Goal: Task Accomplishment & Management: Manage account settings

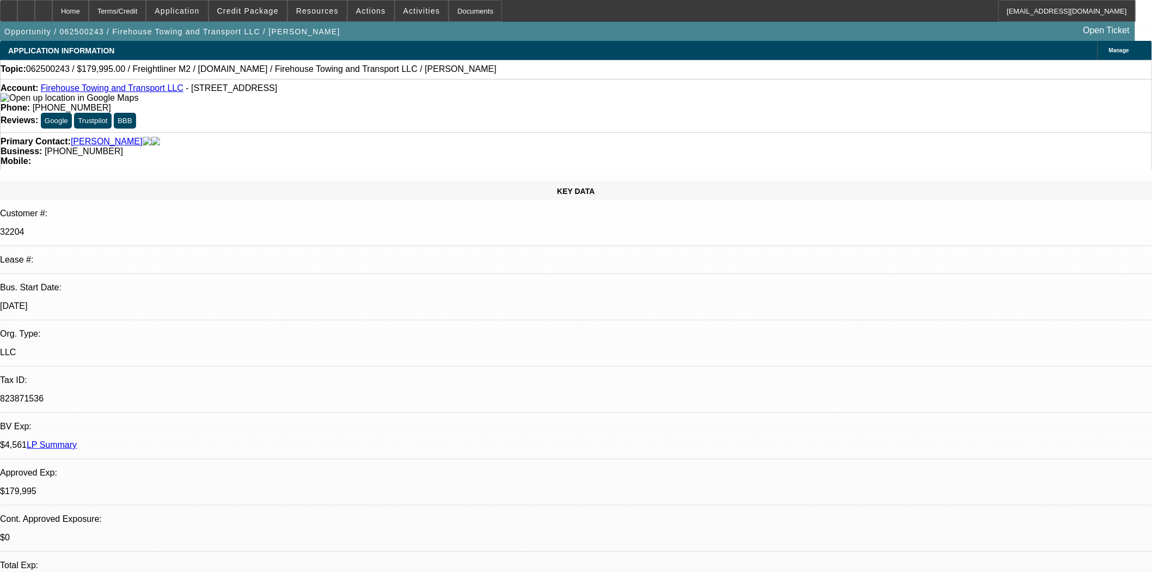
select select "0"
select select "0.1"
select select "4"
select select "0"
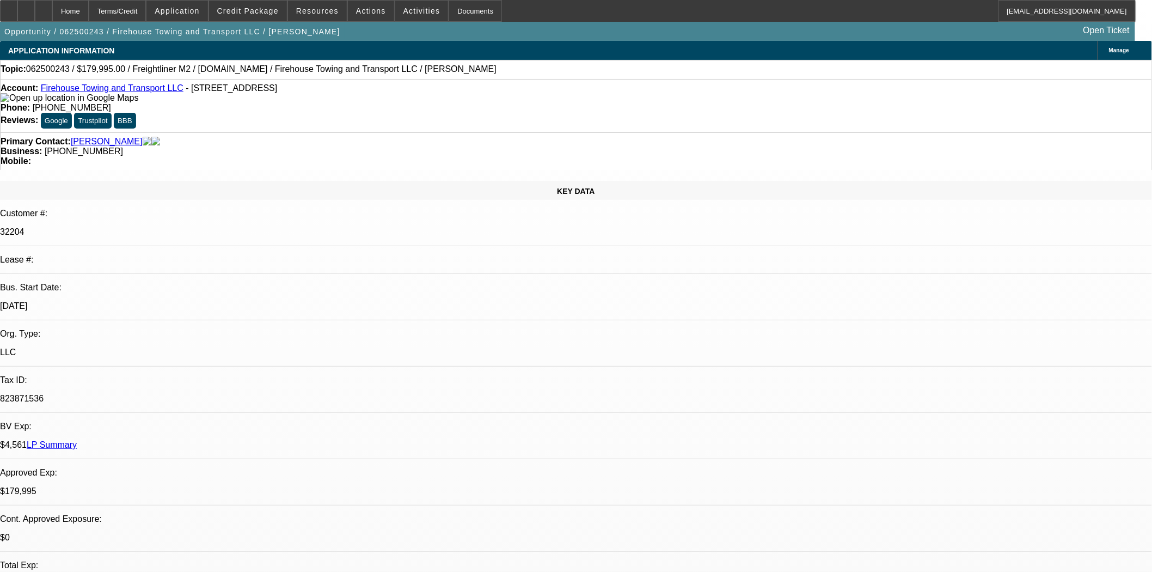
select select "2"
select select "0.1"
select select "4"
select select "0"
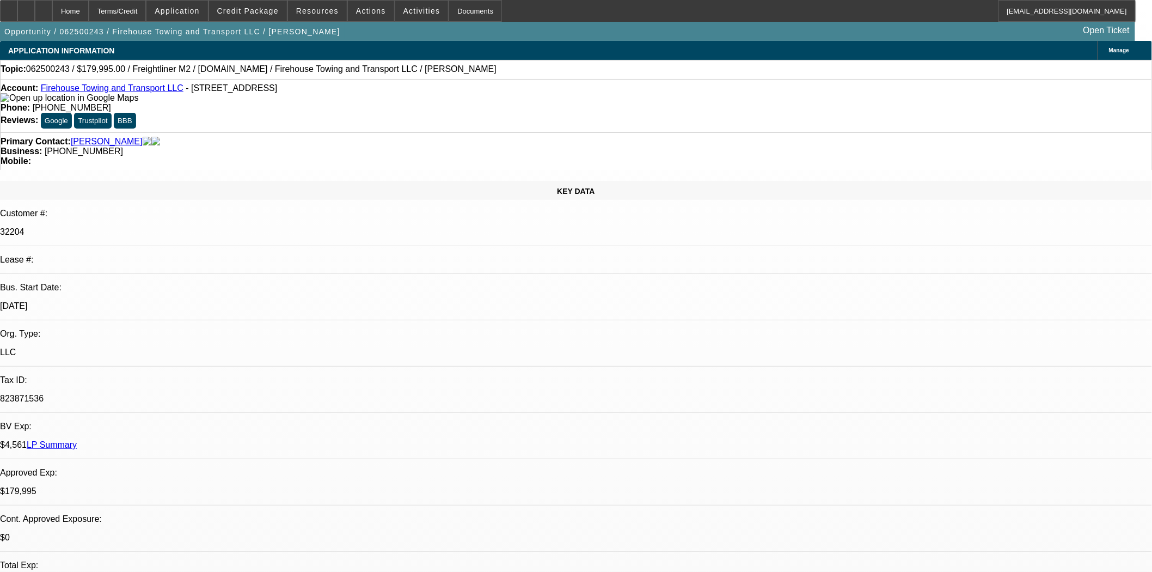
select select "2"
select select "0"
select select "6"
select select "0"
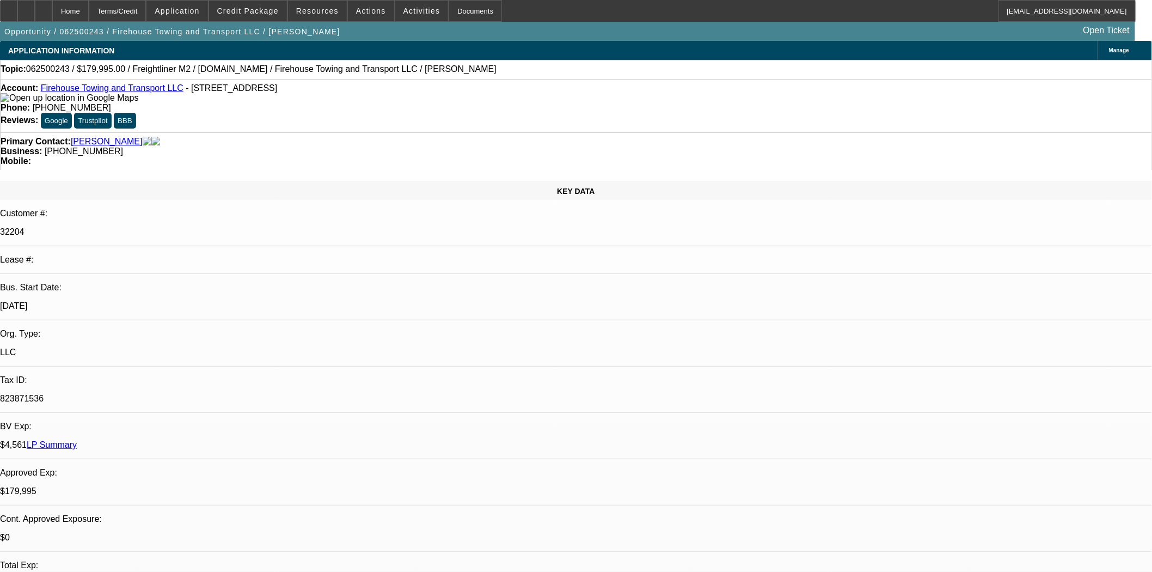
select select "0"
select select "0.1"
select select "4"
click at [9, 7] on icon at bounding box center [9, 7] width 0 height 0
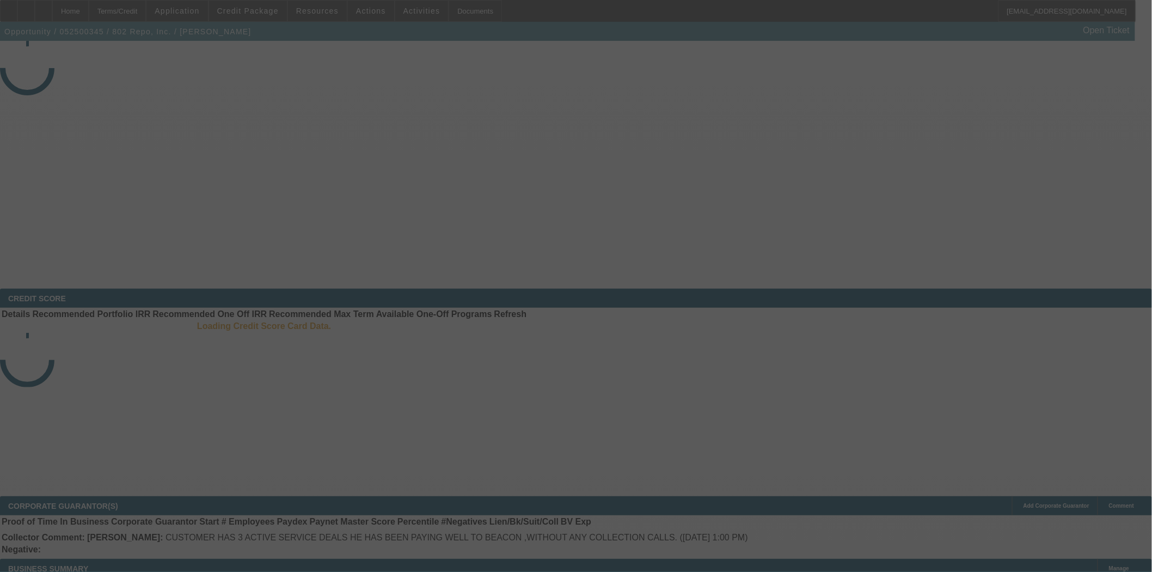
select select "4"
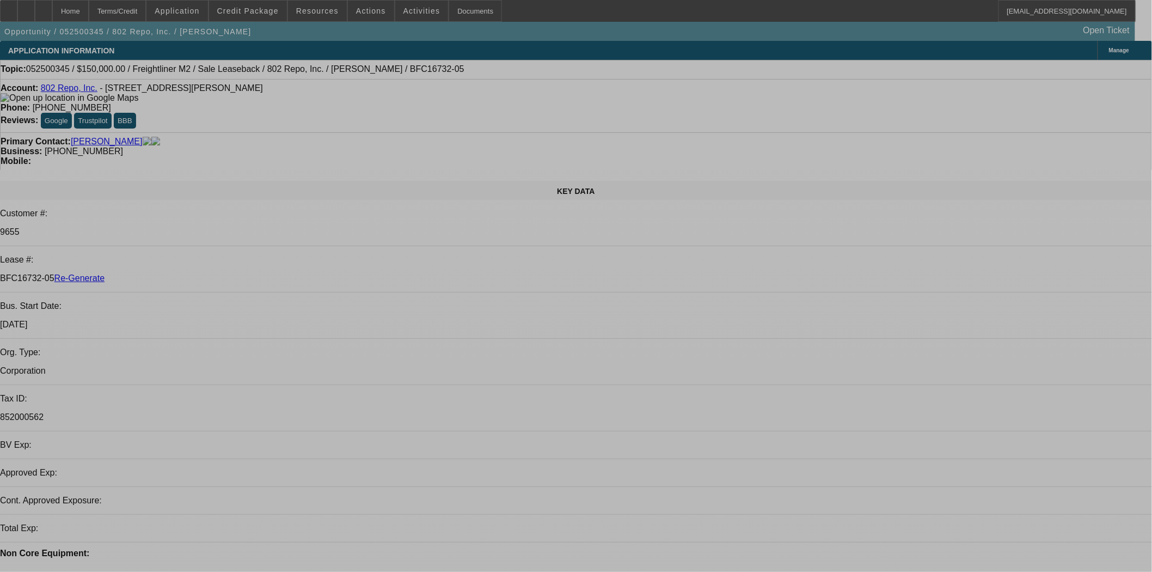
select select "0"
select select "2"
select select "0"
select select "6"
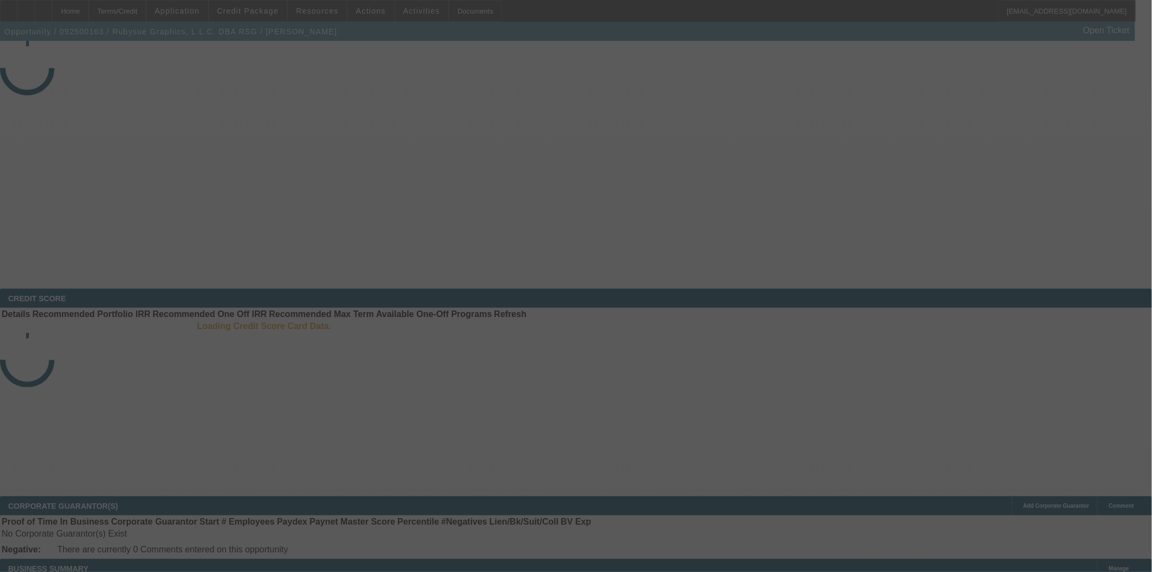
select select "3"
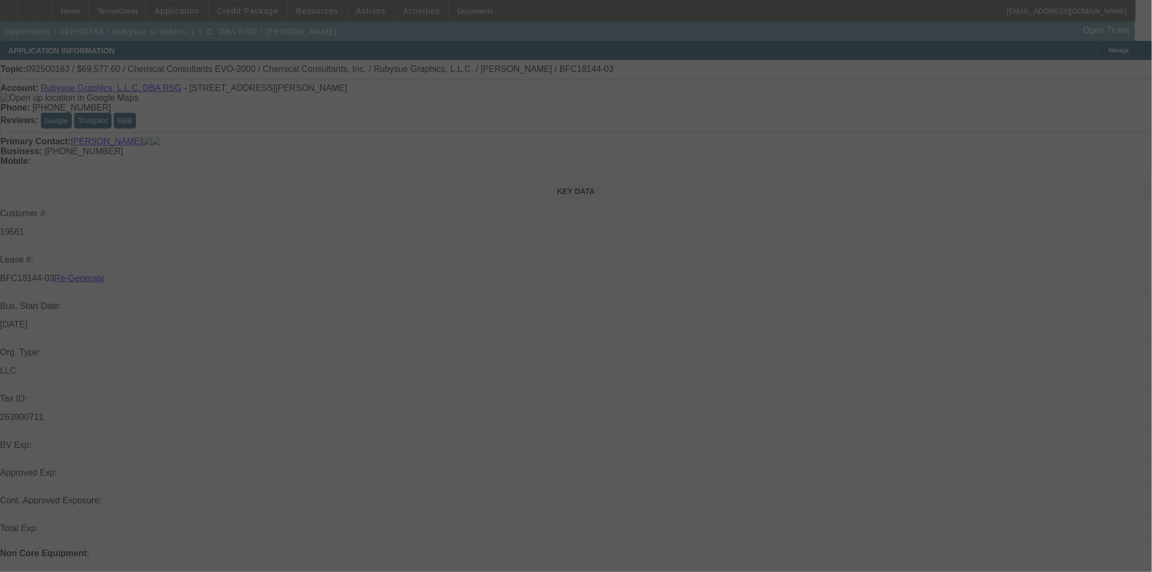
select select "0"
select select "2"
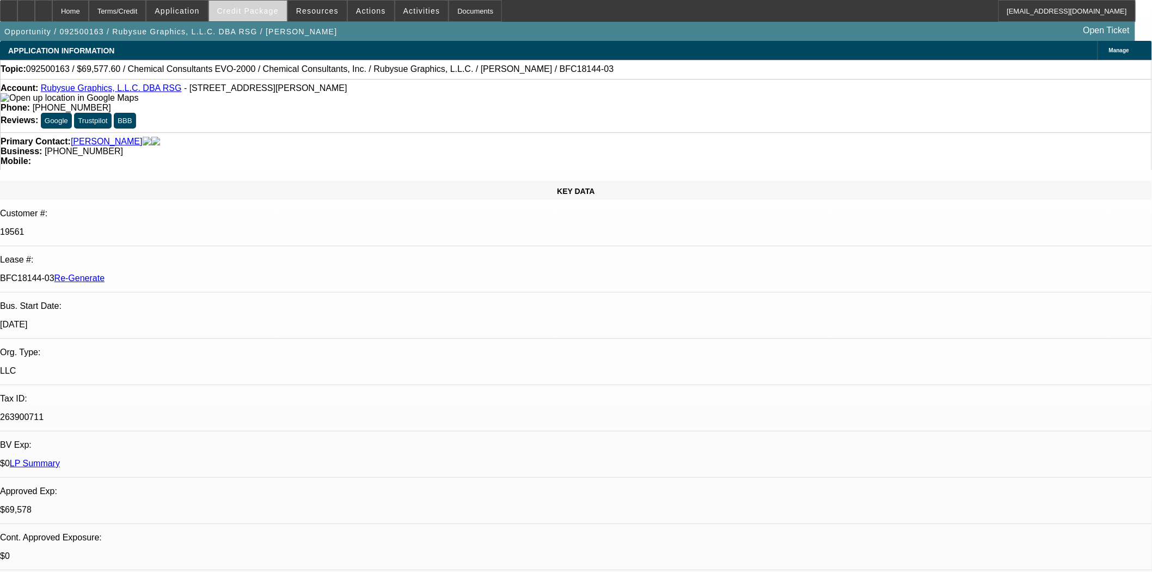
click at [264, 10] on span "Credit Package" at bounding box center [248, 11] width 62 height 9
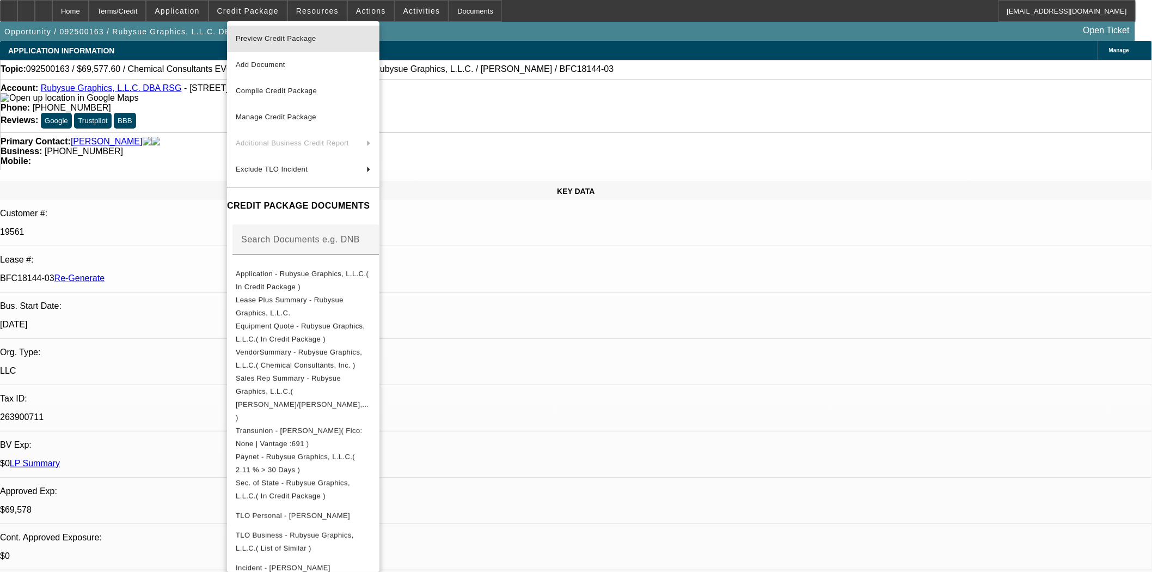
click at [277, 41] on span "Preview Credit Package" at bounding box center [276, 38] width 81 height 8
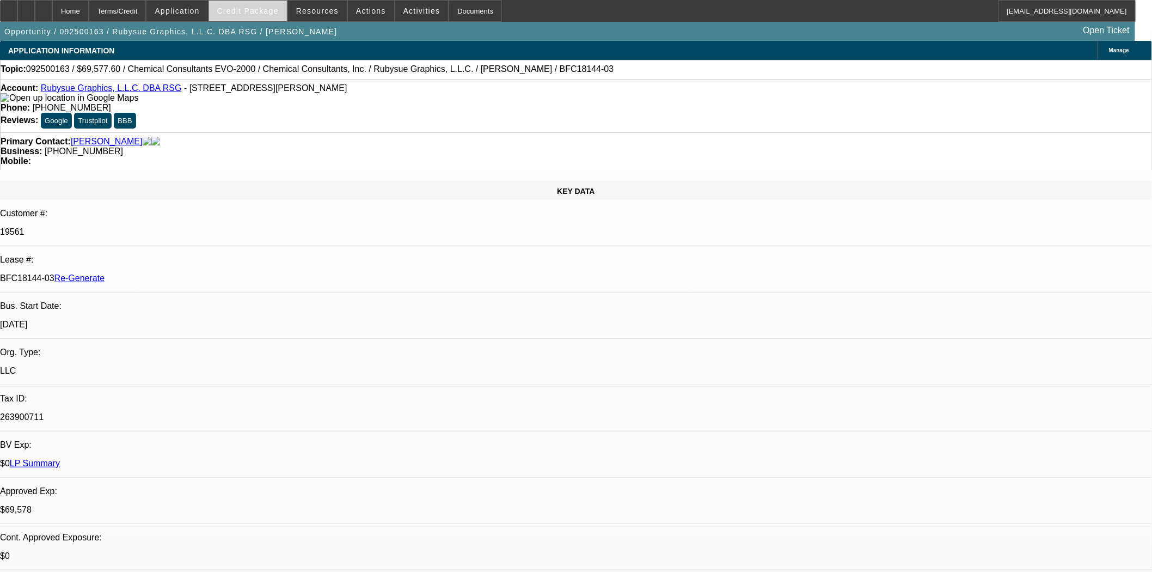
click at [257, 13] on span "Credit Package" at bounding box center [248, 11] width 62 height 9
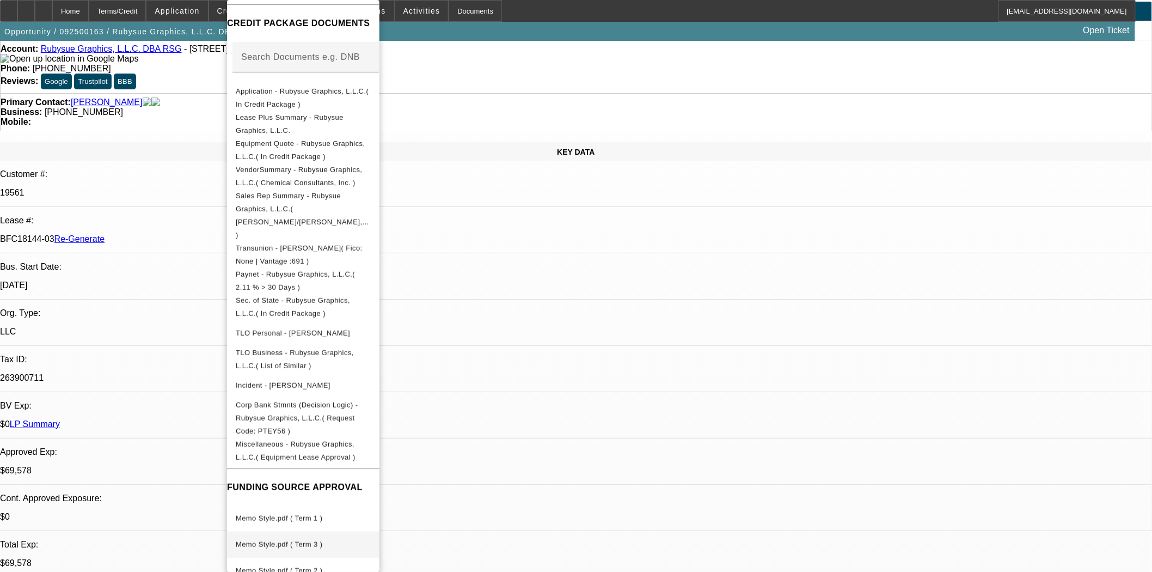
scroll to position [60, 0]
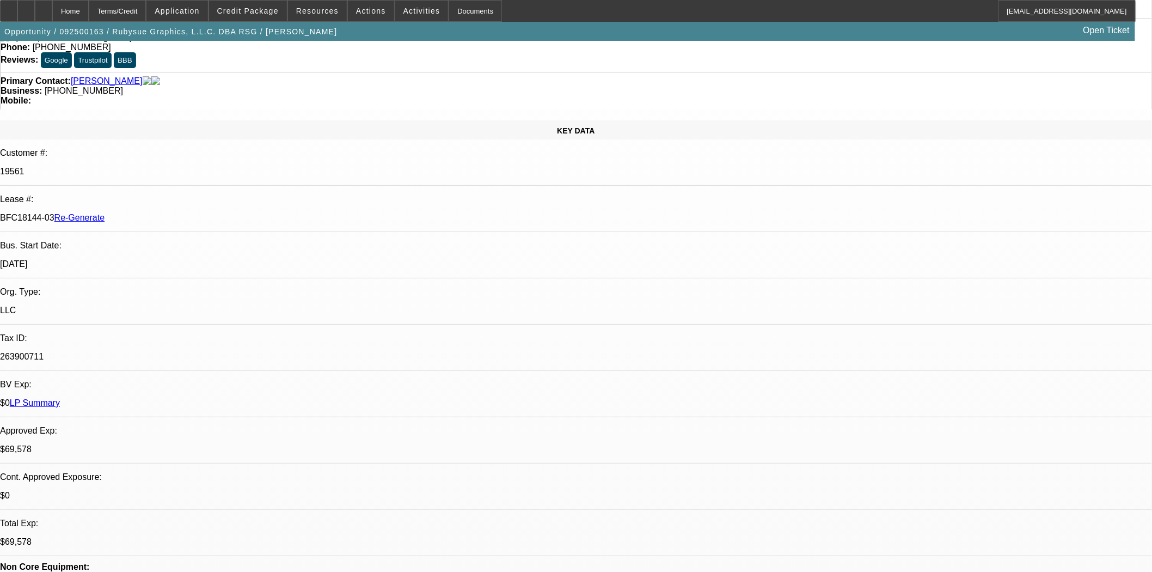
click at [148, 398] on div "$0 LP Summary" at bounding box center [576, 403] width 1152 height 10
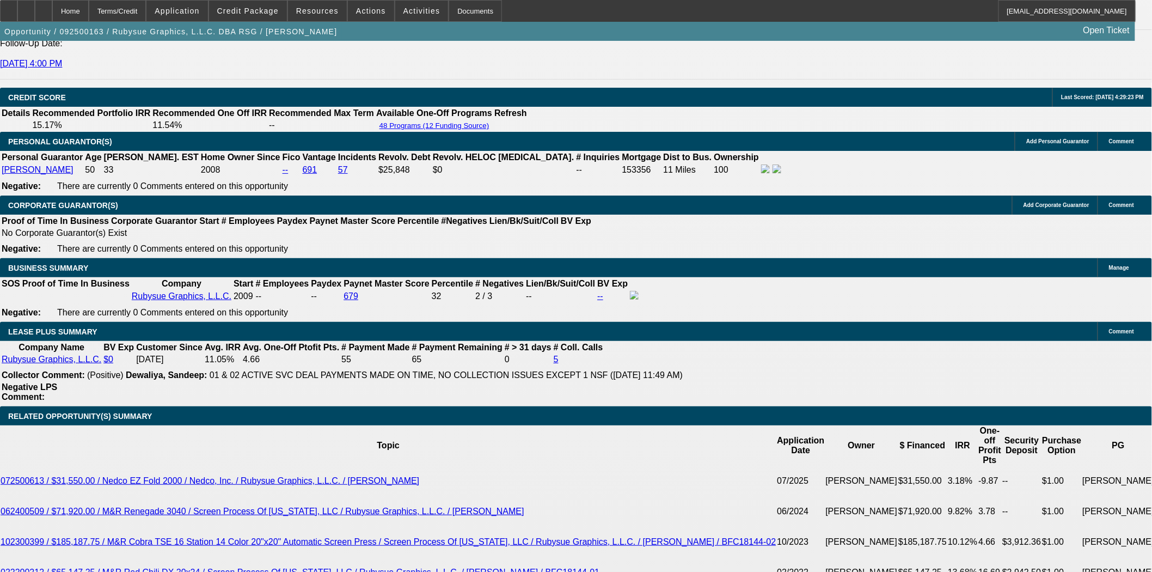
scroll to position [1633, 0]
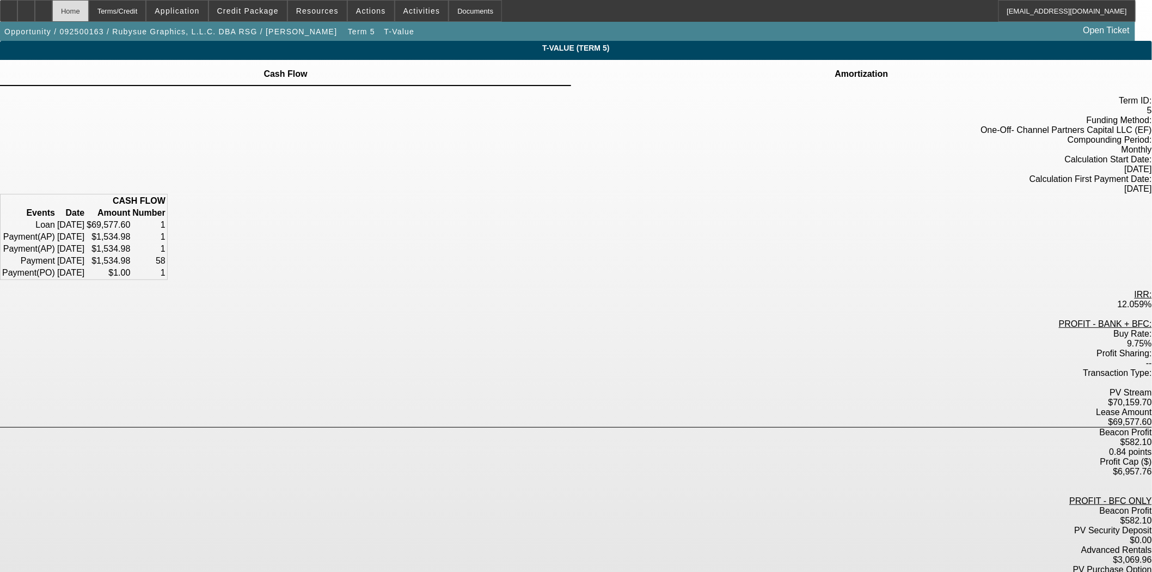
click at [89, 14] on div "Home" at bounding box center [70, 11] width 36 height 22
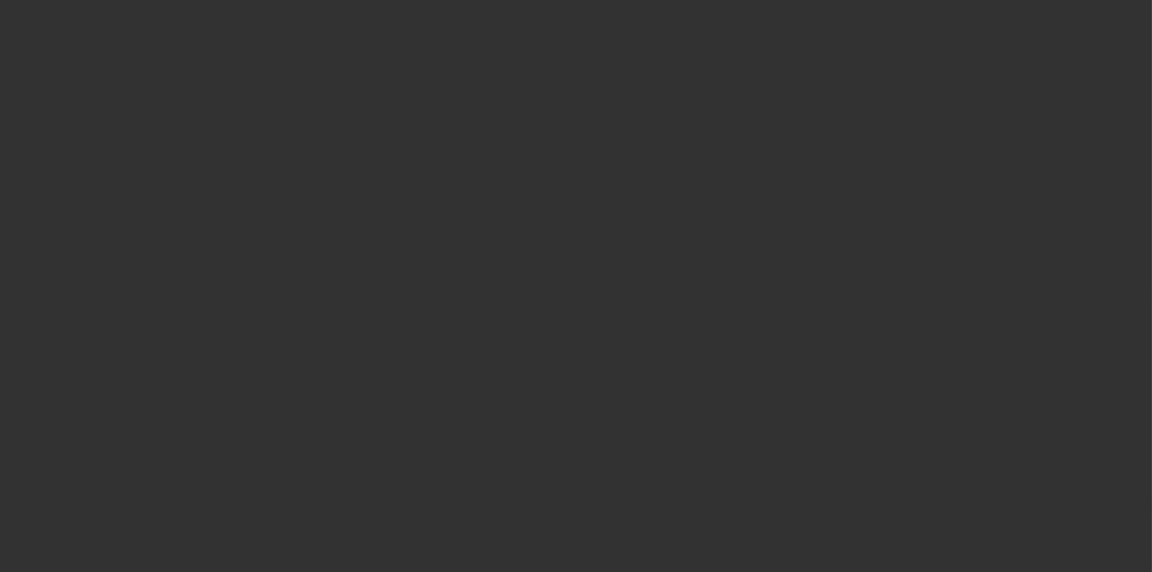
select select "3"
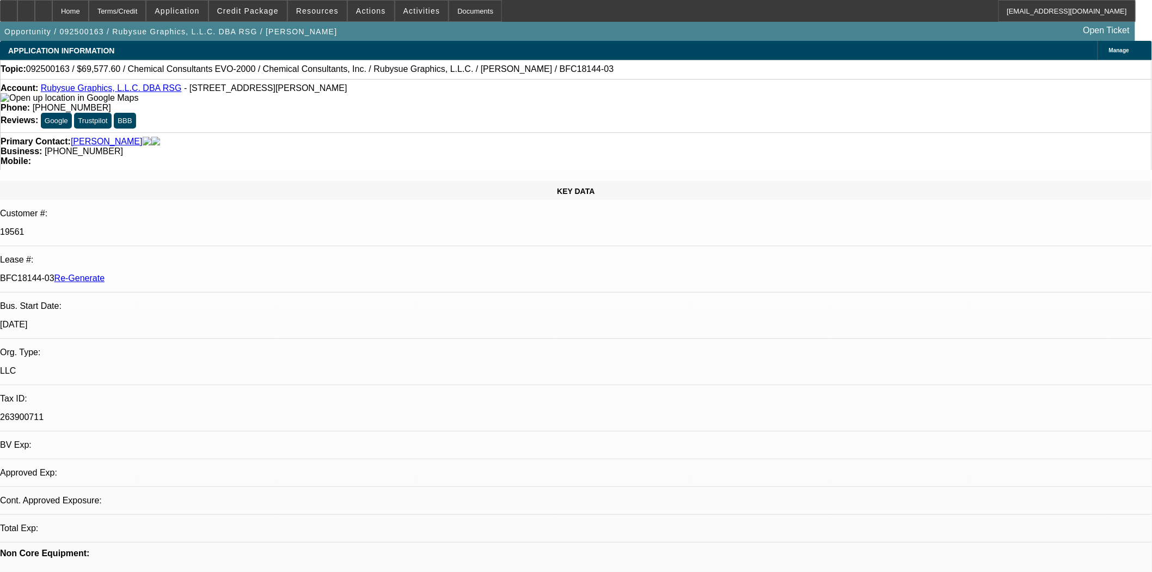
select select "0"
select select "2"
click at [450, 13] on div "Documents" at bounding box center [475, 11] width 53 height 22
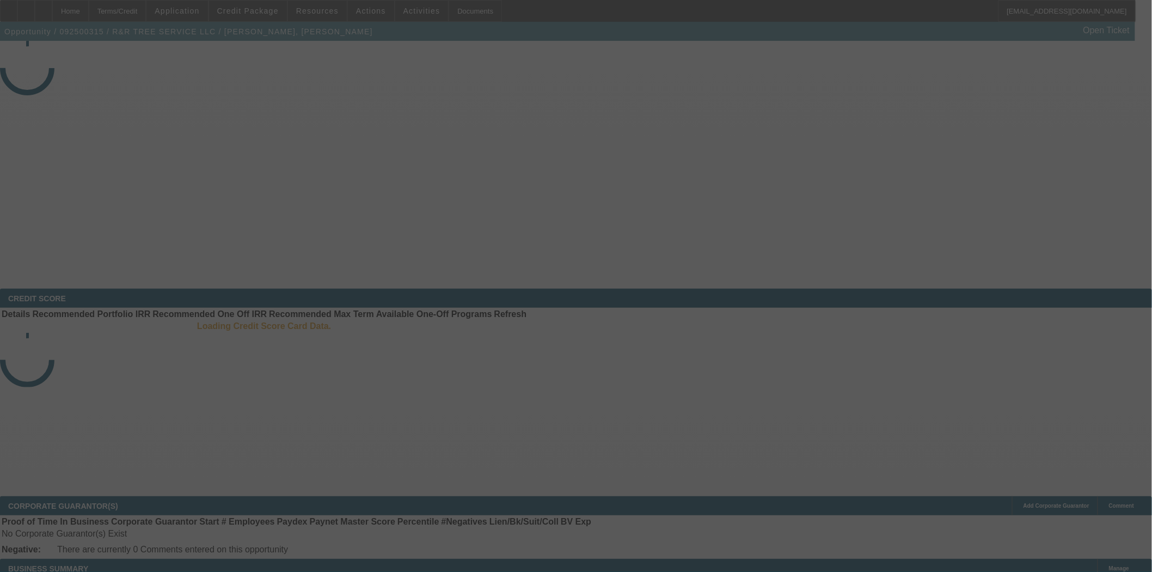
select select "3"
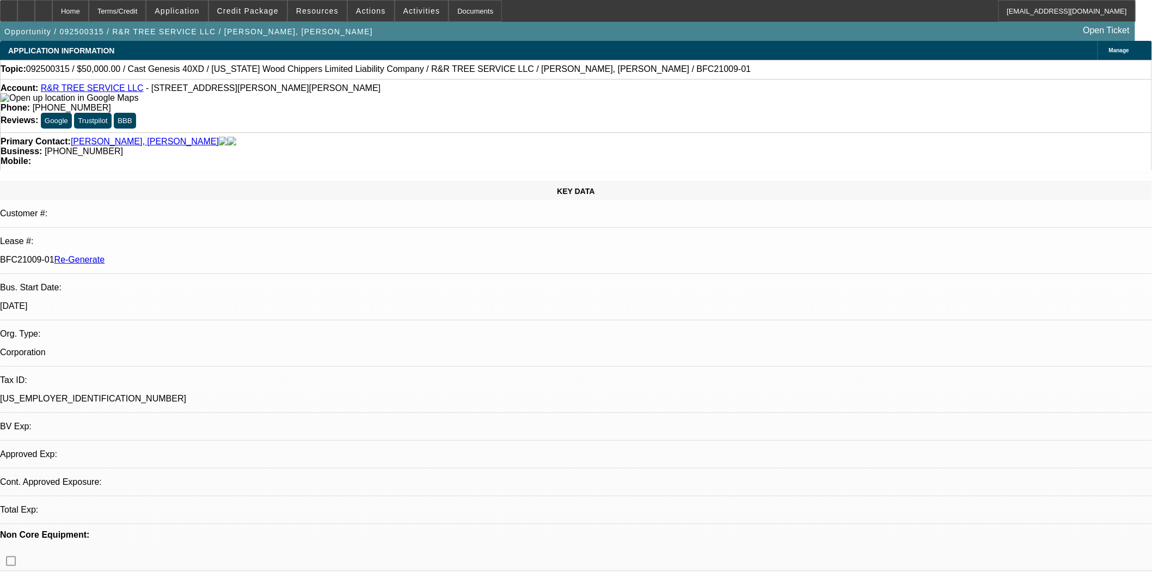
select select "0"
select select "6"
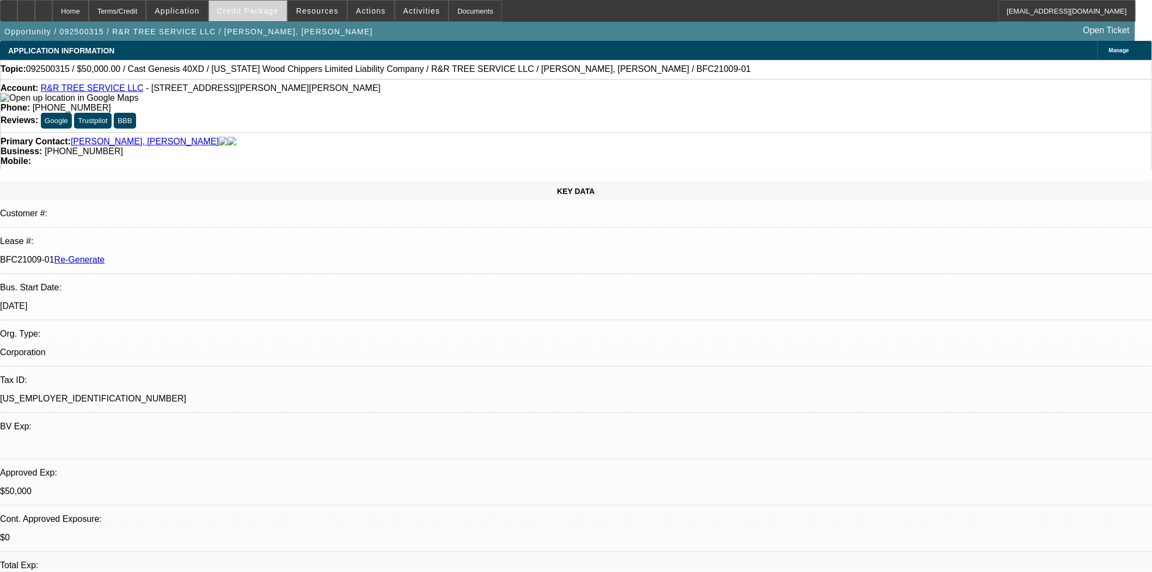
click at [271, 11] on span "Credit Package" at bounding box center [248, 11] width 62 height 9
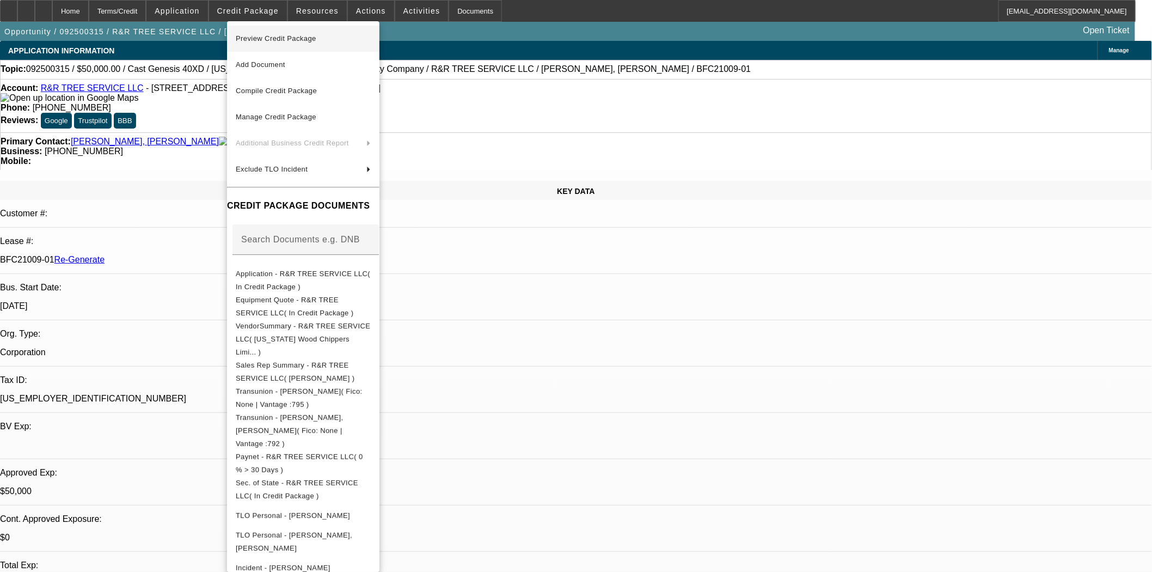
click at [284, 40] on span "Preview Credit Package" at bounding box center [276, 38] width 81 height 8
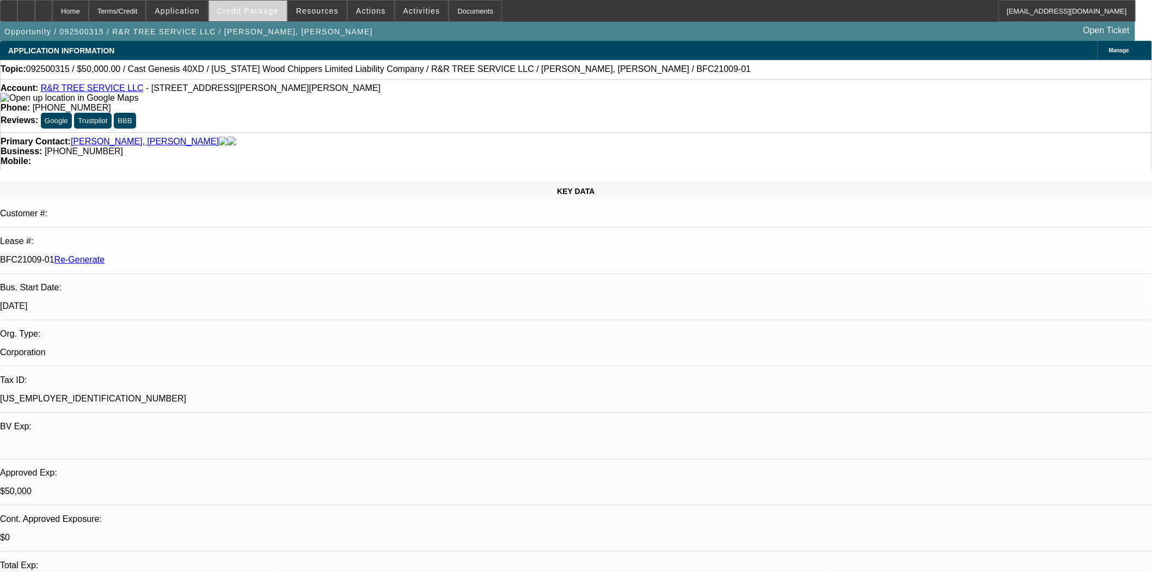
click at [234, 6] on span at bounding box center [248, 11] width 78 height 26
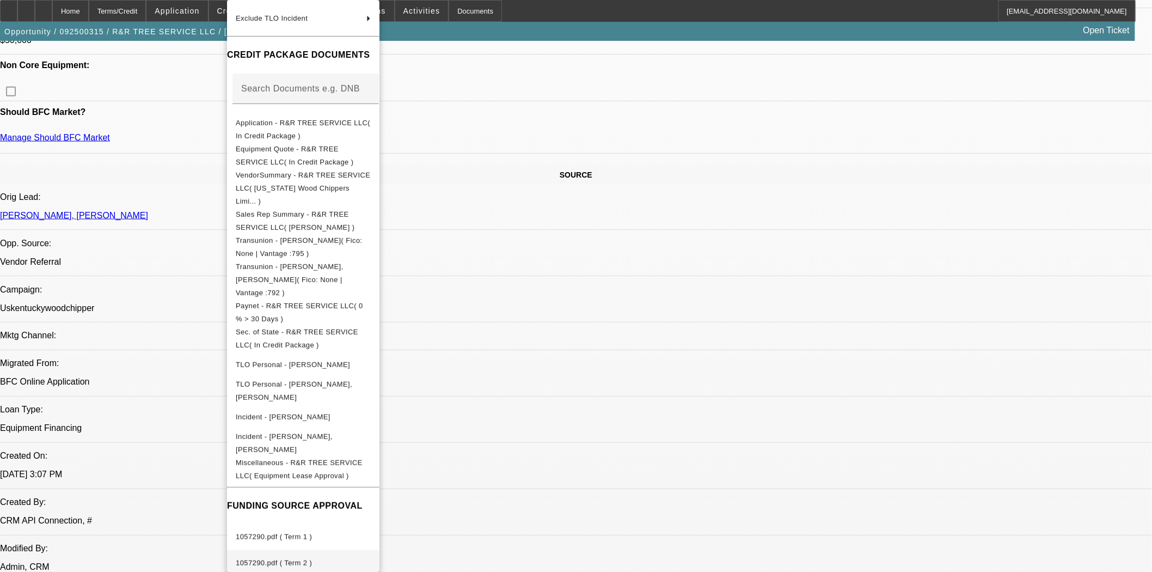
scroll to position [544, 0]
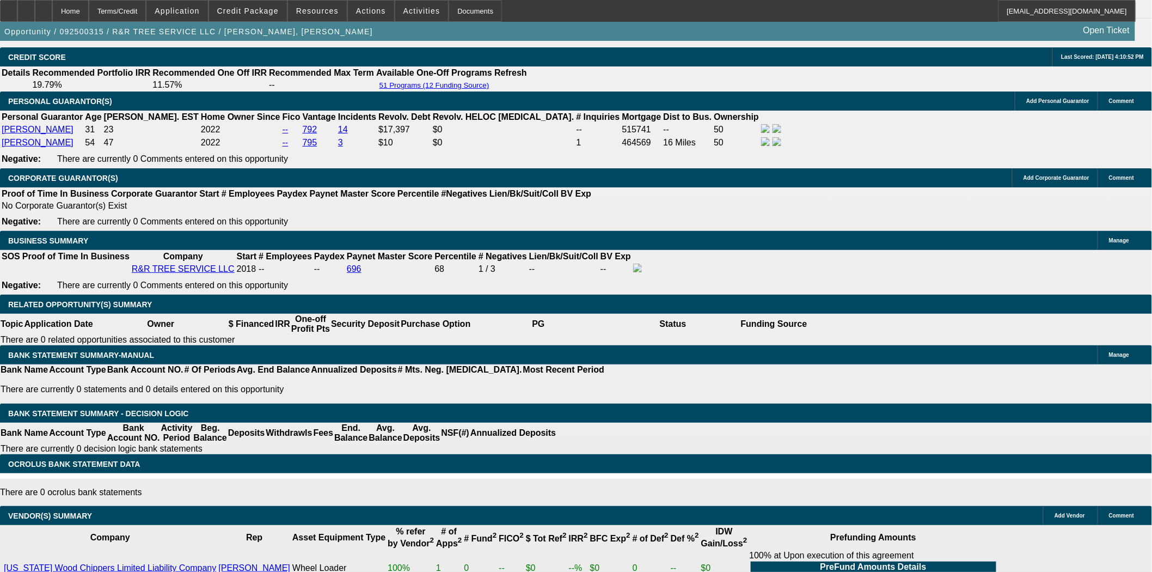
scroll to position [1572, 0]
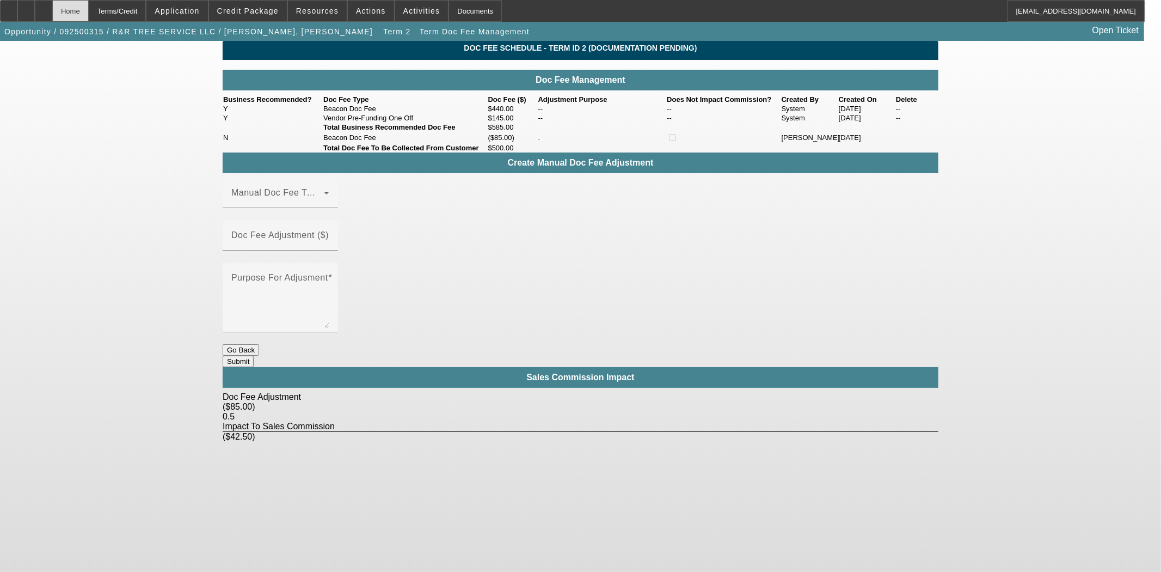
click at [89, 17] on div "Home" at bounding box center [70, 11] width 36 height 22
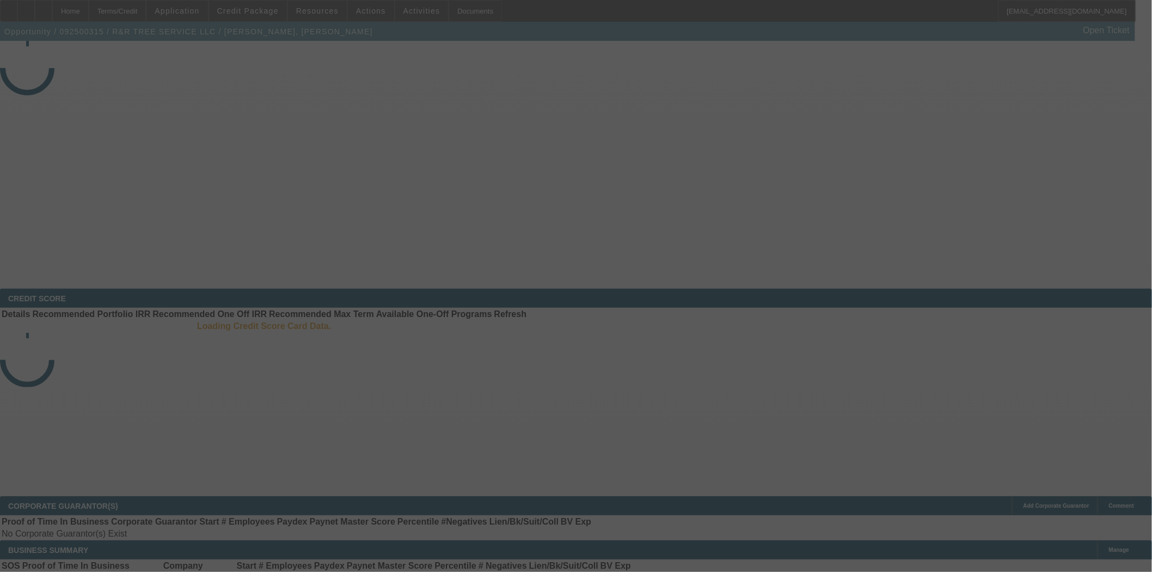
select select "3"
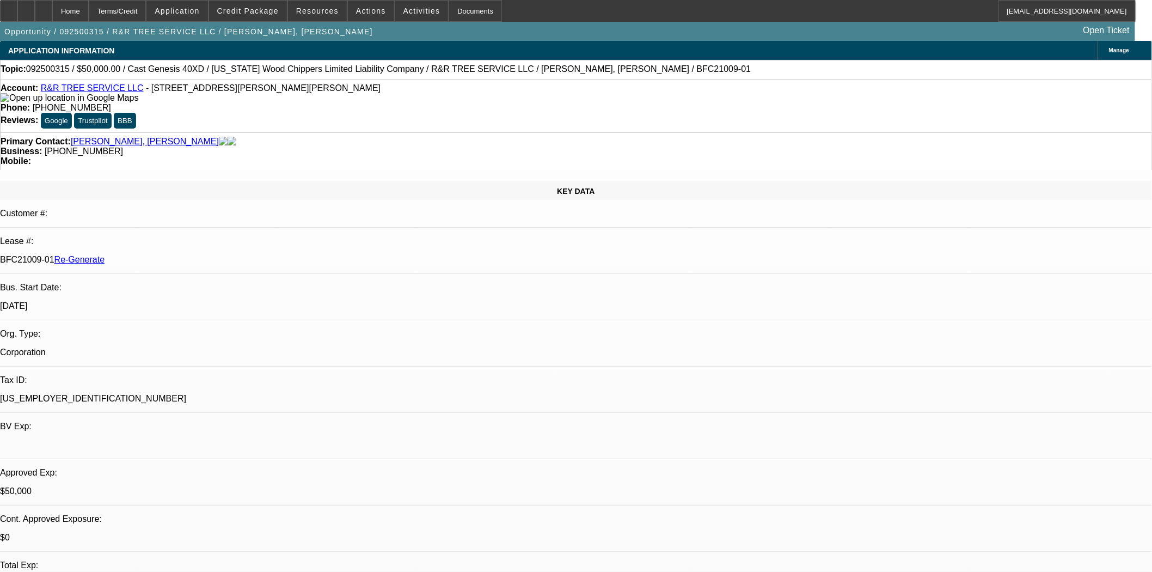
select select "0"
select select "6"
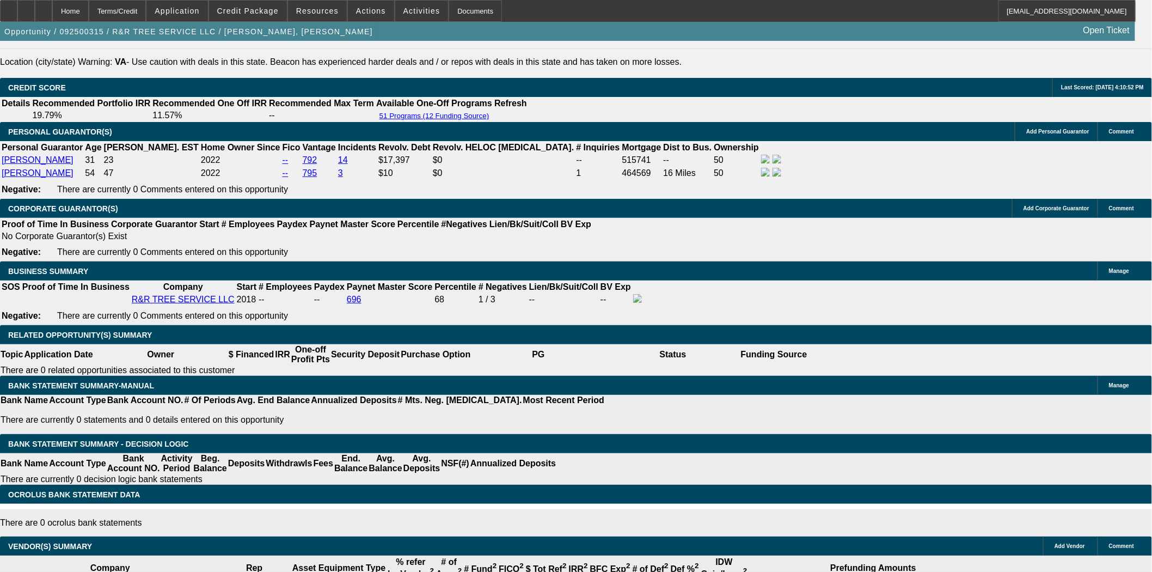
scroll to position [1633, 0]
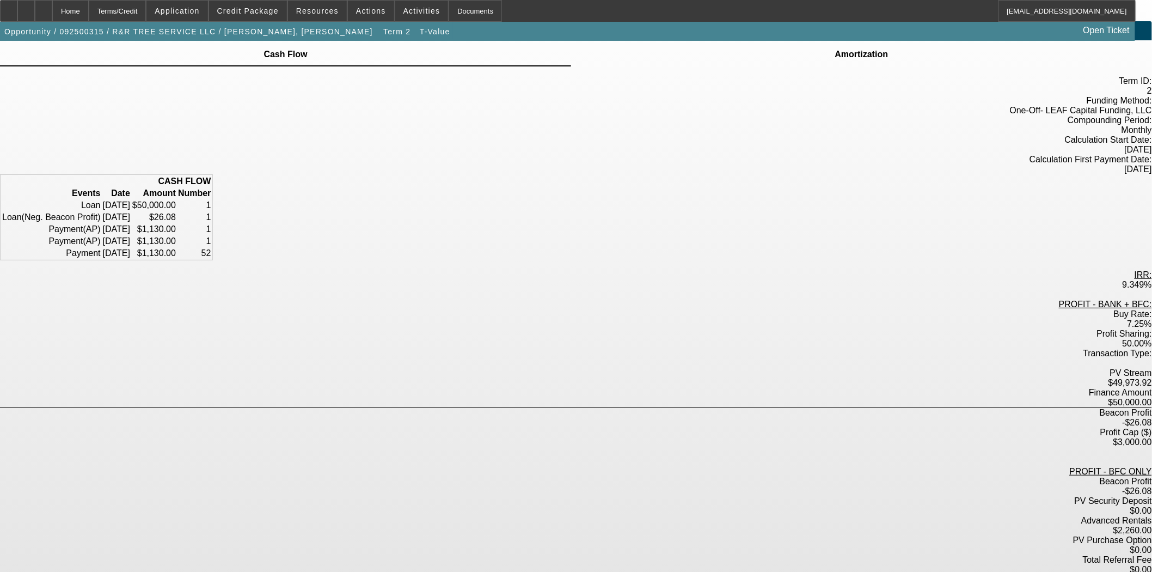
scroll to position [36, 0]
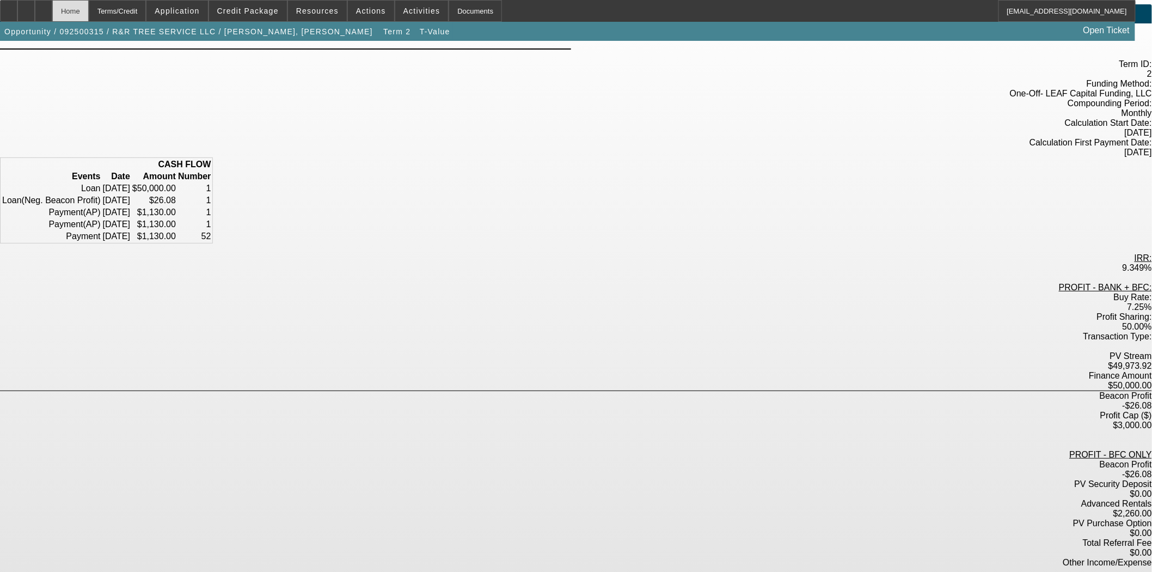
click at [89, 13] on div "Home" at bounding box center [70, 11] width 36 height 22
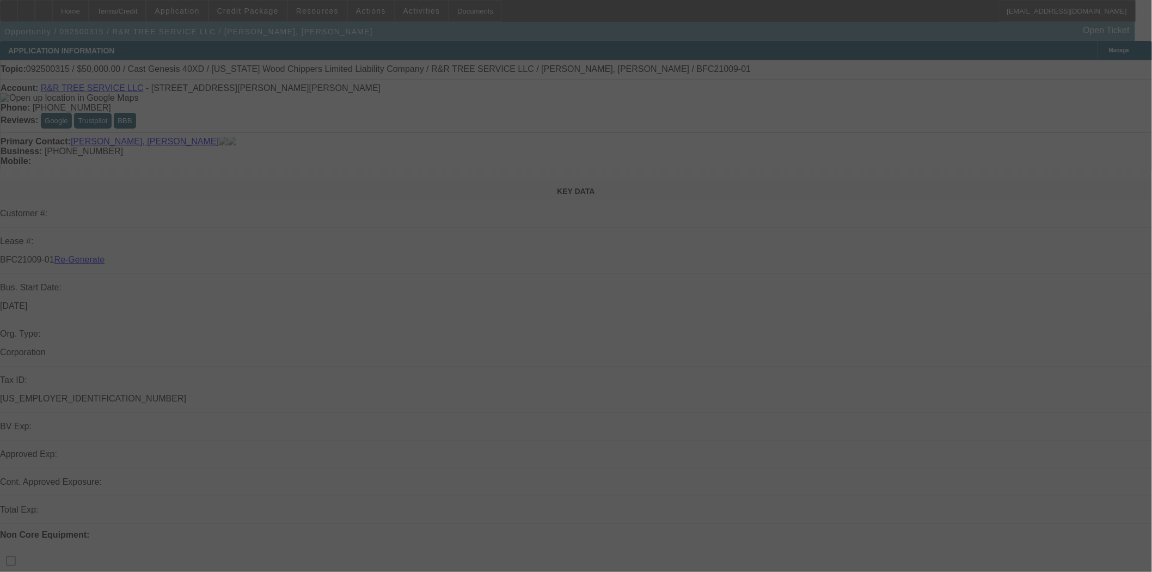
select select "3"
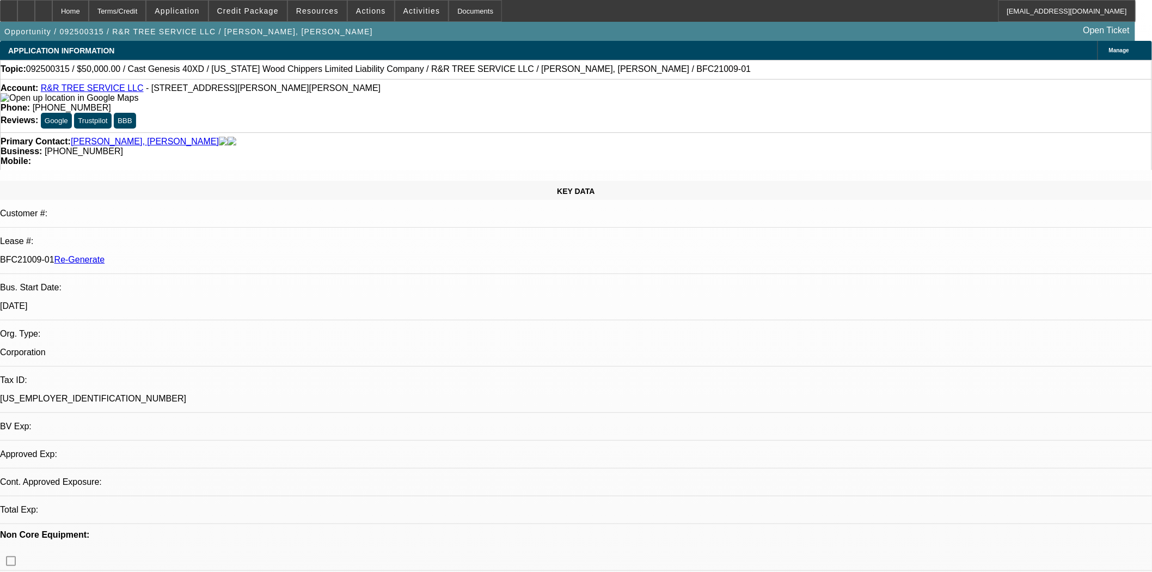
select select "0"
select select "6"
click at [365, 13] on span "Actions" at bounding box center [371, 11] width 30 height 9
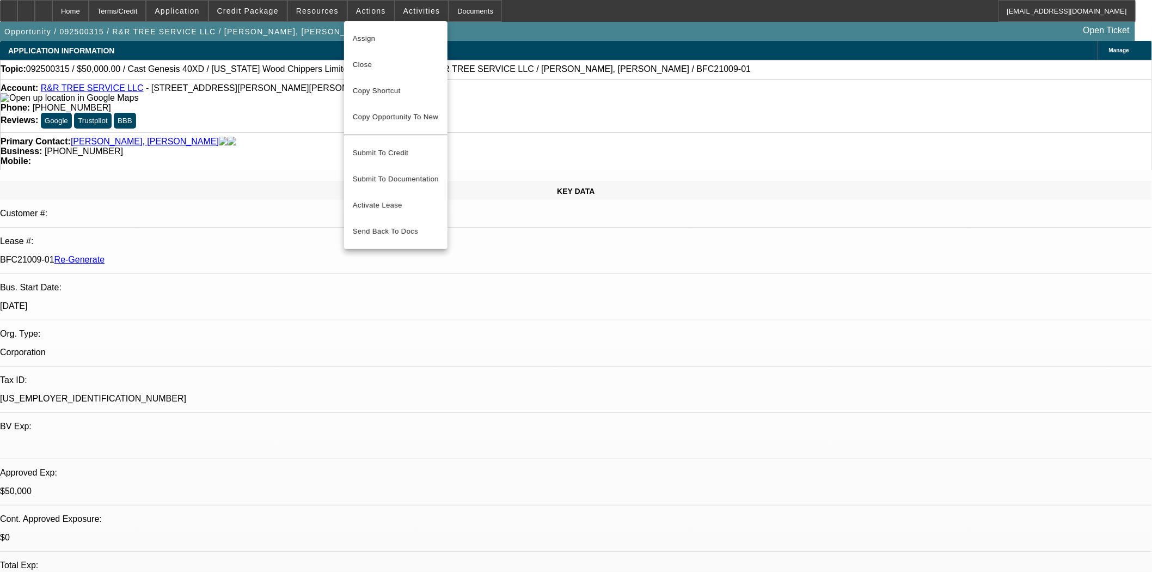
click at [372, 40] on span "Assign" at bounding box center [396, 38] width 86 height 13
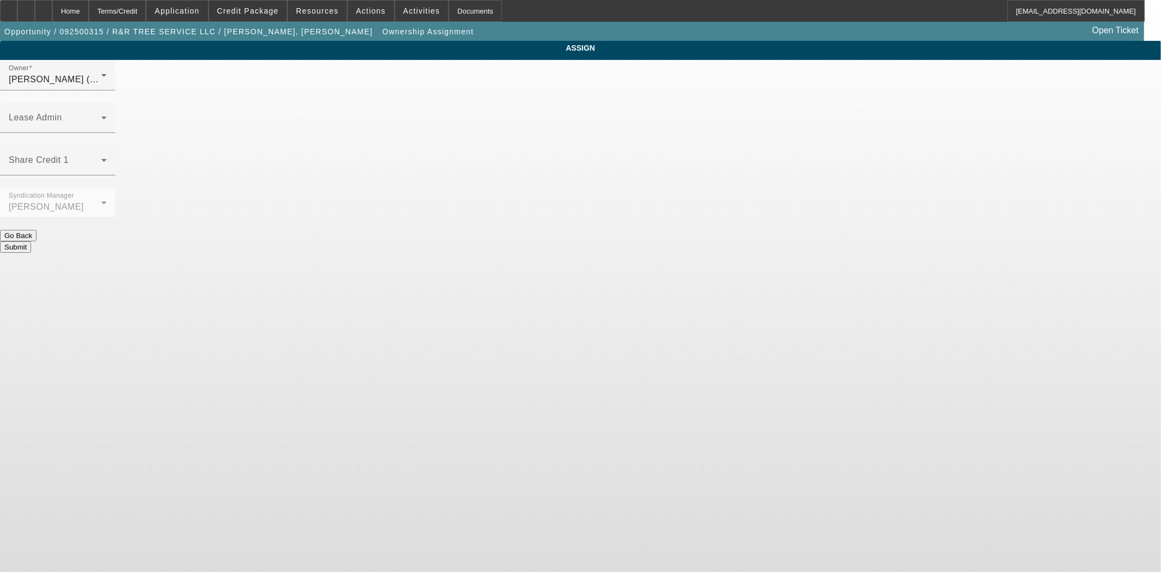
click at [107, 102] on div "Lease Admin" at bounding box center [58, 117] width 98 height 30
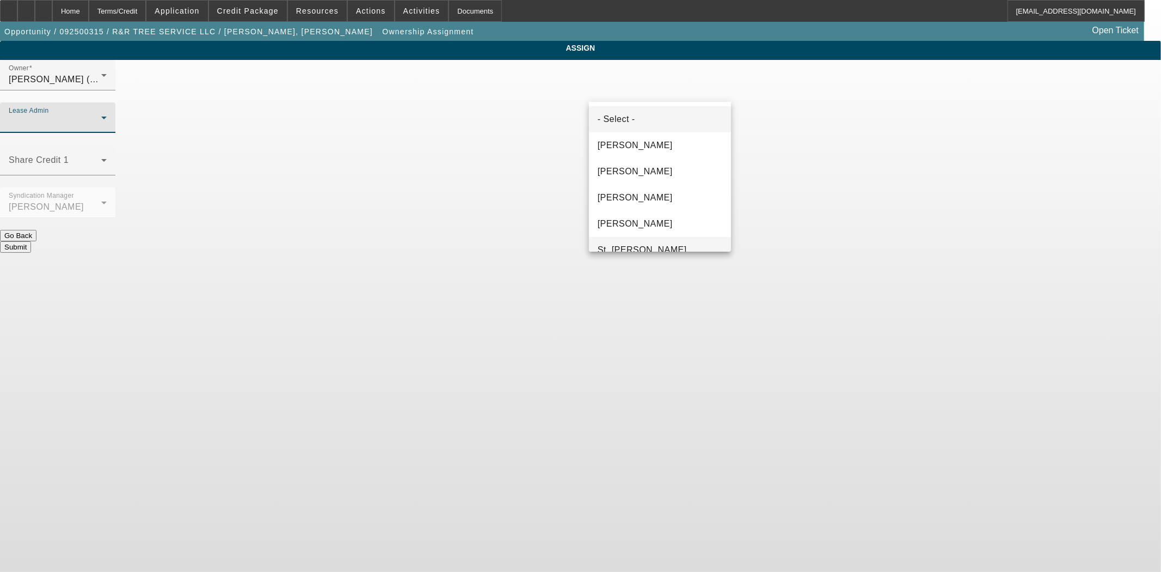
click at [633, 252] on div at bounding box center [580, 286] width 1161 height 572
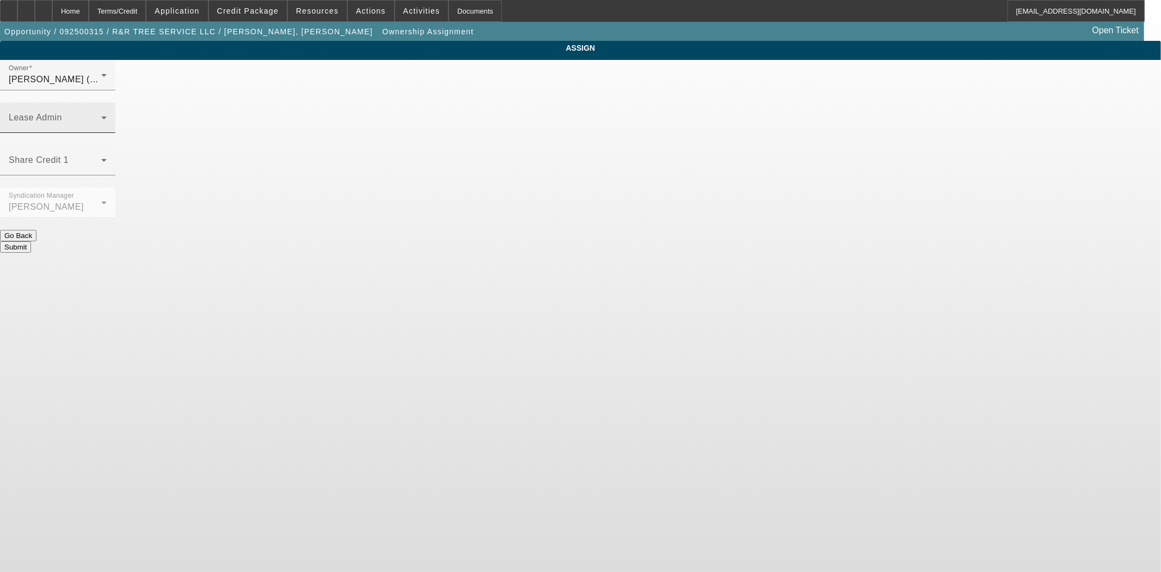
click at [101, 115] on span at bounding box center [55, 121] width 93 height 13
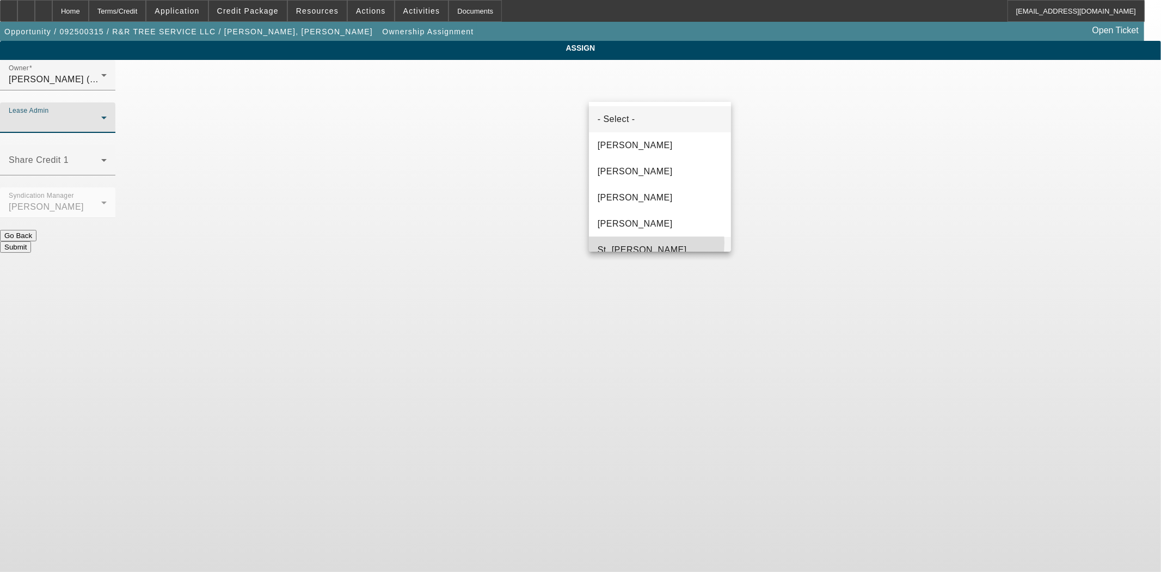
click at [635, 242] on mat-option "St. Laurent, Kim" at bounding box center [660, 250] width 142 height 26
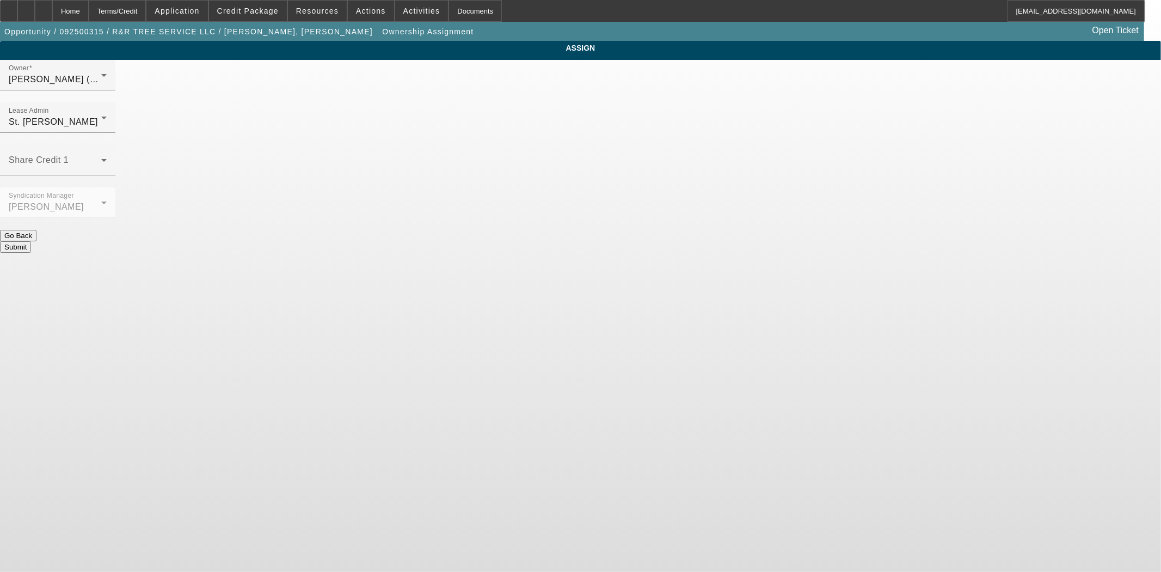
click at [31, 241] on button "Submit" at bounding box center [15, 246] width 31 height 11
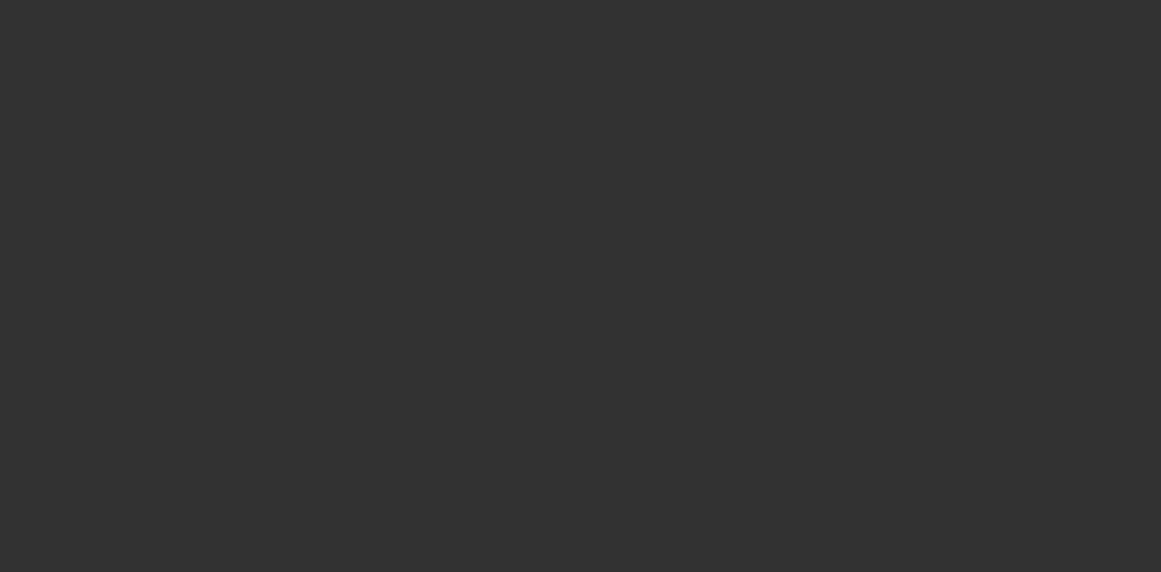
select select "3"
select select "0"
select select "6"
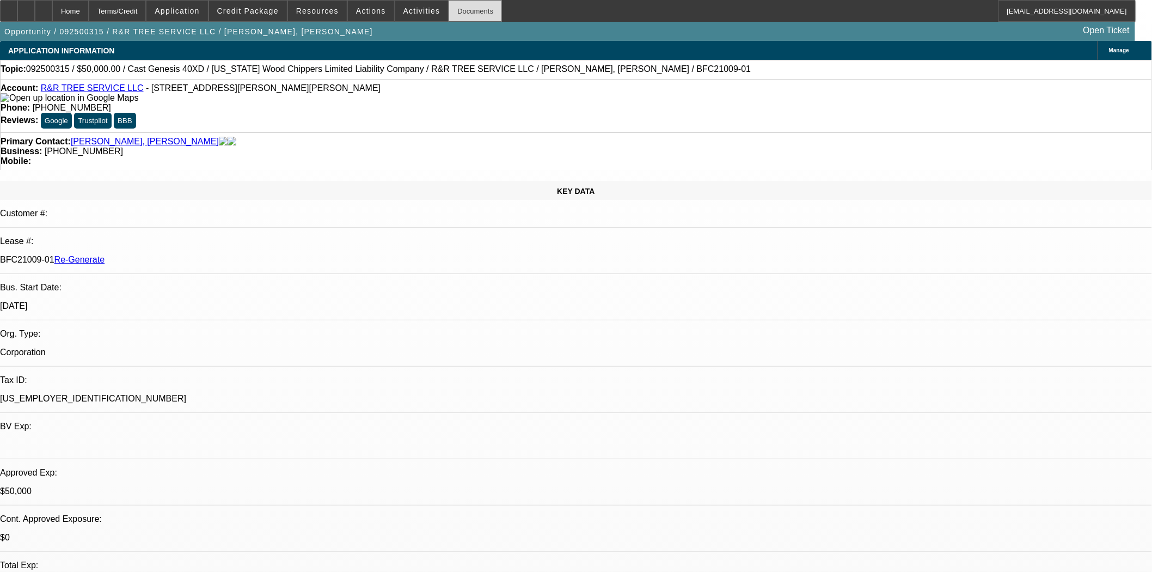
click at [457, 15] on div "Documents" at bounding box center [475, 11] width 53 height 22
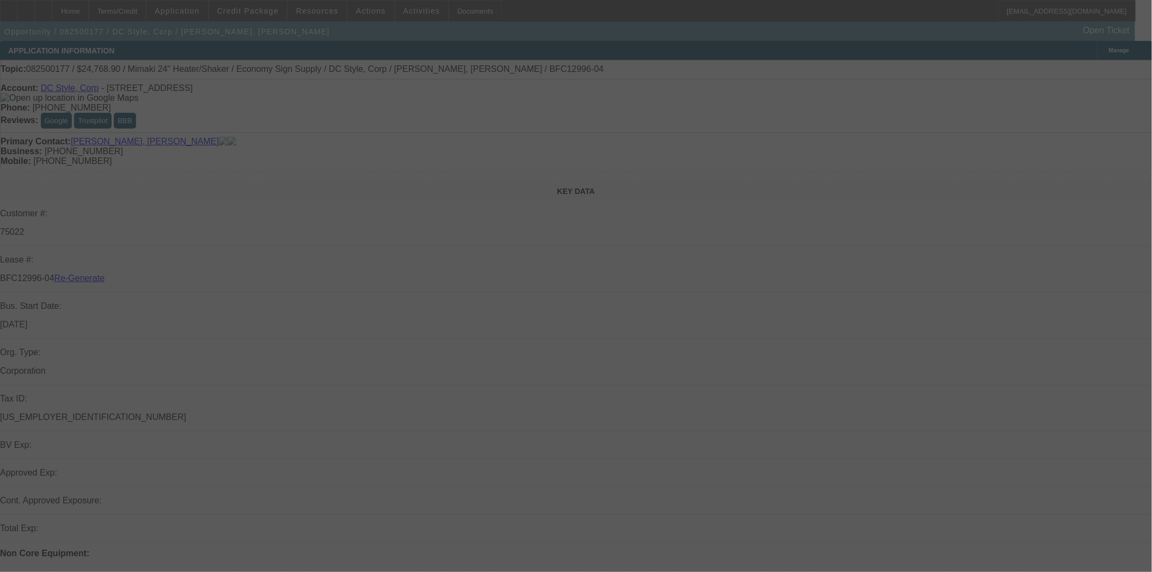
select select "3"
select select "0"
select select "6"
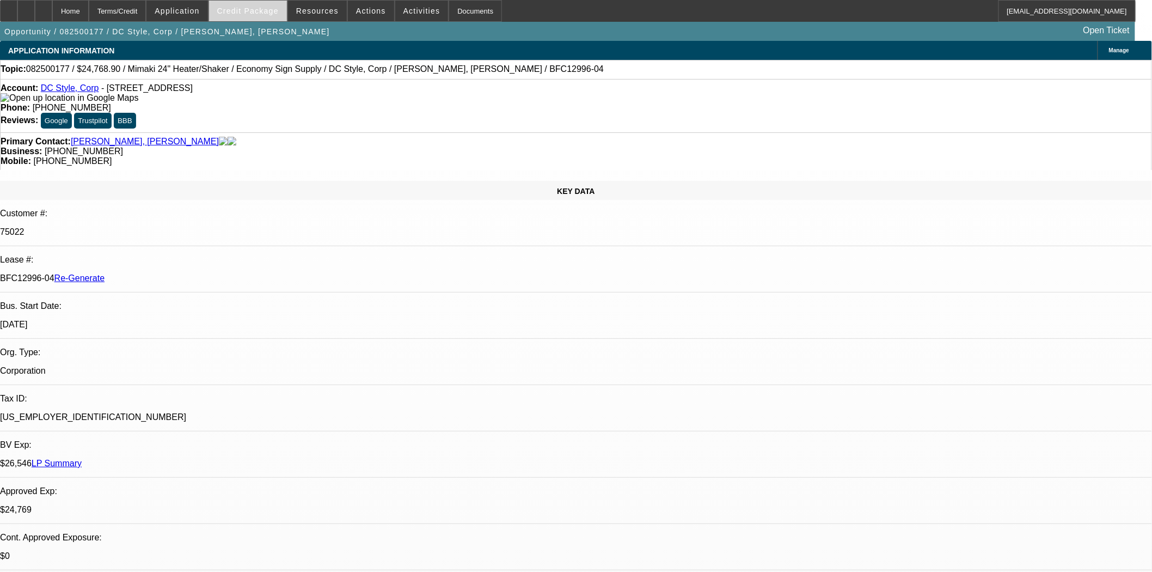
click at [277, 10] on span "Credit Package" at bounding box center [248, 11] width 62 height 9
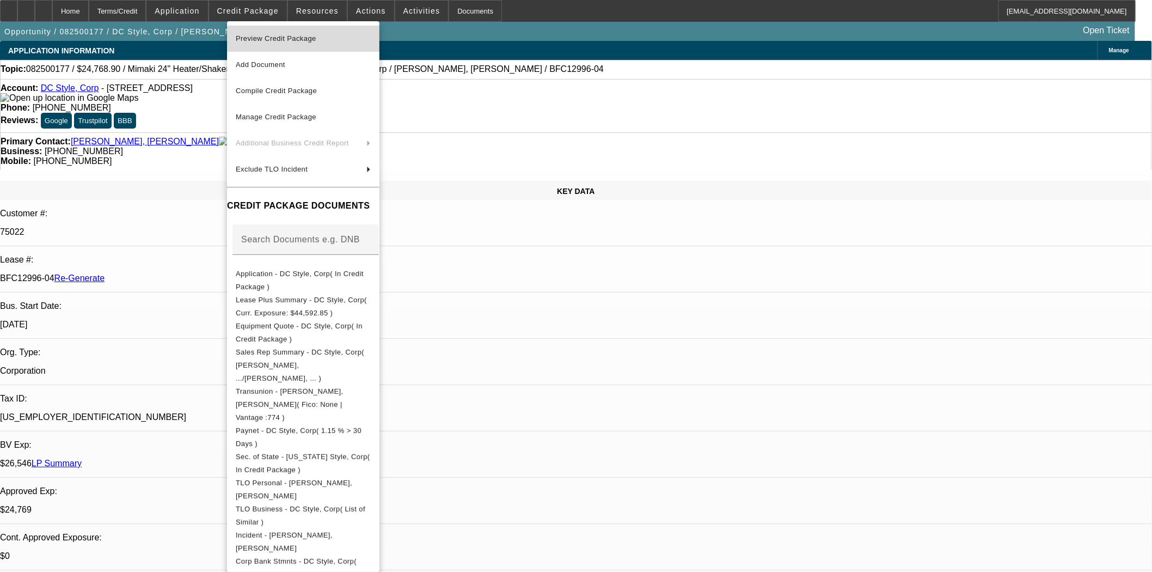
click at [275, 39] on span "Preview Credit Package" at bounding box center [276, 38] width 81 height 8
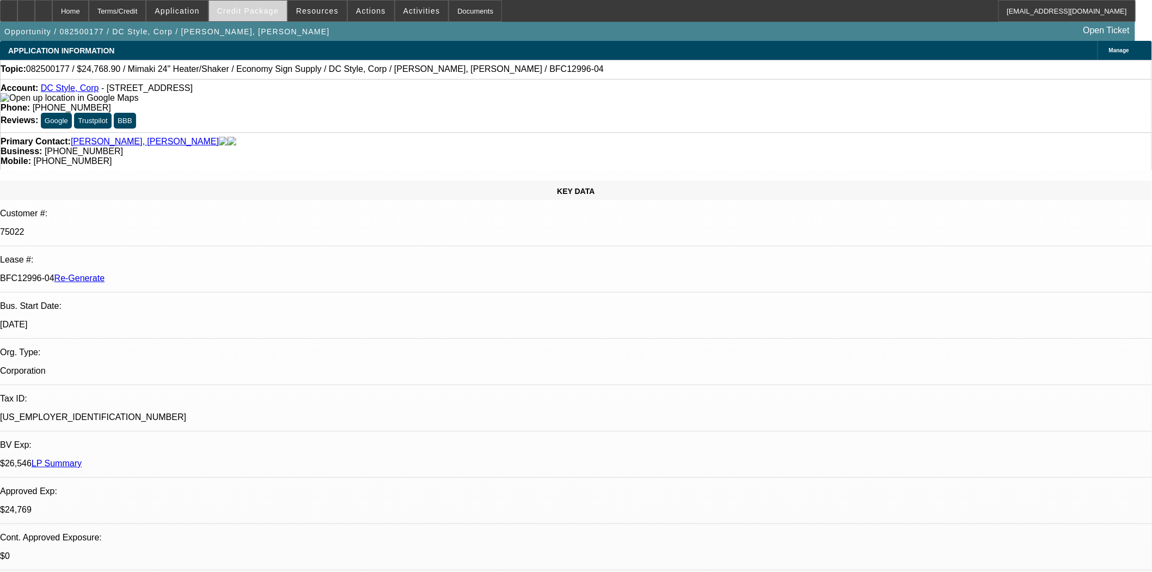
click at [259, 12] on span "Credit Package" at bounding box center [248, 11] width 62 height 9
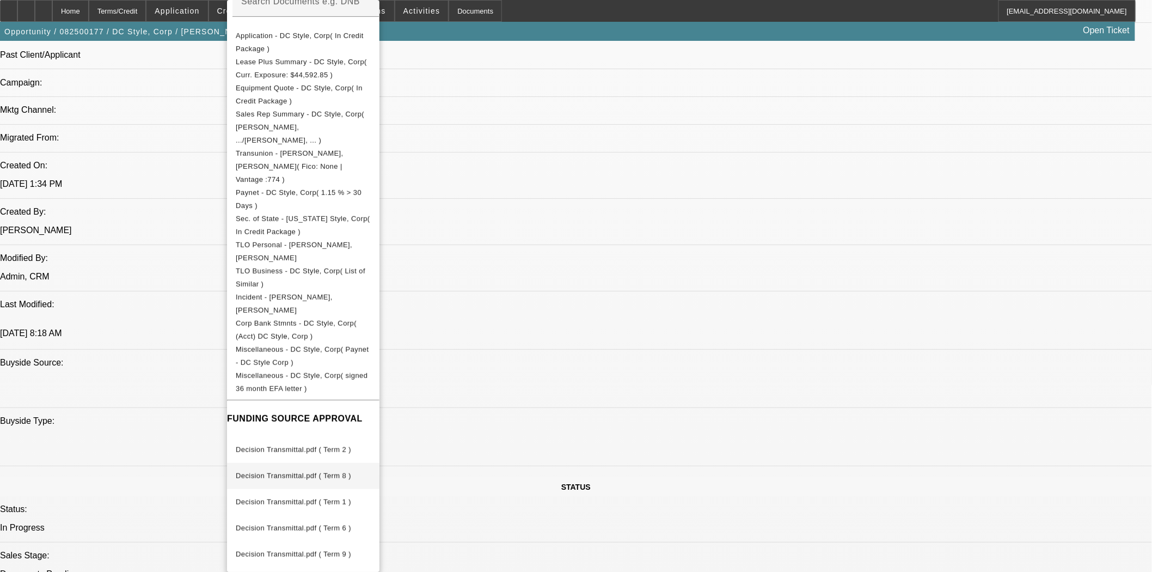
scroll to position [907, 0]
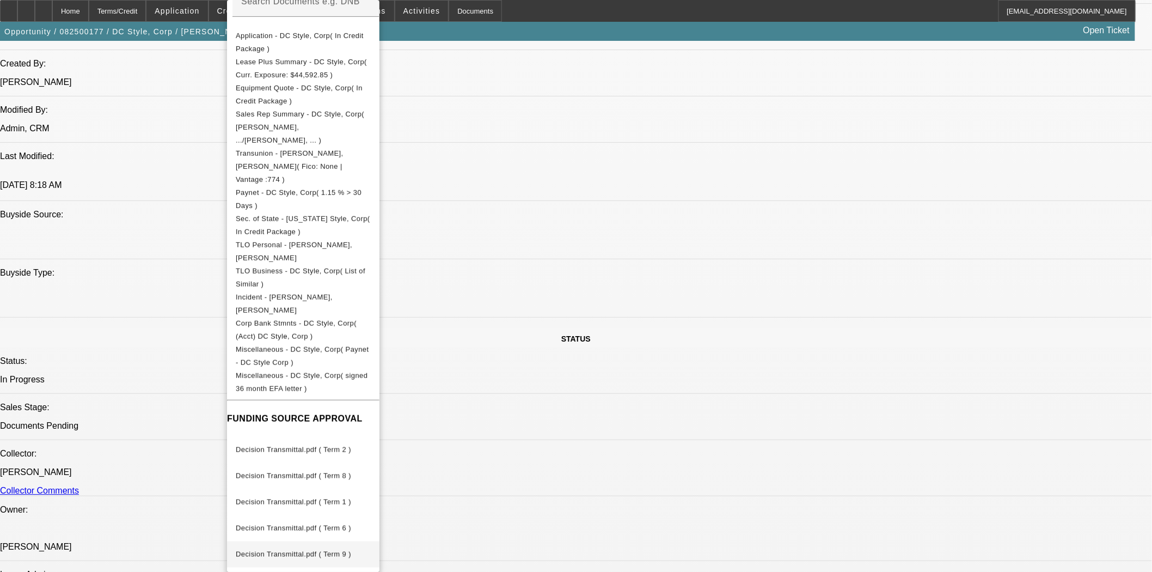
click at [324, 550] on span "Decision Transmittal.pdf ( Term 9 )" at bounding box center [293, 554] width 115 height 8
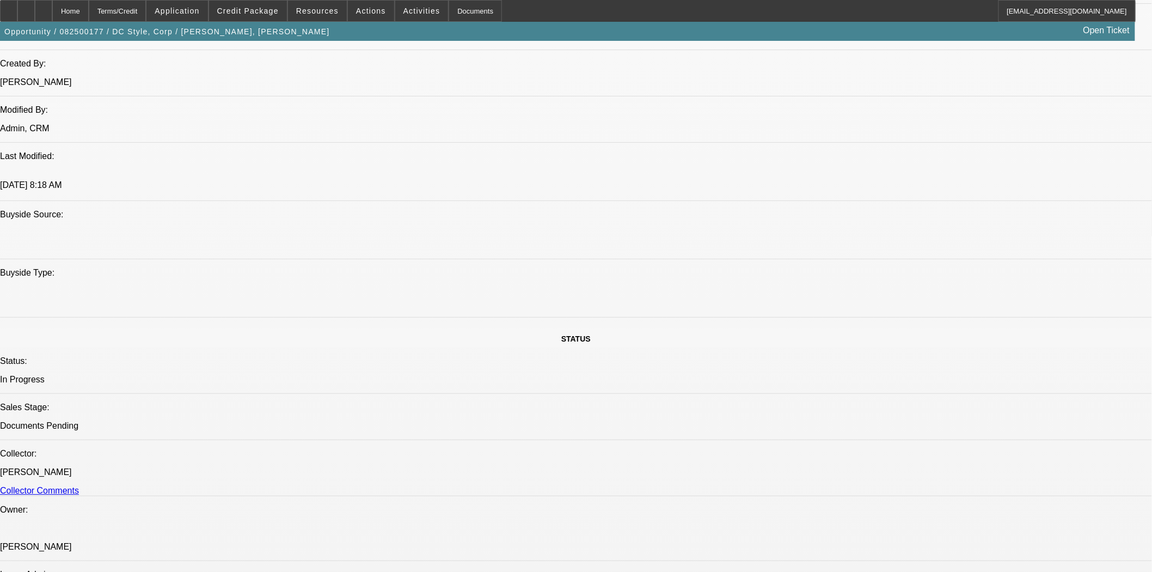
scroll to position [302, 0]
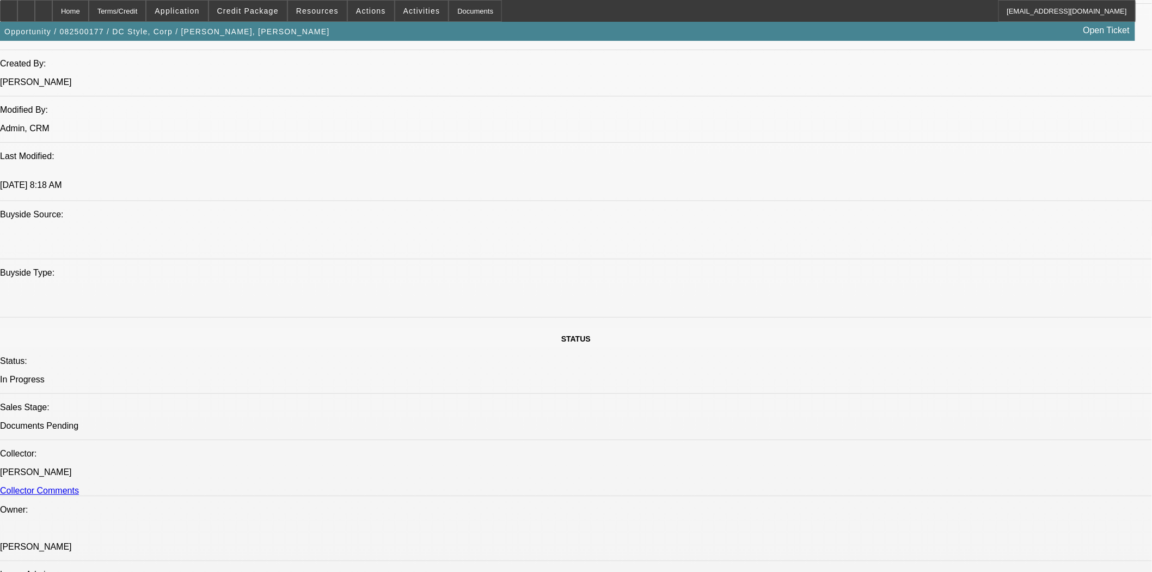
scroll to position [483, 0]
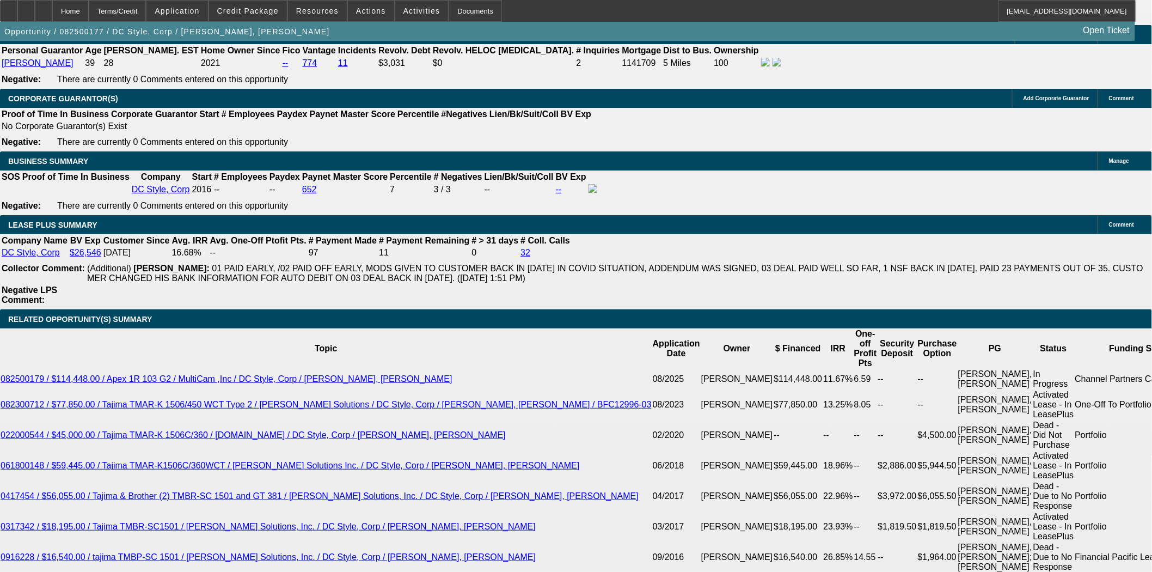
scroll to position [2056, 0]
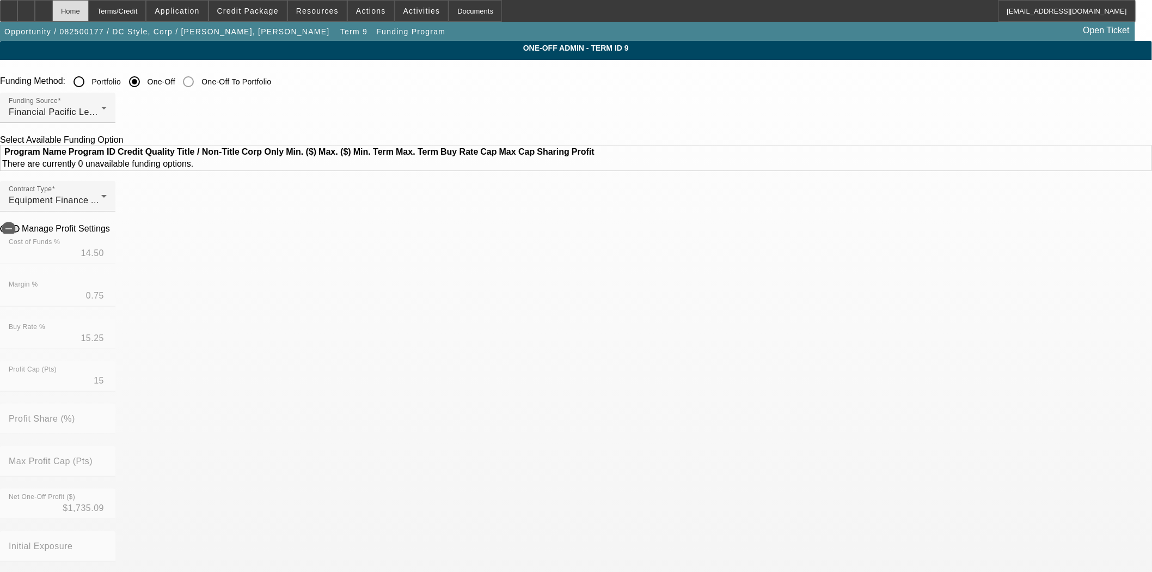
click at [89, 9] on div "Home" at bounding box center [70, 11] width 36 height 22
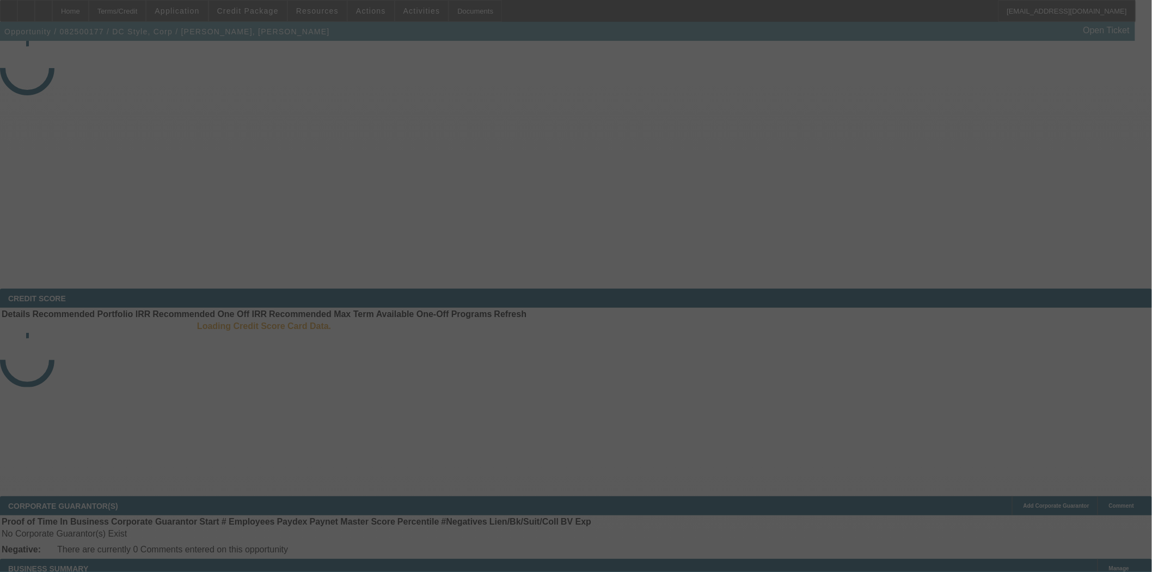
select select "3"
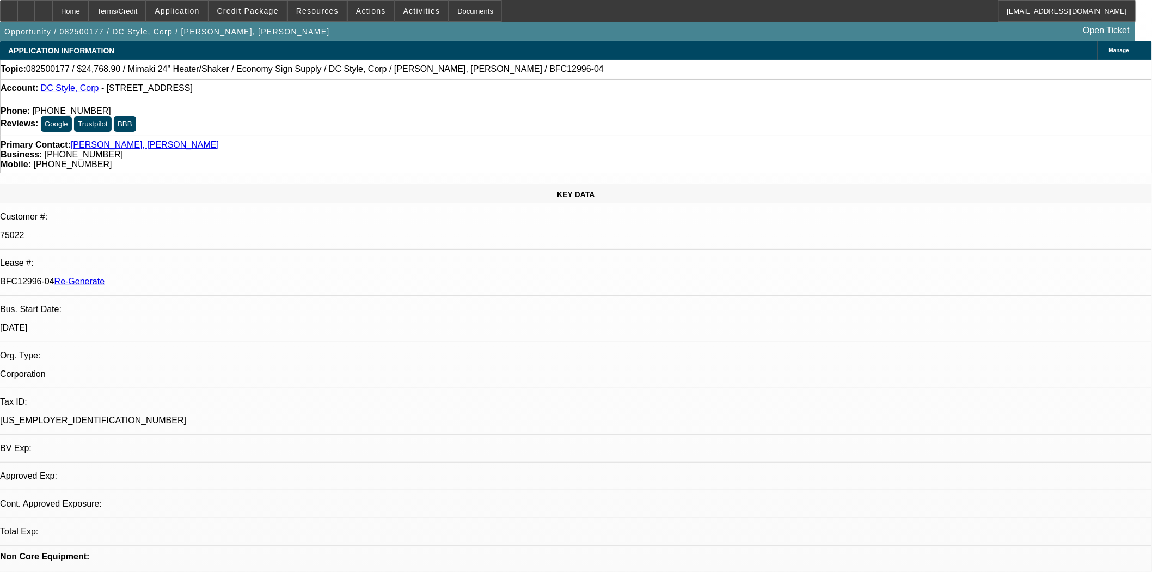
select select "0"
select select "6"
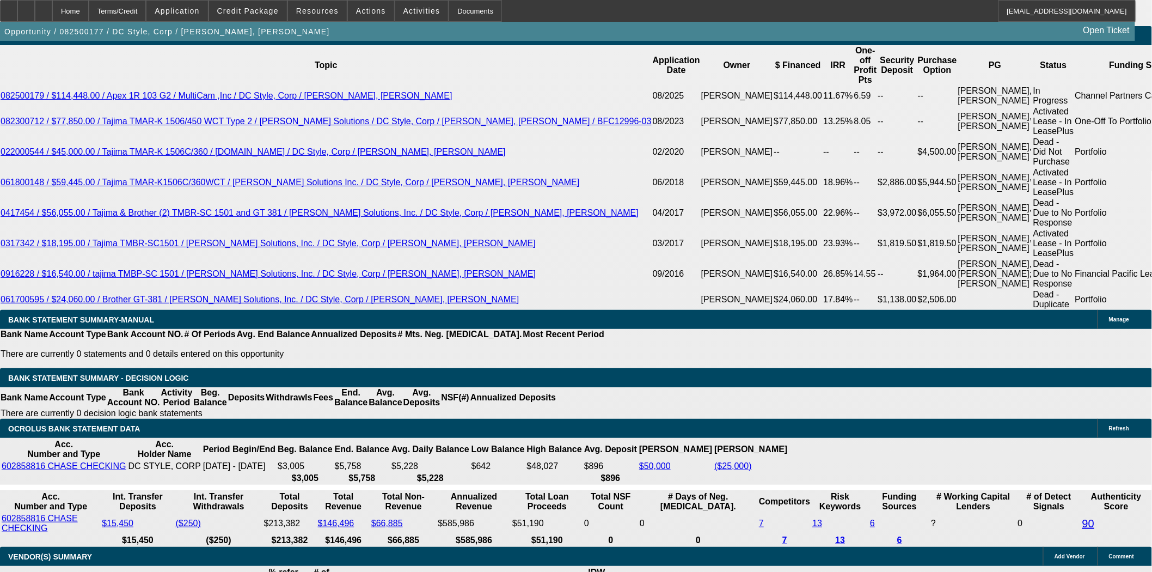
scroll to position [2117, 0]
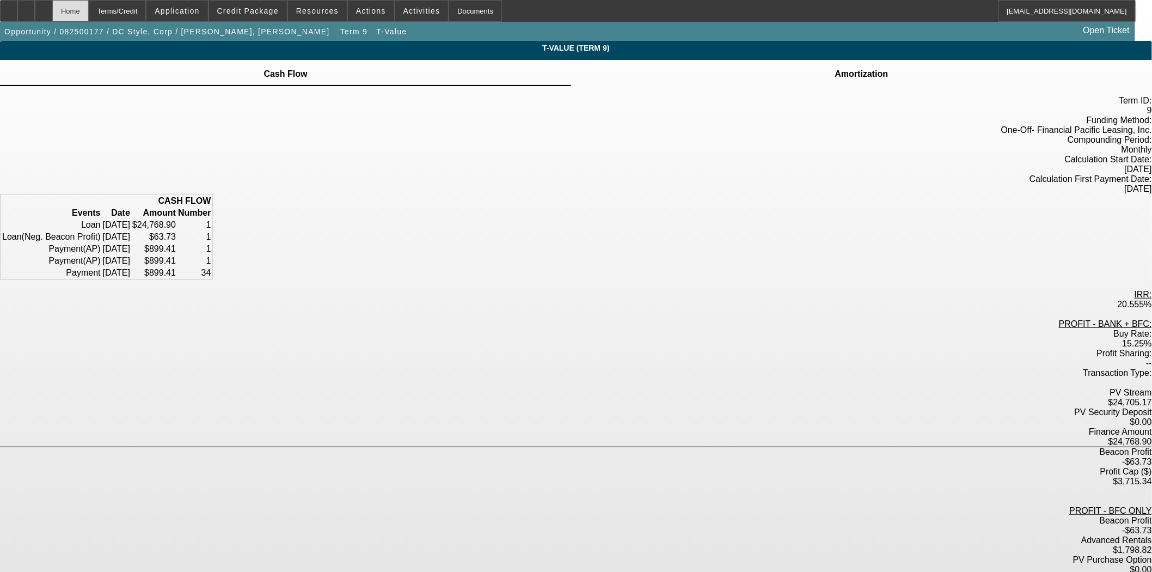
click at [89, 7] on div "Home" at bounding box center [70, 11] width 36 height 22
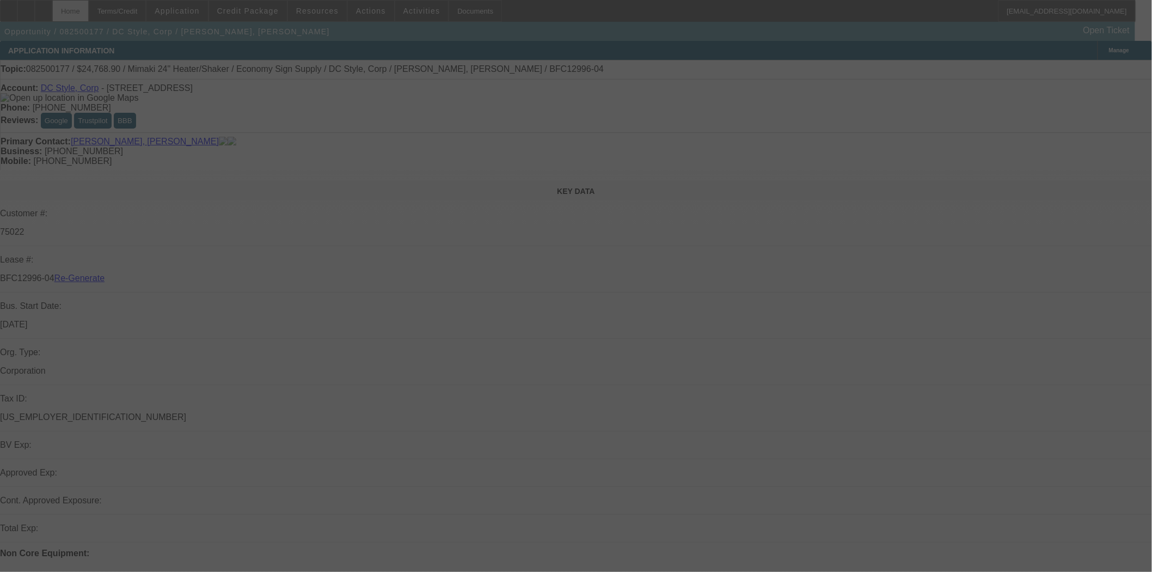
select select "3"
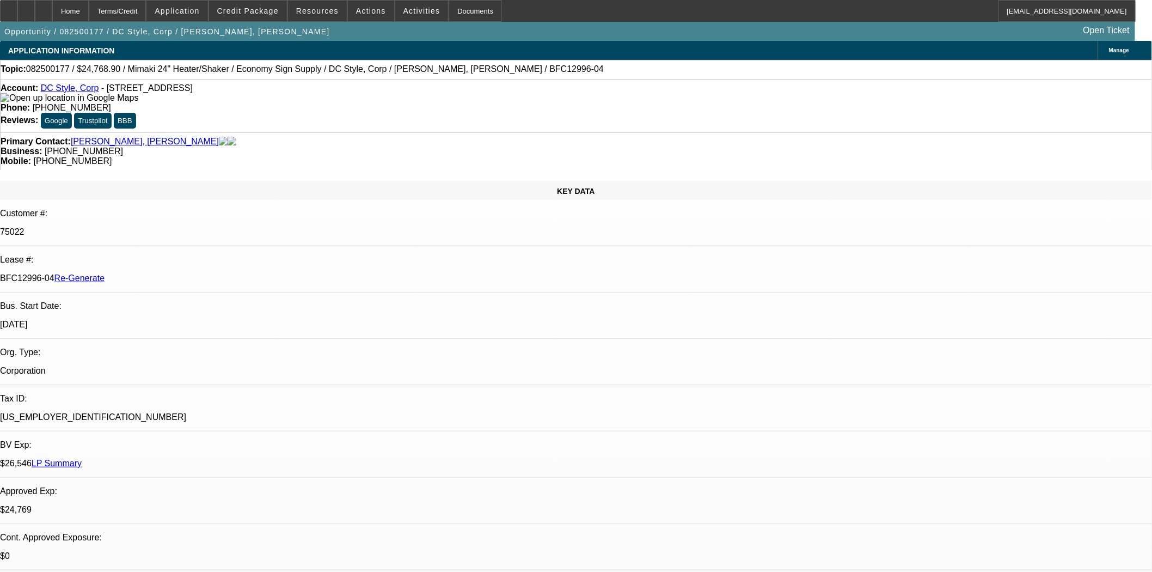
select select "0"
select select "6"
click at [348, 14] on span at bounding box center [371, 11] width 46 height 26
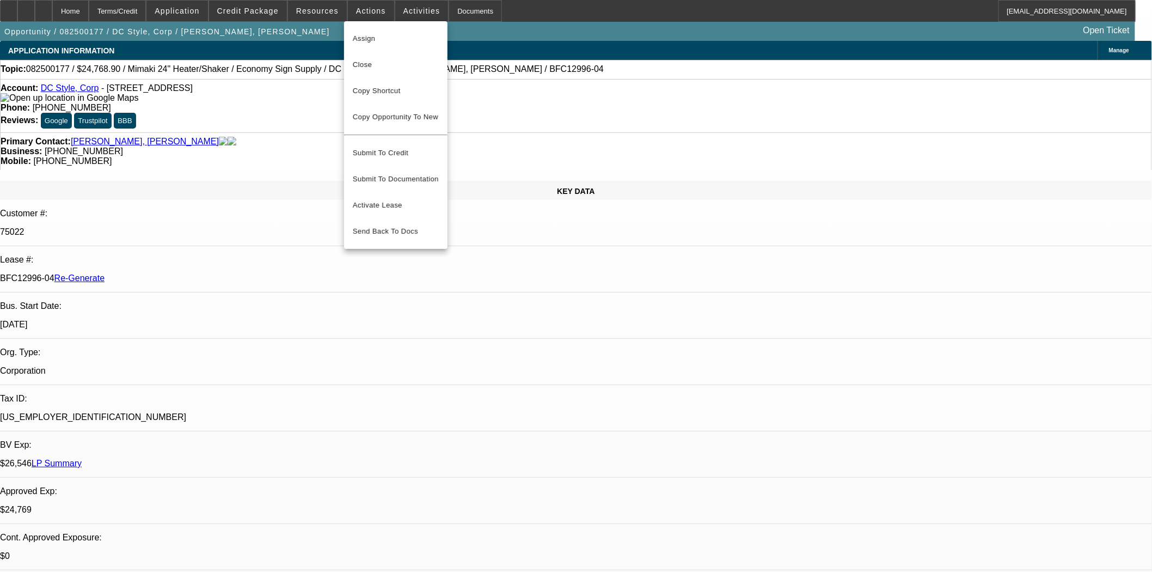
click at [366, 36] on span "Assign" at bounding box center [396, 38] width 86 height 13
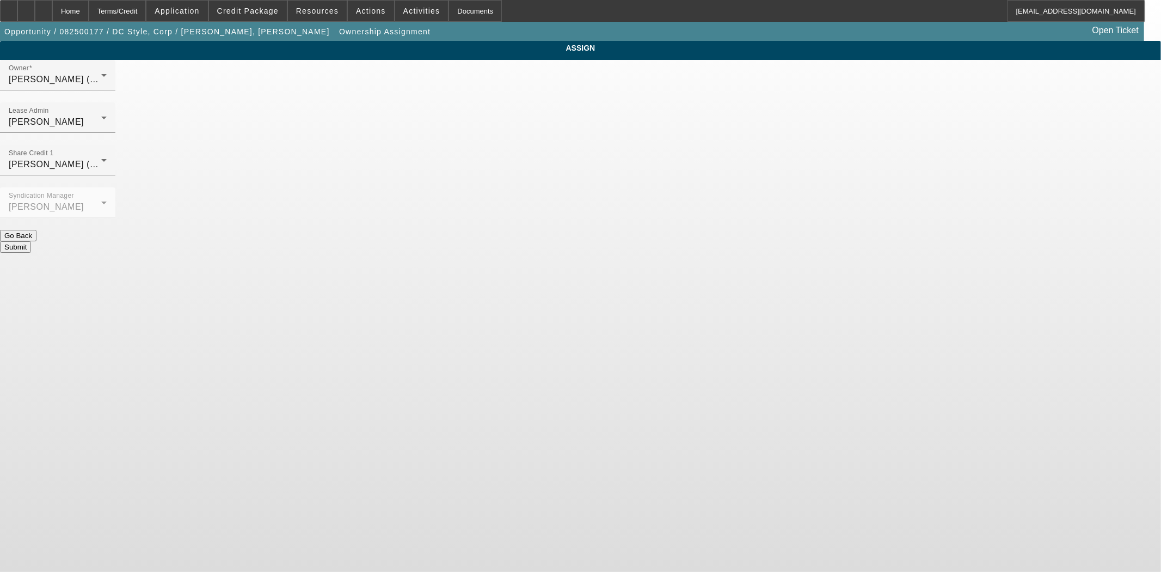
click at [31, 241] on button "Submit" at bounding box center [15, 246] width 31 height 11
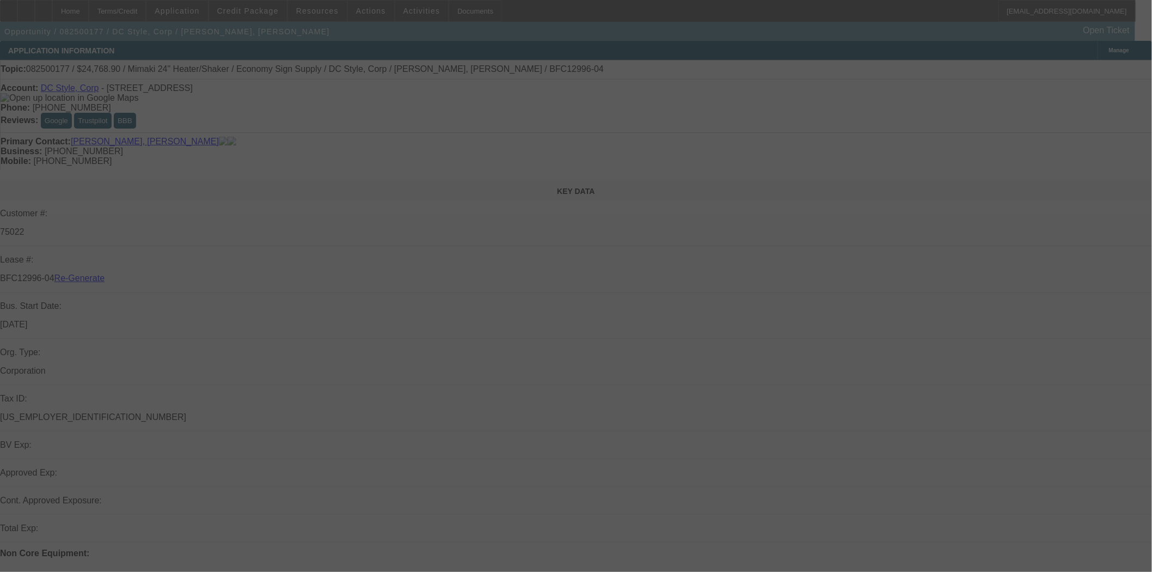
select select "3"
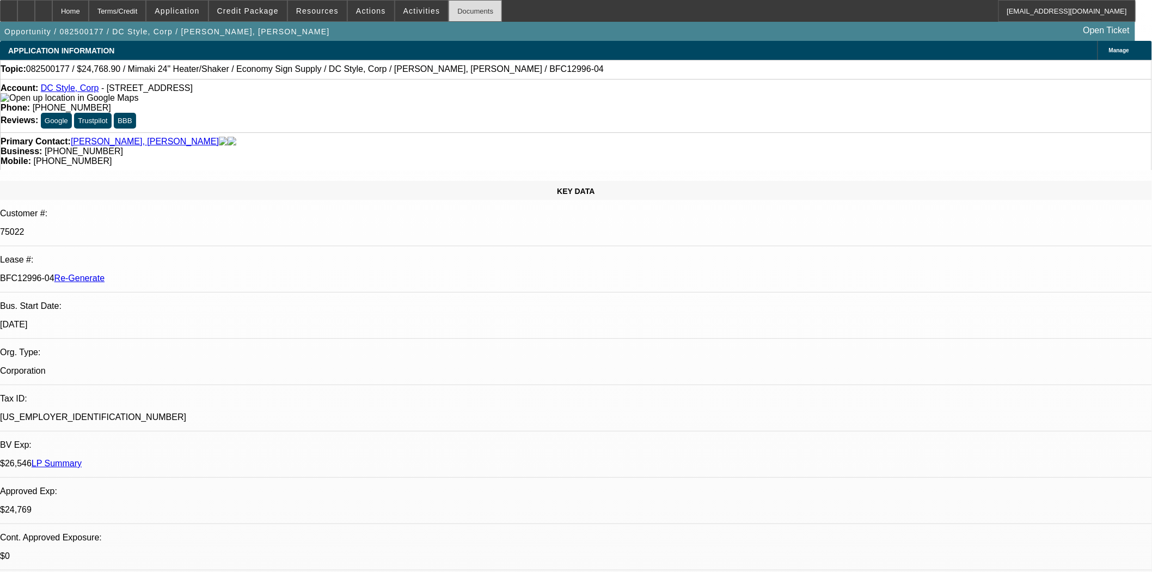
select select "0"
select select "6"
click at [458, 5] on div "Documents" at bounding box center [475, 11] width 53 height 22
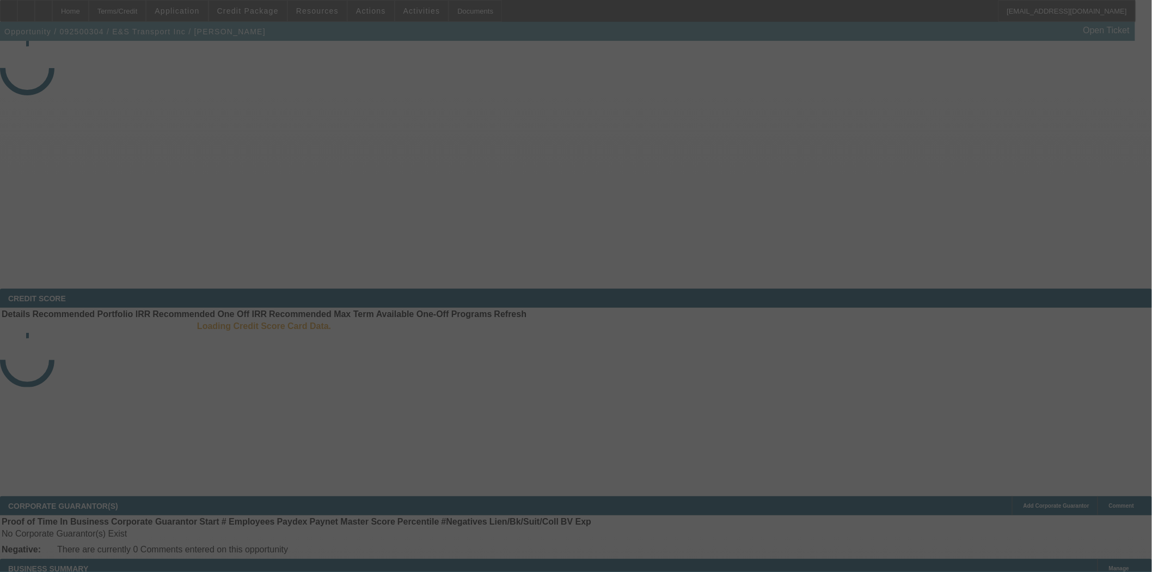
select select "3"
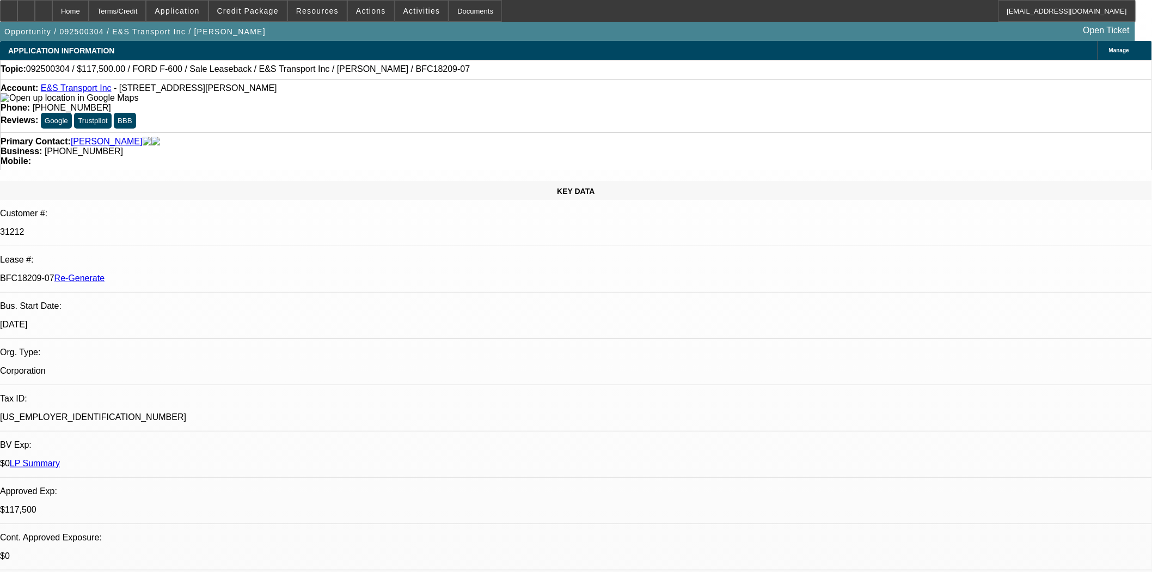
select select "0"
select select "2"
select select "0"
select select "6"
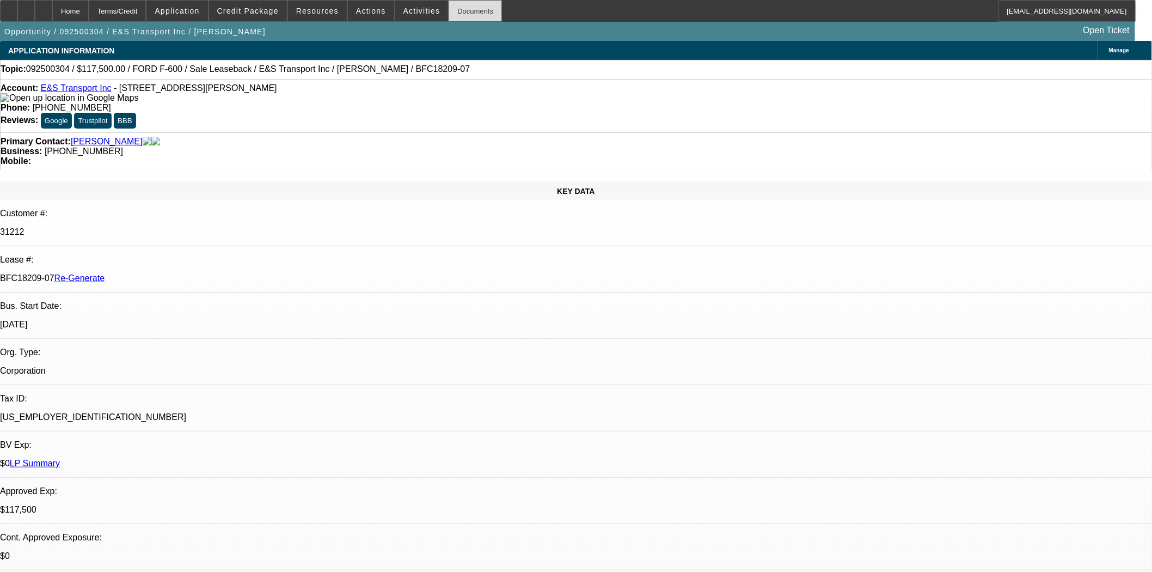
click at [449, 15] on div "Documents" at bounding box center [475, 11] width 53 height 22
click at [396, 15] on span at bounding box center [421, 11] width 53 height 26
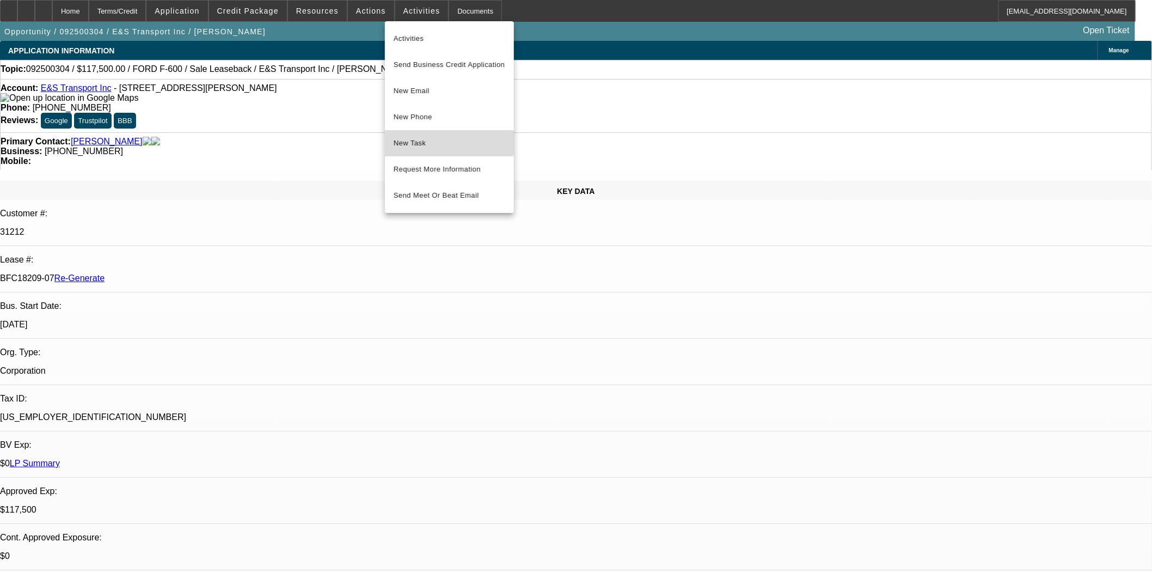
click at [409, 142] on span "New Task" at bounding box center [450, 143] width 112 height 13
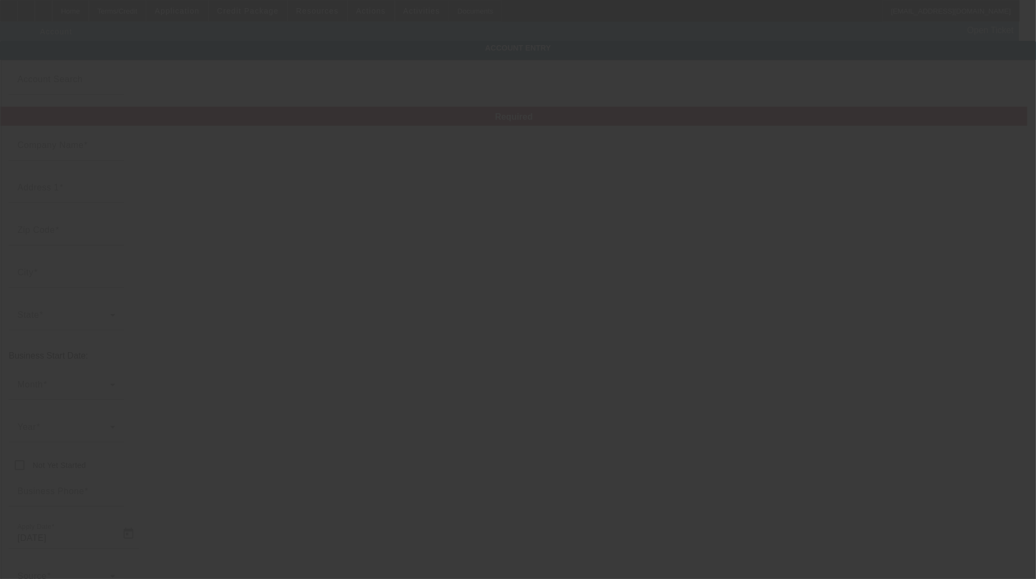
type input "E&S Transport Inc"
type input "[STREET_ADDRESS][PERSON_NAME]"
type input "05477"
type input "[GEOGRAPHIC_DATA]"
type input "[PHONE_NUMBER]"
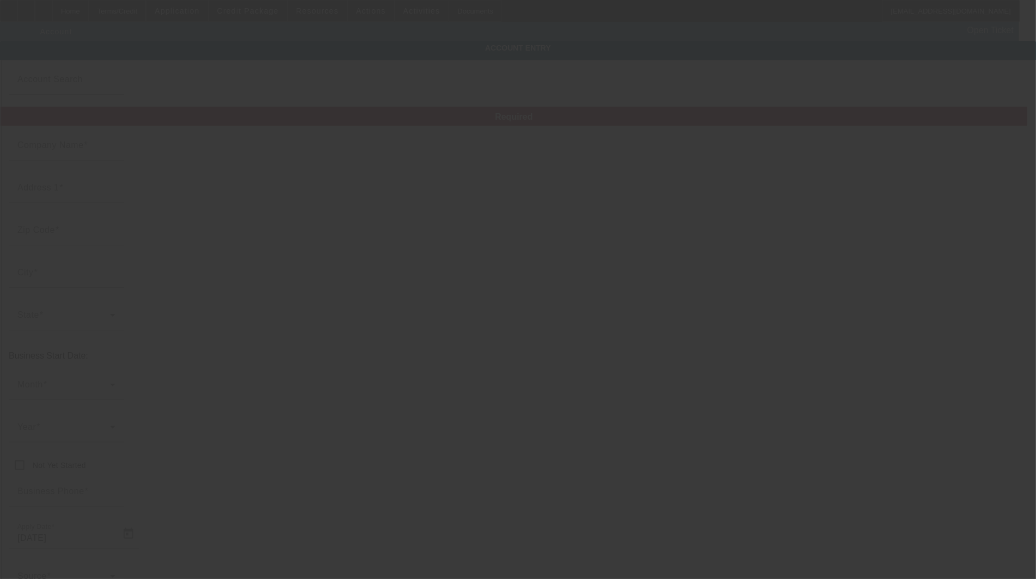
type input "[EMAIL_ADDRESS][DOMAIN_NAME]"
type input "[PERSON_NAME]"
type input "[US_EMPLOYER_IDENTIFICATION_NUMBER]"
type input "[DATE]"
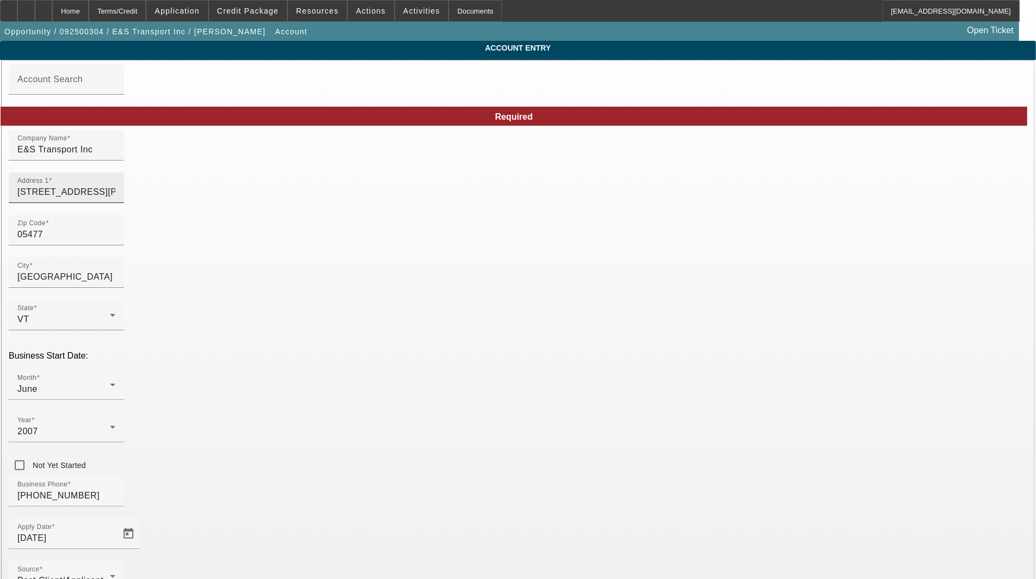
click at [115, 195] on input "[STREET_ADDRESS][PERSON_NAME]" at bounding box center [66, 192] width 98 height 13
type input "[STREET_ADDRESS][PERSON_NAME]"
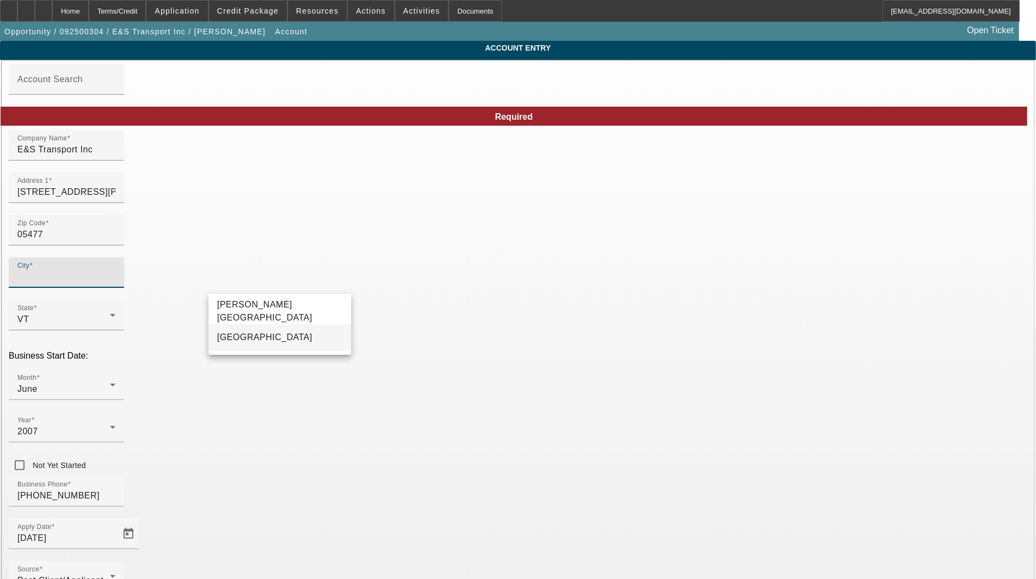
click at [227, 344] on span "[GEOGRAPHIC_DATA]" at bounding box center [264, 337] width 95 height 13
type input "[GEOGRAPHIC_DATA]"
type input "[PERSON_NAME]"
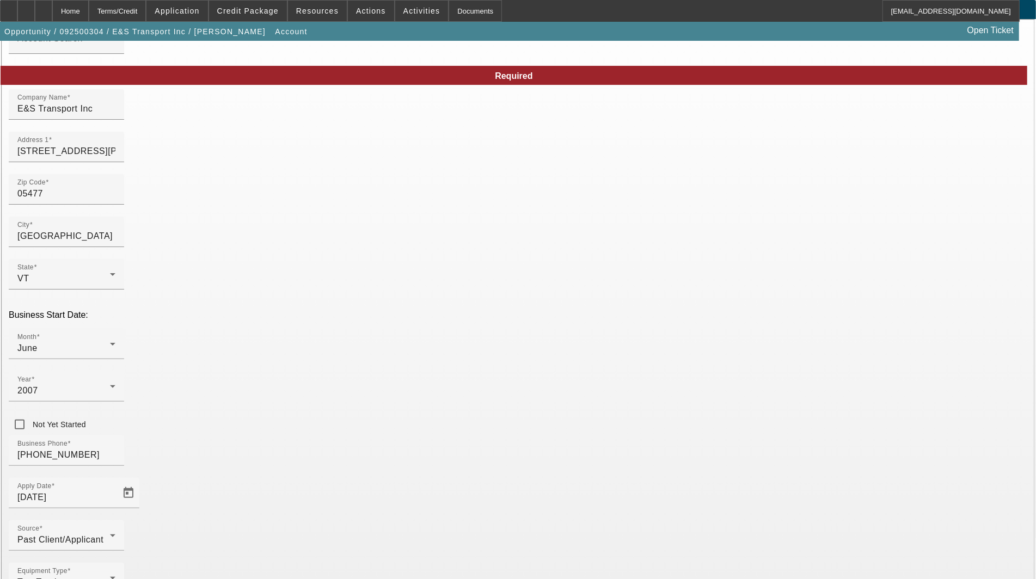
scroll to position [53, 0]
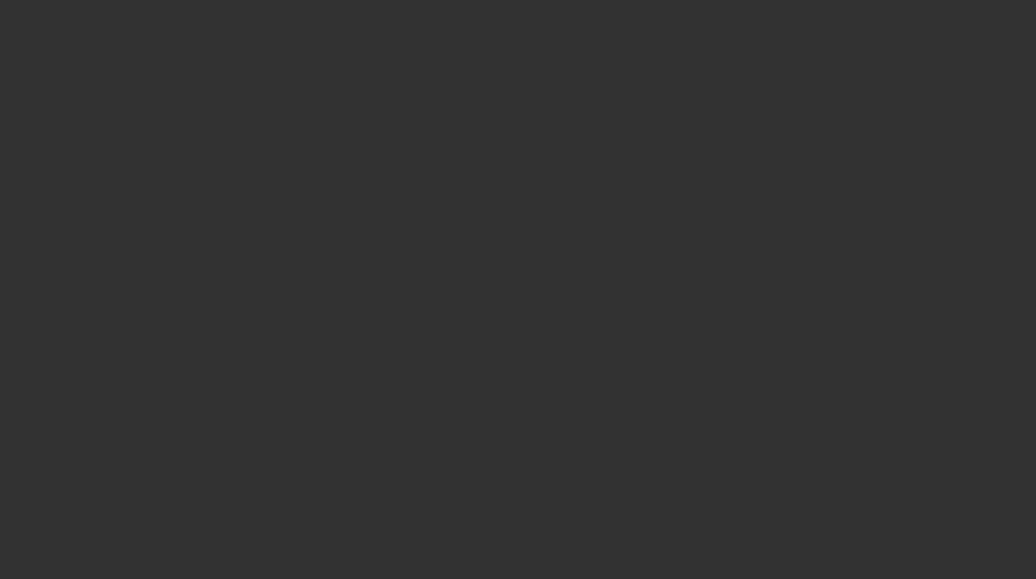
select select "3"
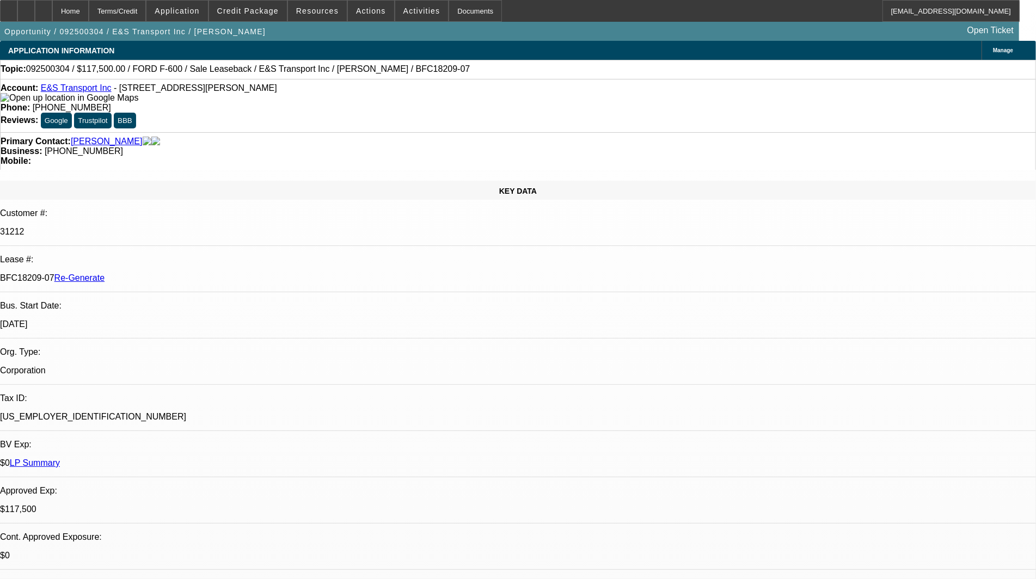
select select "0"
select select "2"
select select "0"
select select "6"
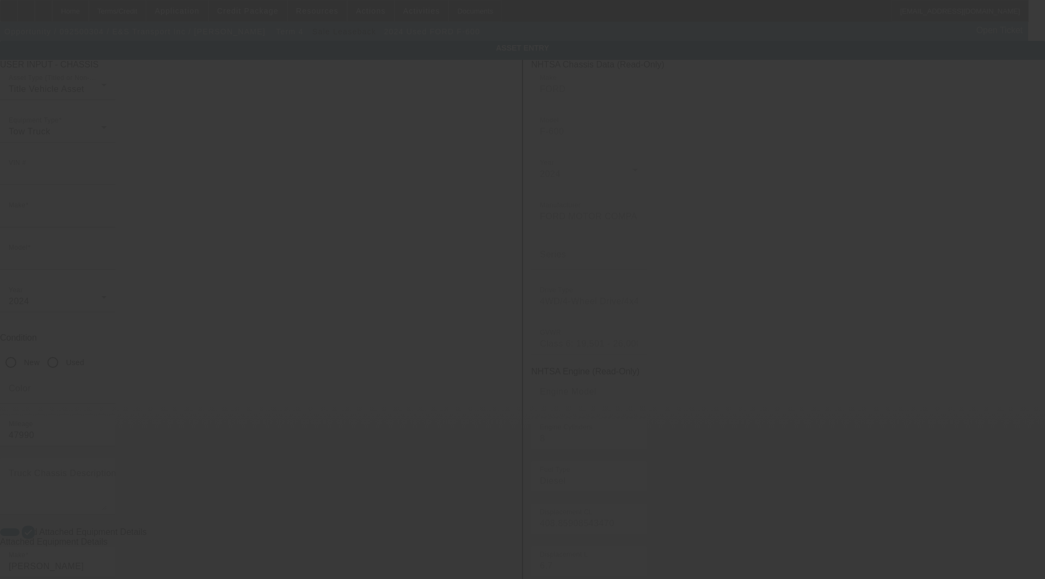
type input "[US_VEHICLE_IDENTIFICATION_NUMBER]"
type input "FORD"
type input "F-600"
radio input "true"
type input "[STREET_ADDRESS][PERSON_NAME]"
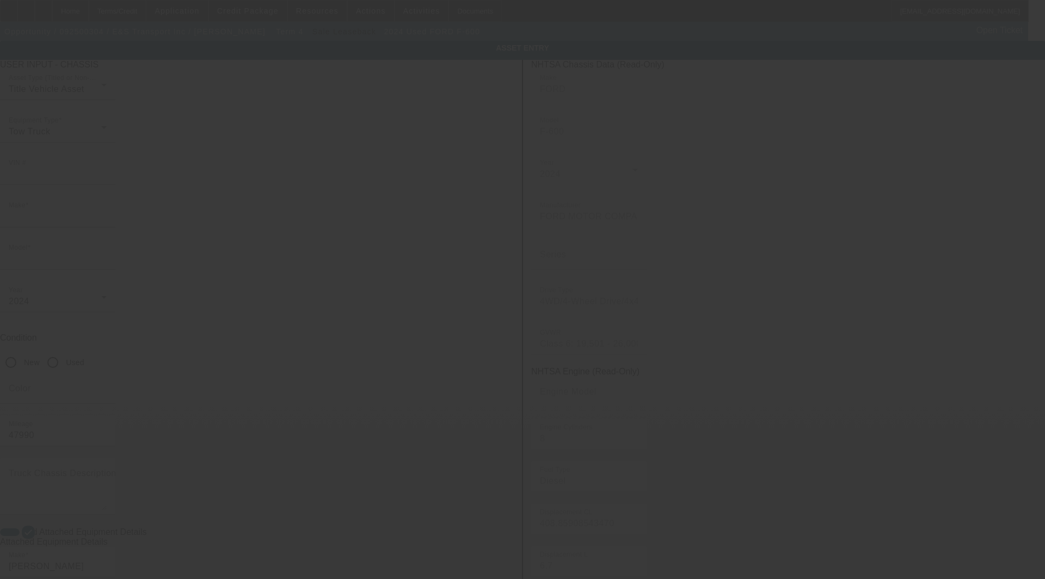
type input "[GEOGRAPHIC_DATA]"
type input "05477"
type input "[PERSON_NAME]"
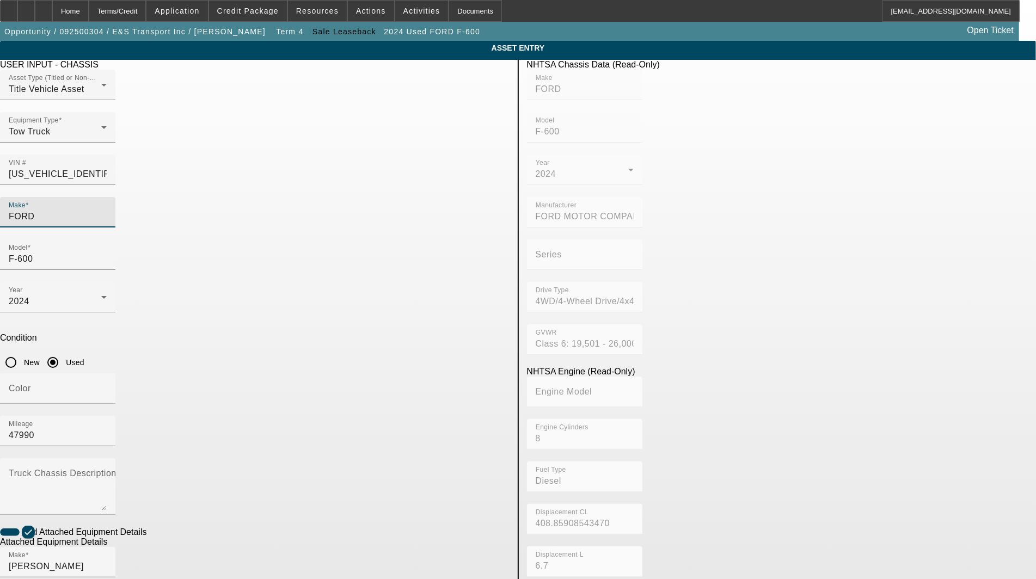
drag, startPoint x: 261, startPoint y: 193, endPoint x: 109, endPoint y: 196, distance: 151.9
click at [109, 195] on app-asset-collateral-manage "ASSET ENTRY Delete asset USER INPUT - CHASSIS Asset Type (Titled or Non-Titled)…" at bounding box center [518, 464] width 1036 height 847
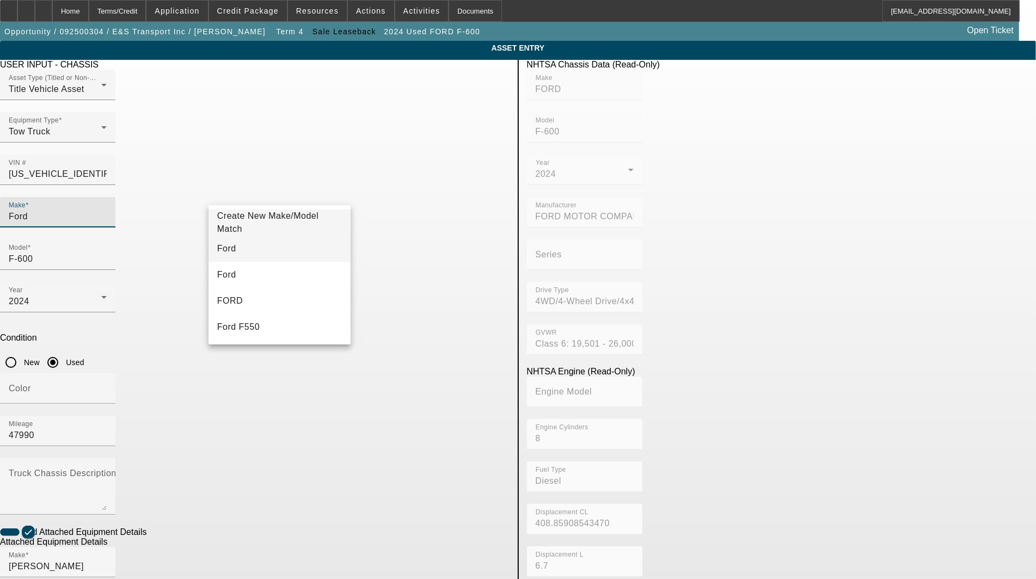
type input "Ford"
click at [228, 249] on span "Ford" at bounding box center [226, 248] width 19 height 9
type input "Ford"
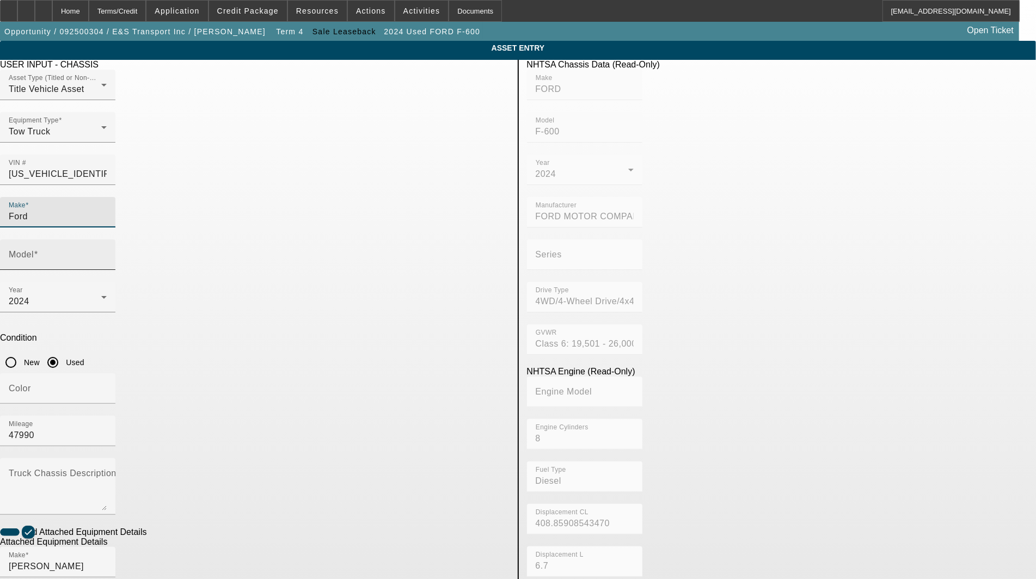
click at [34, 250] on mat-label "Model" at bounding box center [21, 254] width 25 height 9
click at [107, 253] on input "Model" at bounding box center [58, 259] width 98 height 13
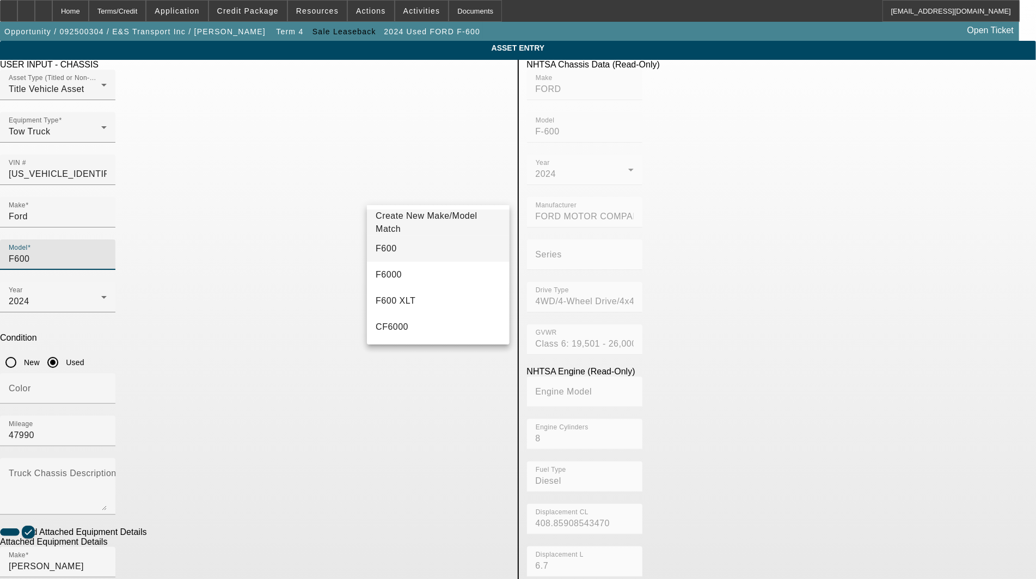
type input "F600"
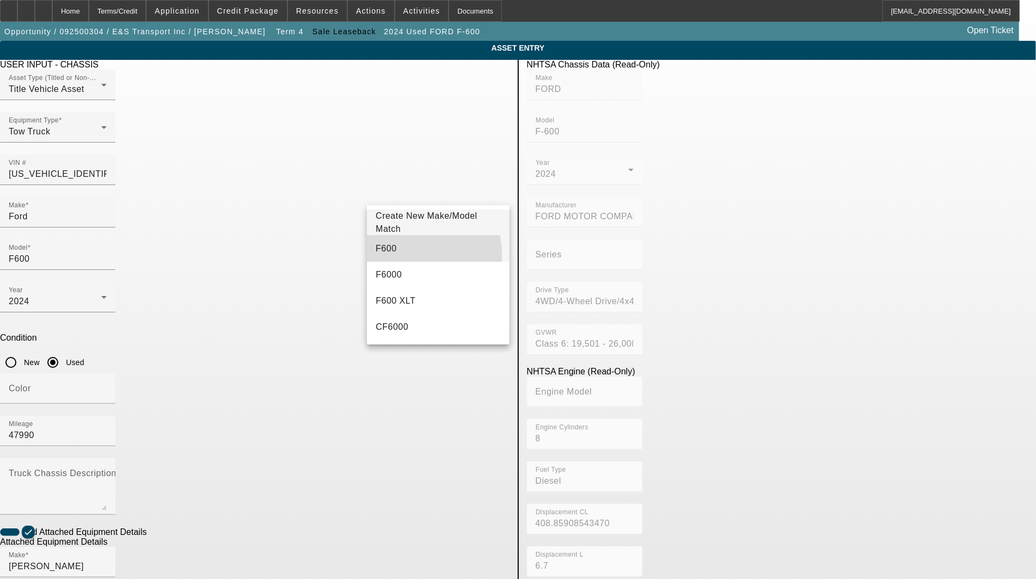
click at [395, 255] on mat-option "F600" at bounding box center [438, 249] width 142 height 26
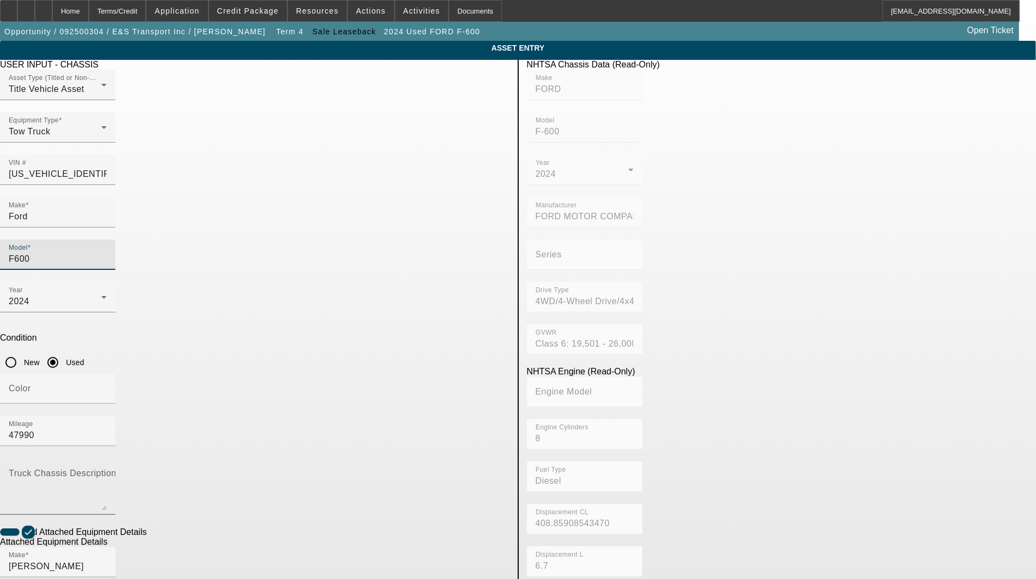
click at [254, 469] on mat-label "Truck Chassis Description (Describe the truck chassis only)" at bounding box center [131, 473] width 245 height 9
click at [107, 472] on textarea "Truck Chassis Description (Describe the truck chassis only)" at bounding box center [58, 491] width 98 height 39
type textarea "e"
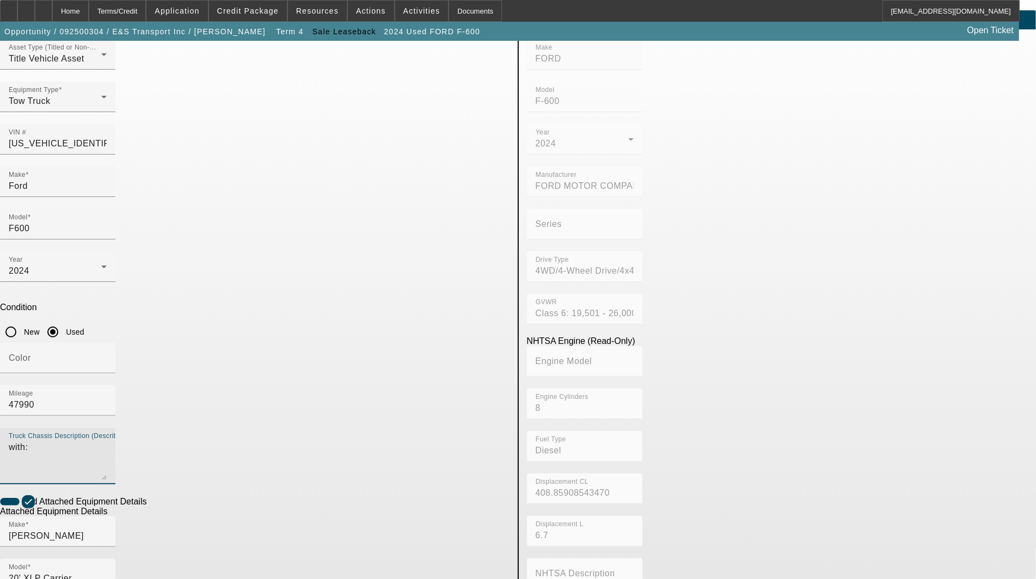
scroll to position [115, 0]
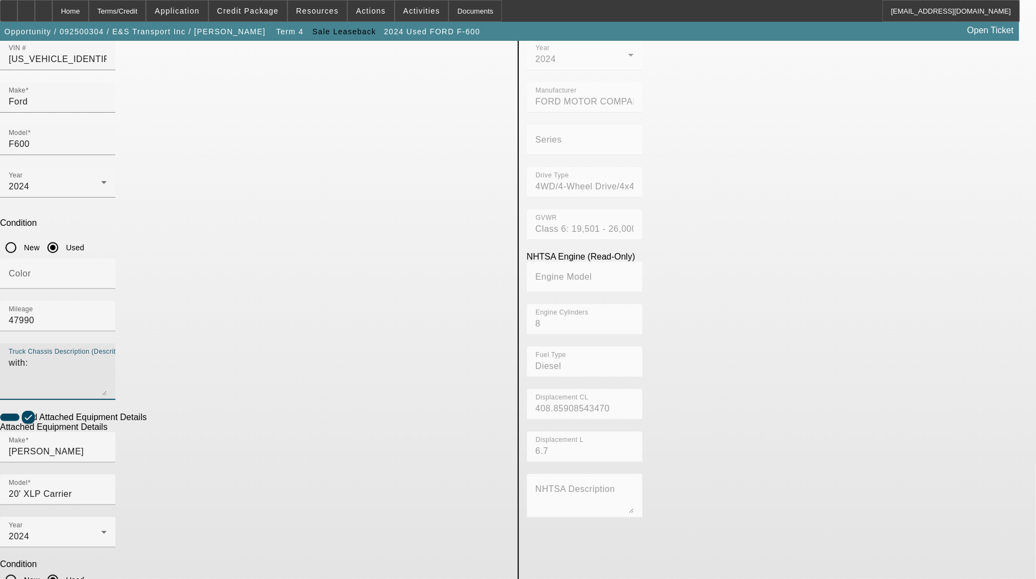
type textarea "with:"
type textarea "includes: all options, attachments and accessories"
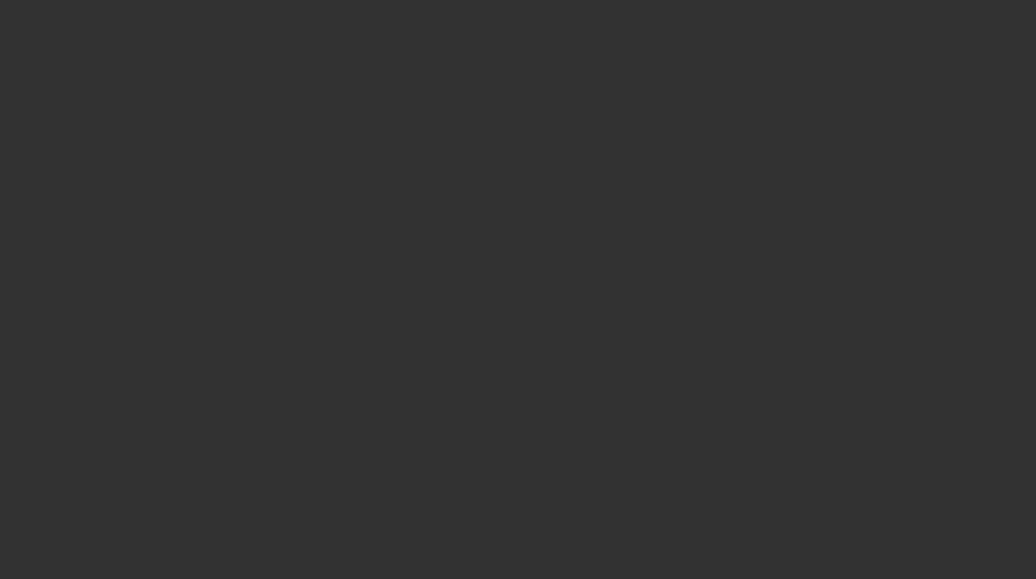
select select "3"
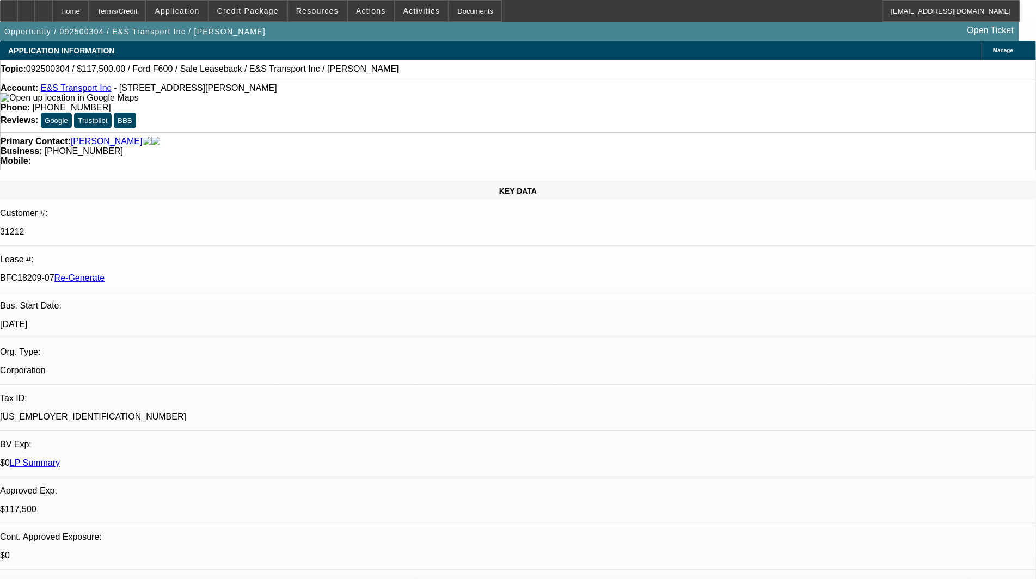
select select "0"
select select "2"
select select "0"
select select "6"
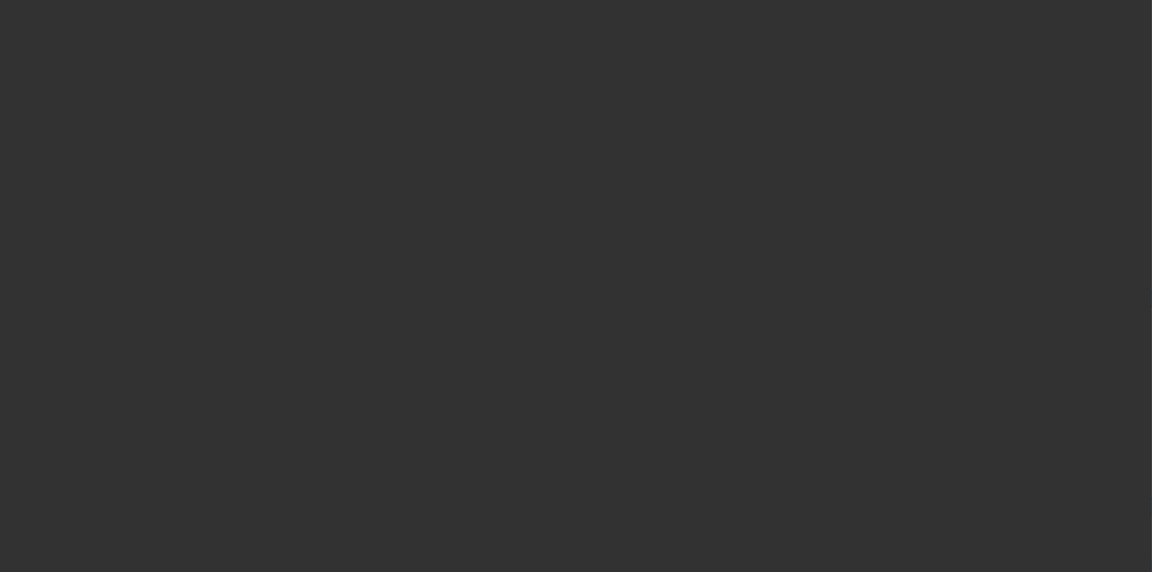
select select "4"
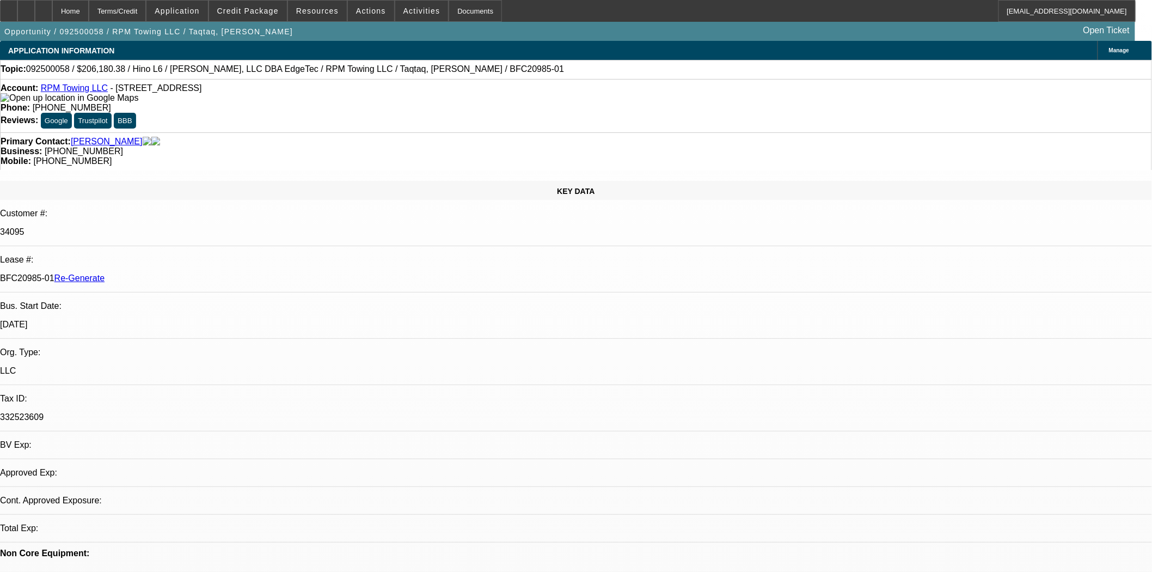
select select "0"
select select "2"
select select "0"
select select "6"
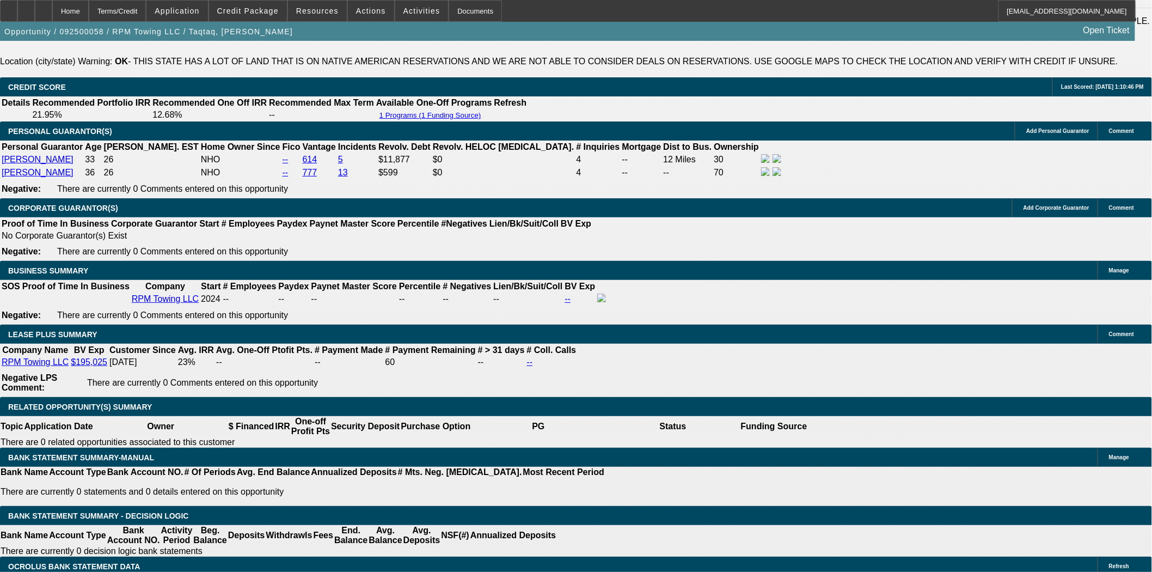
scroll to position [1633, 0]
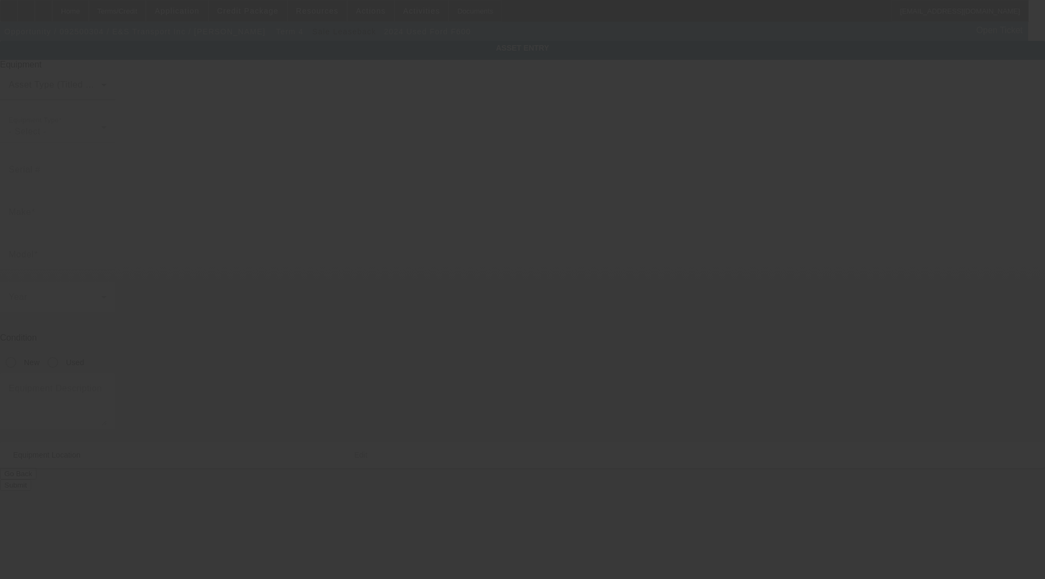
type input "[US_VEHICLE_IDENTIFICATION_NUMBER]"
type input "Ford"
type input "F600"
radio input "true"
type textarea "with:"
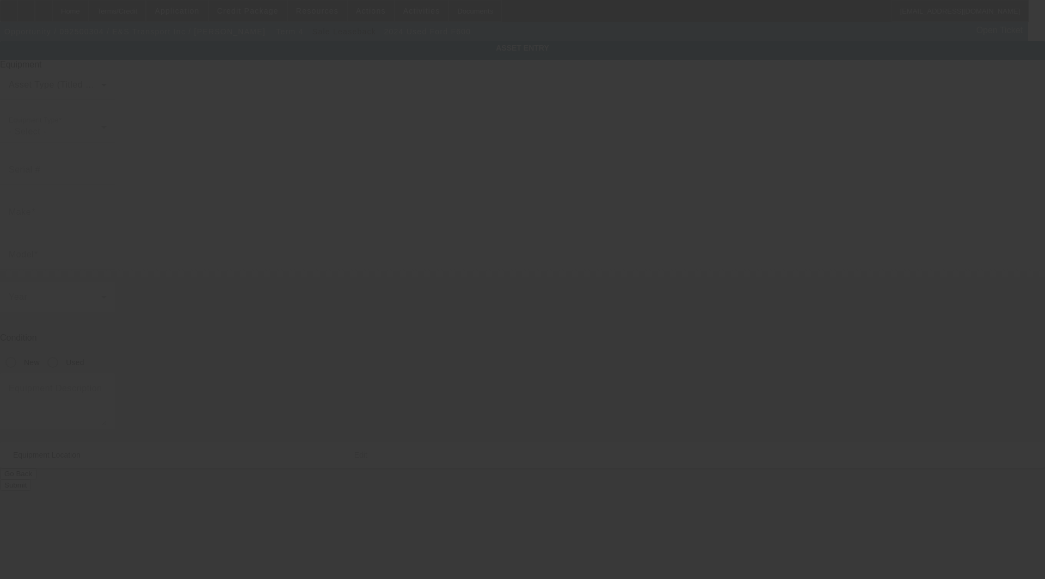
type input "400 Windy Woods Rd"
type input "Richmond"
type input "05477"
type input "Chittenden"
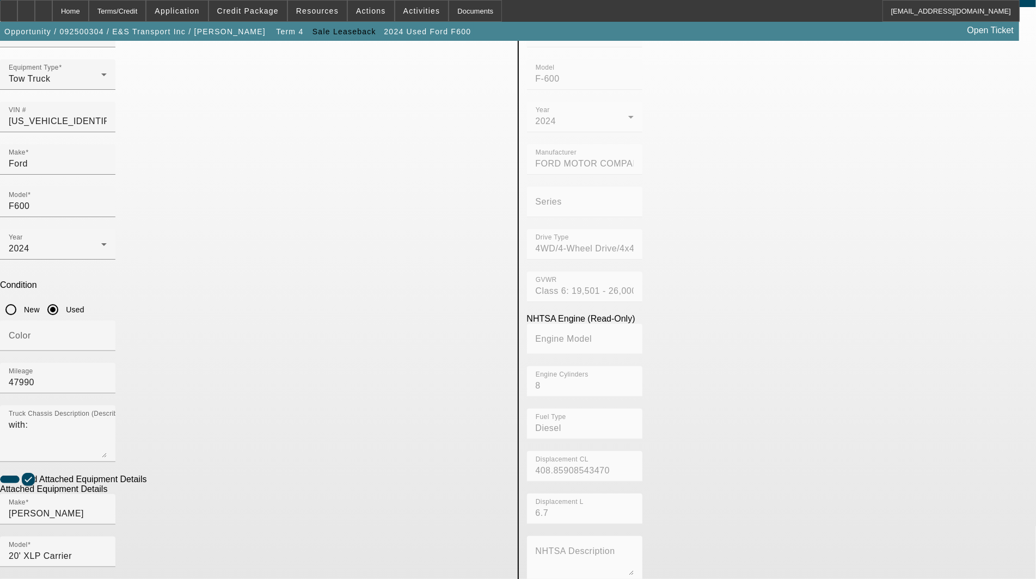
scroll to position [115, 0]
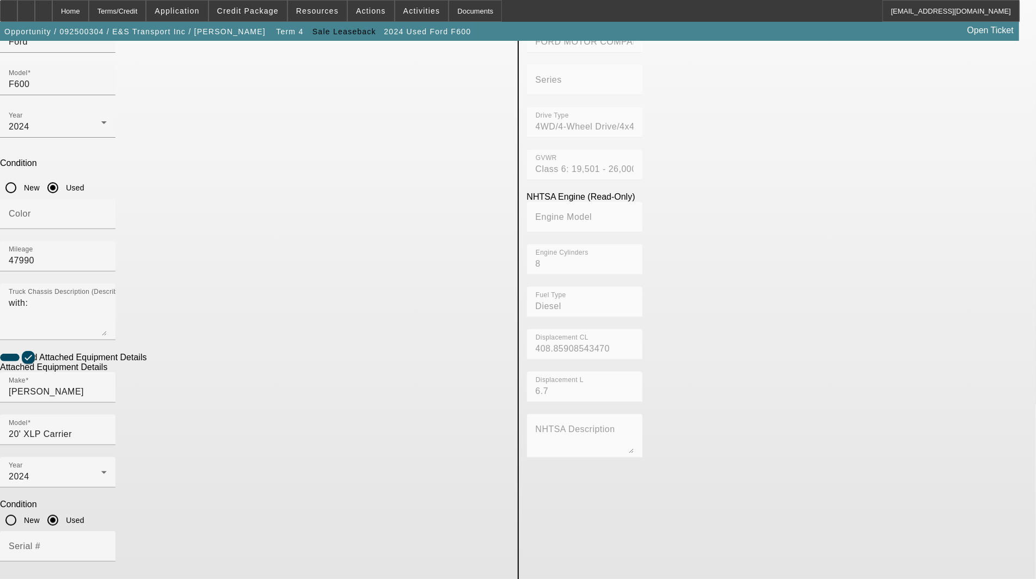
scroll to position [296, 0]
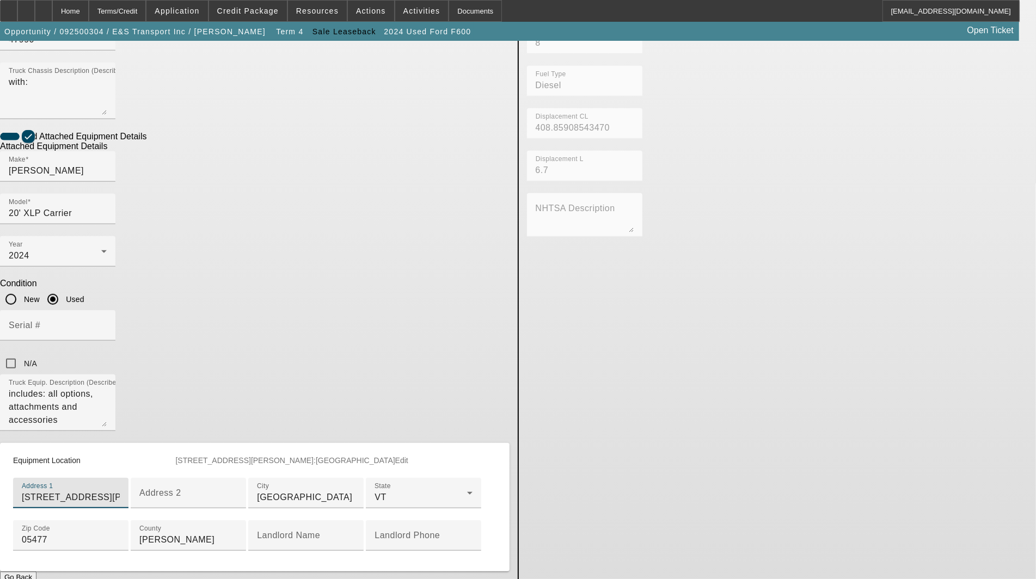
scroll to position [481, 0]
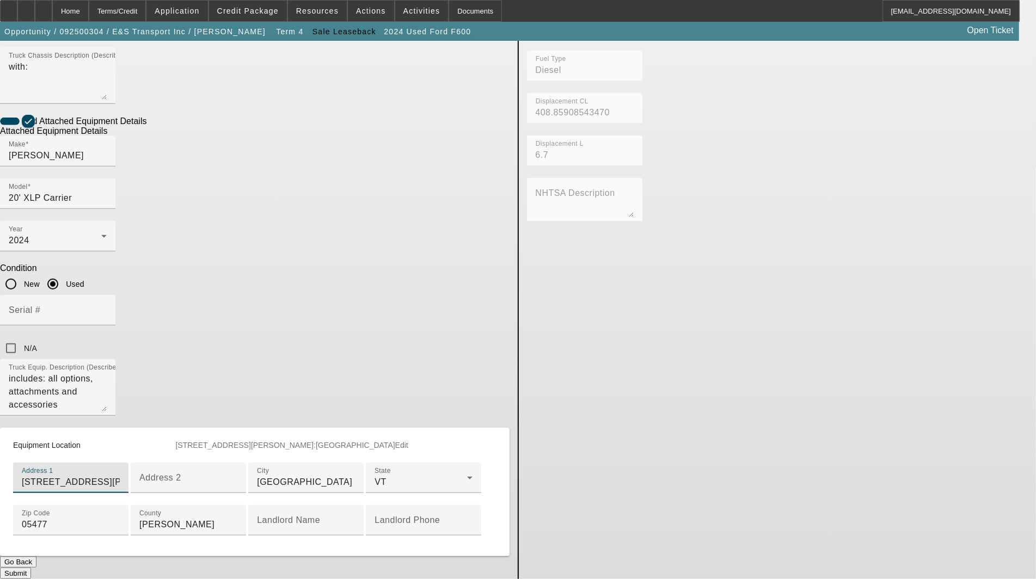
type input "400 Windy Woods Road"
click at [31, 568] on button "Submit" at bounding box center [15, 573] width 31 height 11
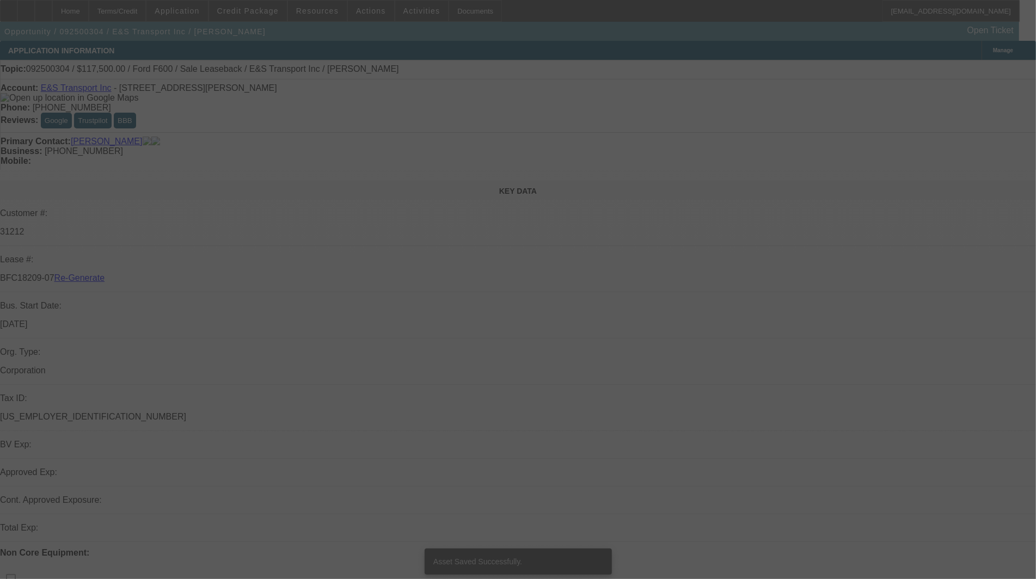
select select "3"
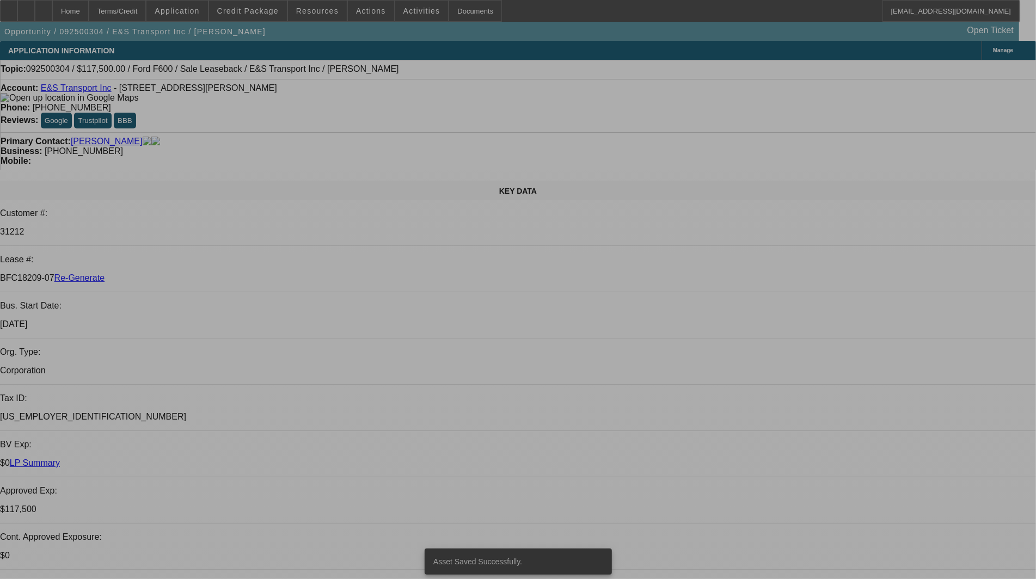
select select "0"
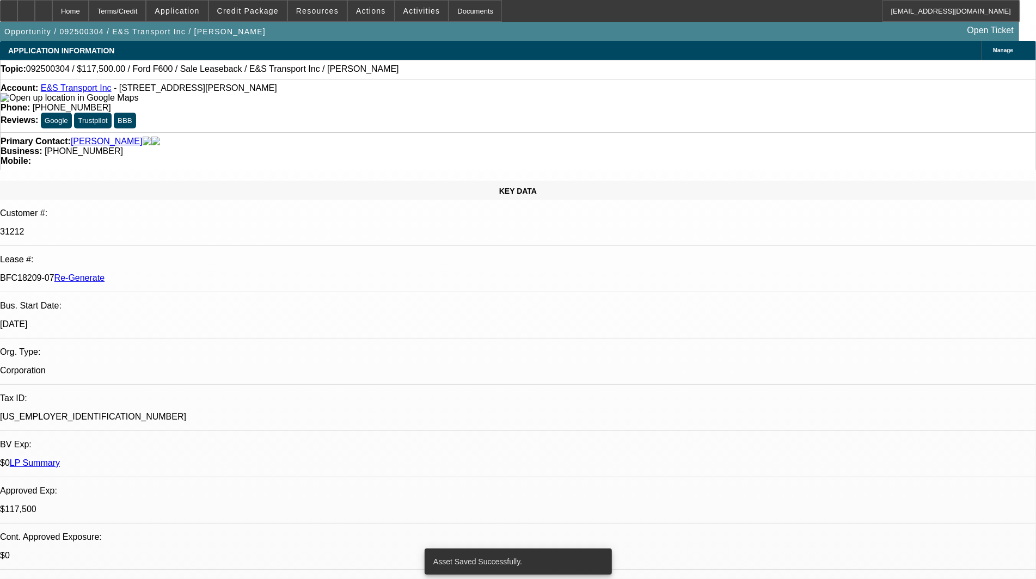
select select "2"
select select "0"
select select "6"
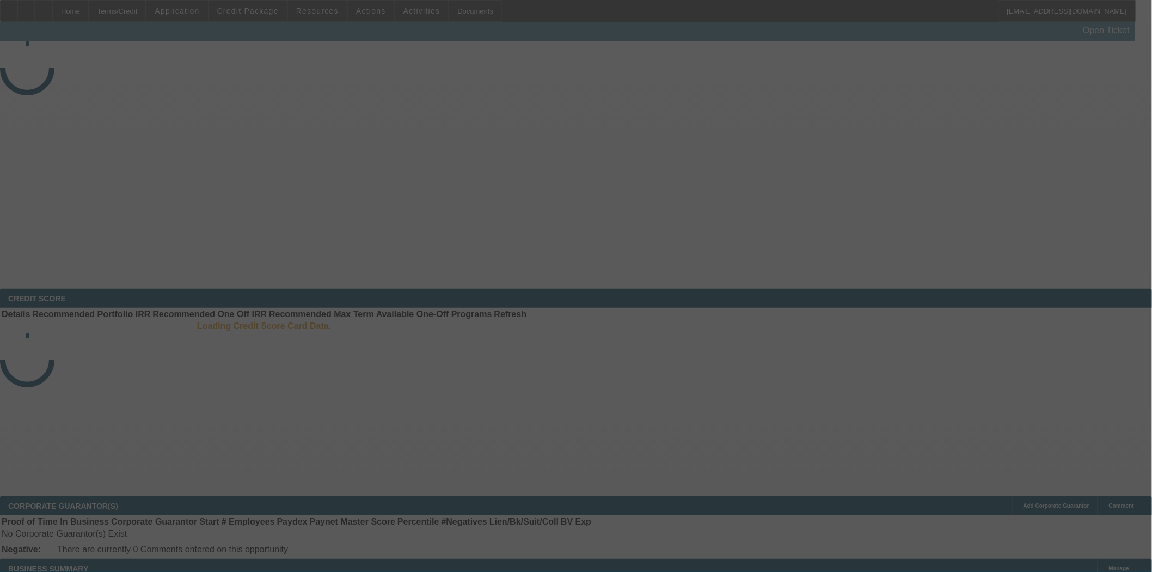
select select "4"
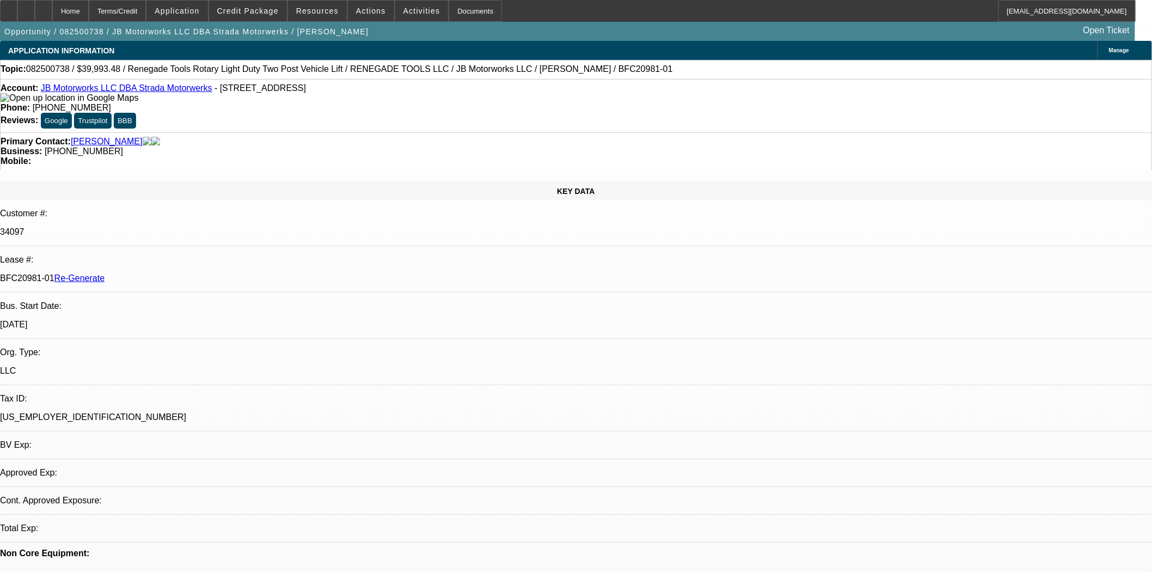
select select "0"
select select "1"
select select "3"
select select "6"
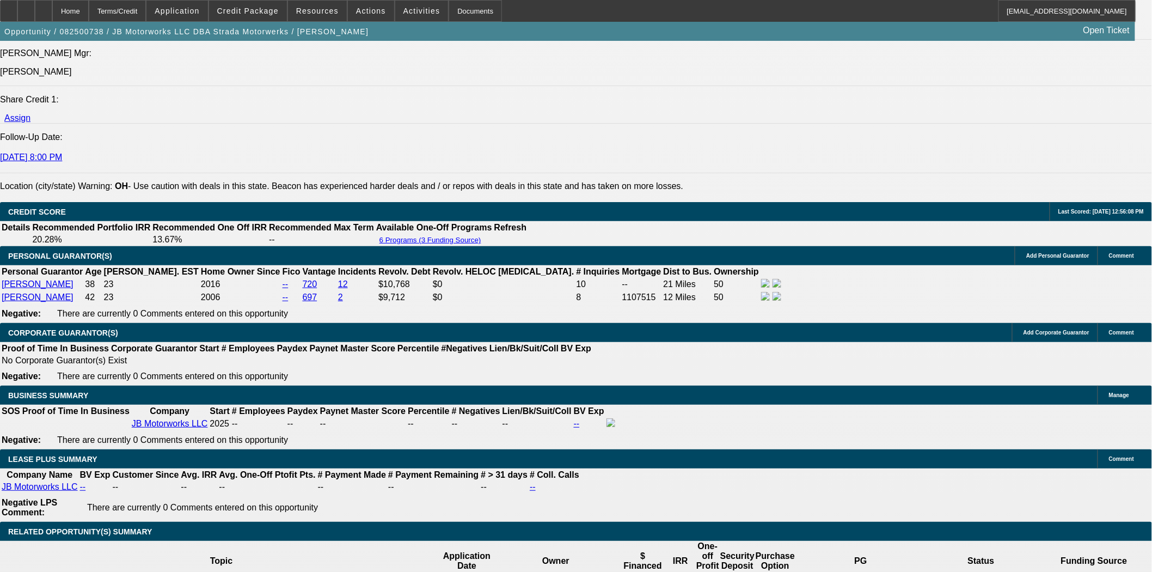
scroll to position [1633, 0]
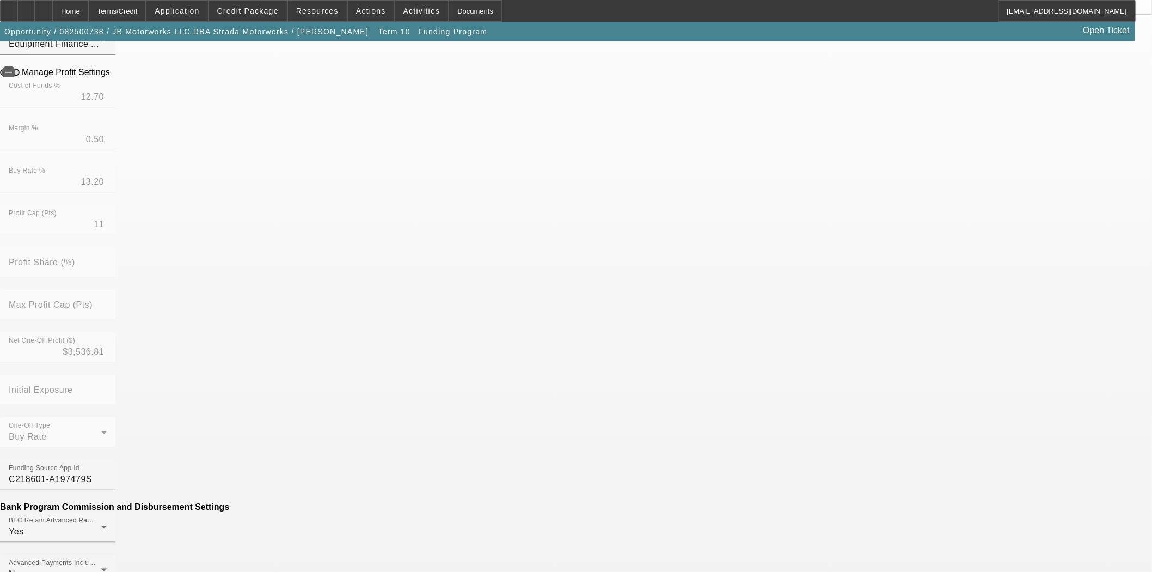
scroll to position [423, 0]
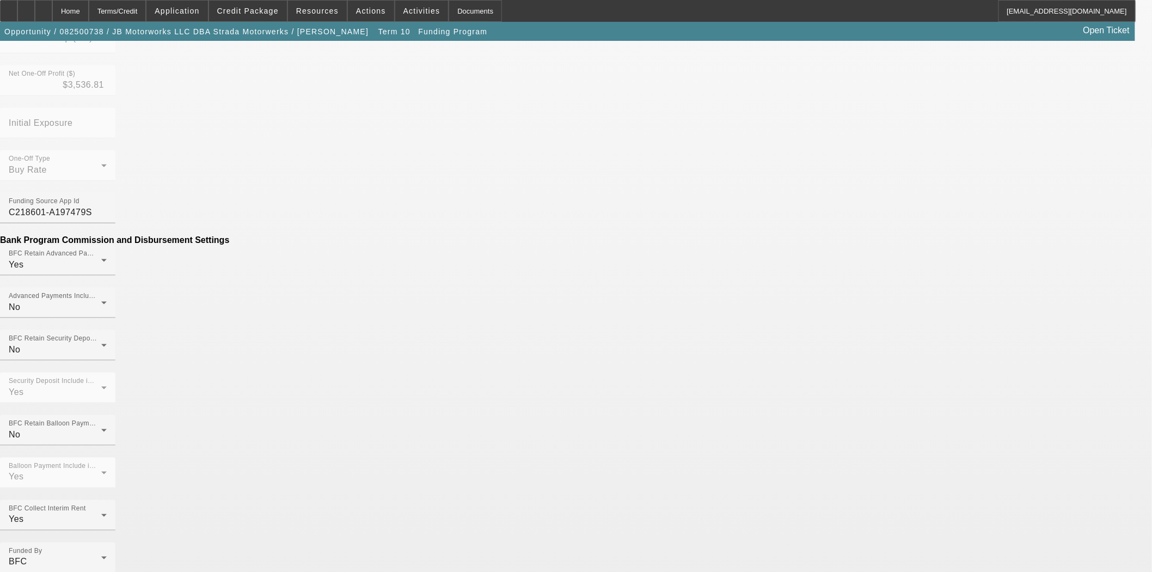
drag, startPoint x: 345, startPoint y: 225, endPoint x: 438, endPoint y: 224, distance: 93.1
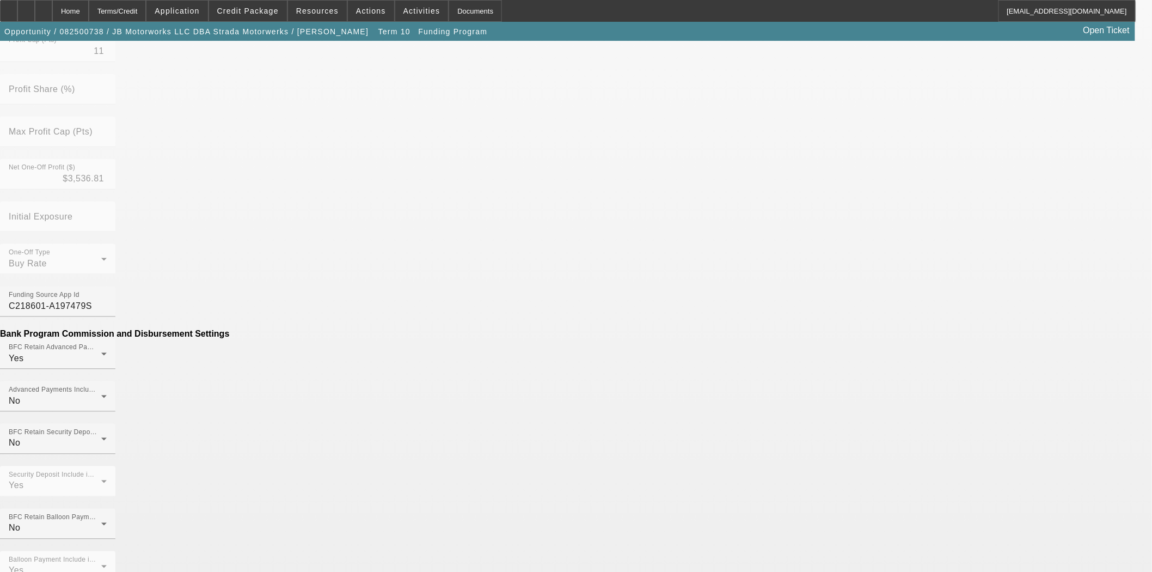
scroll to position [505, 0]
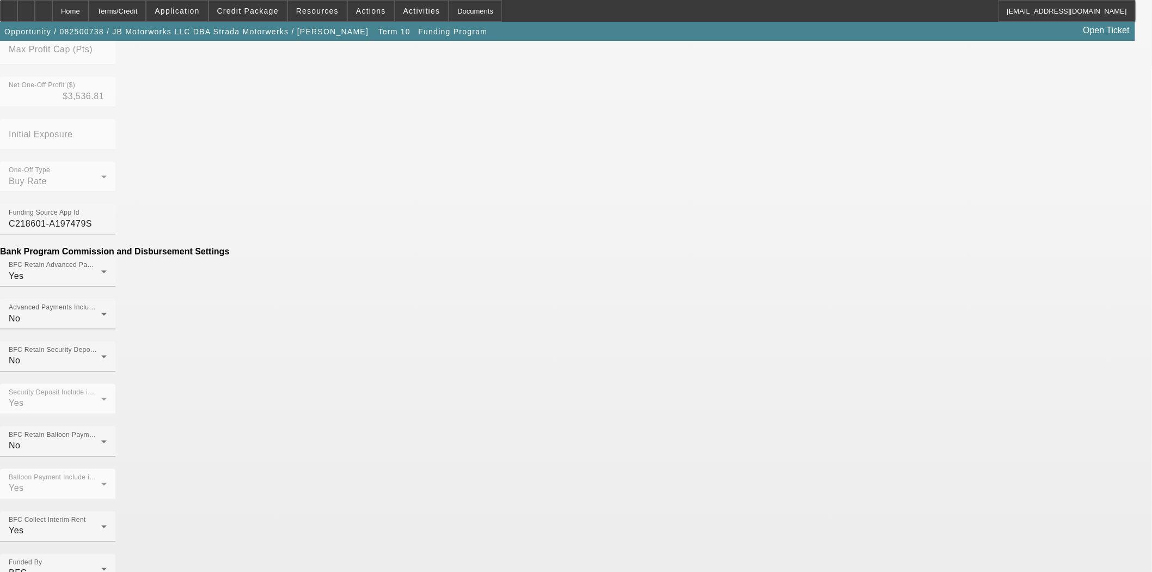
type input "$200.00"
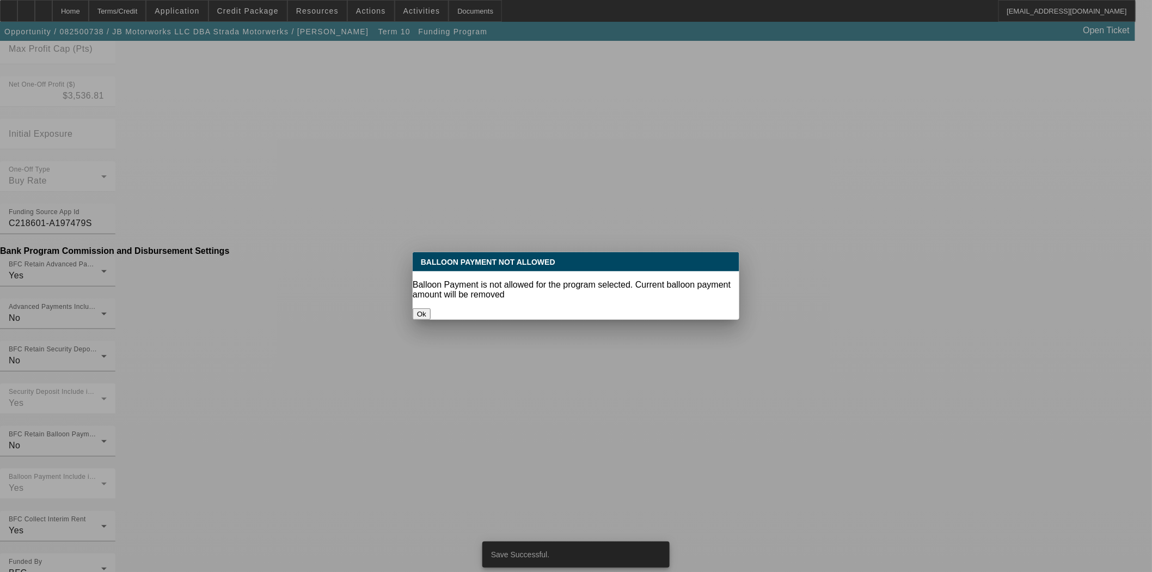
click at [431, 308] on button "Ok" at bounding box center [422, 313] width 18 height 11
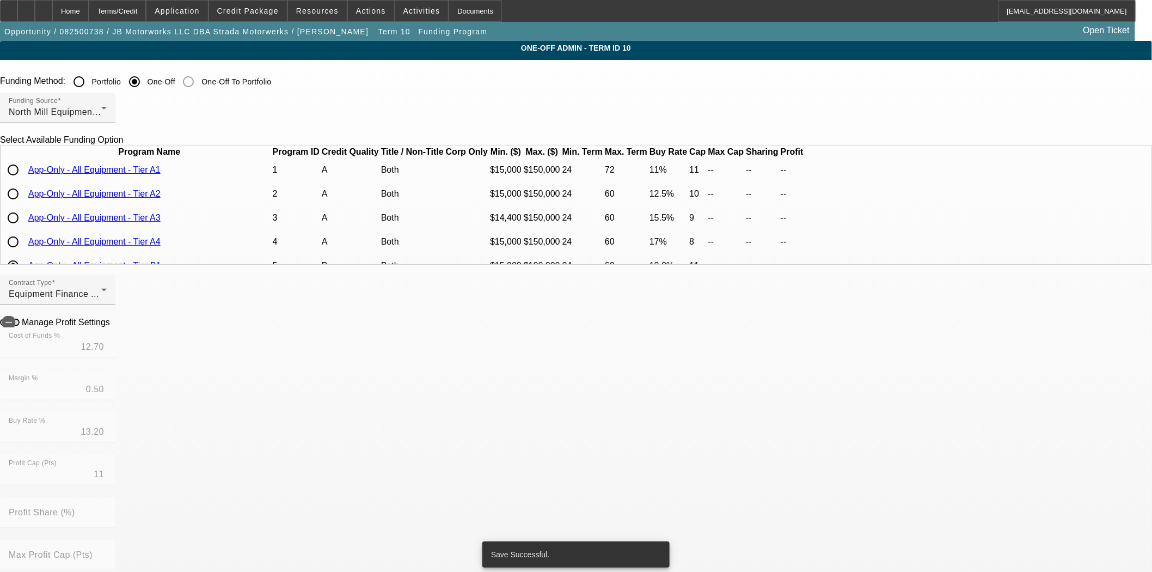
scroll to position [505, 0]
click at [305, 14] on span "Resources" at bounding box center [317, 11] width 42 height 9
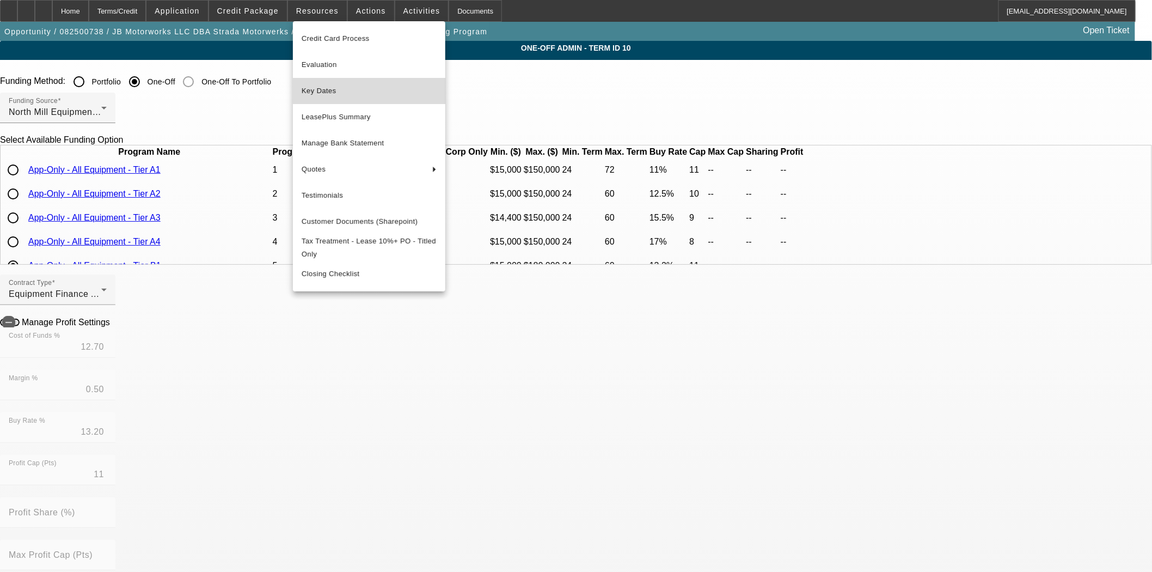
click at [319, 88] on span "Key Dates" at bounding box center [369, 90] width 135 height 13
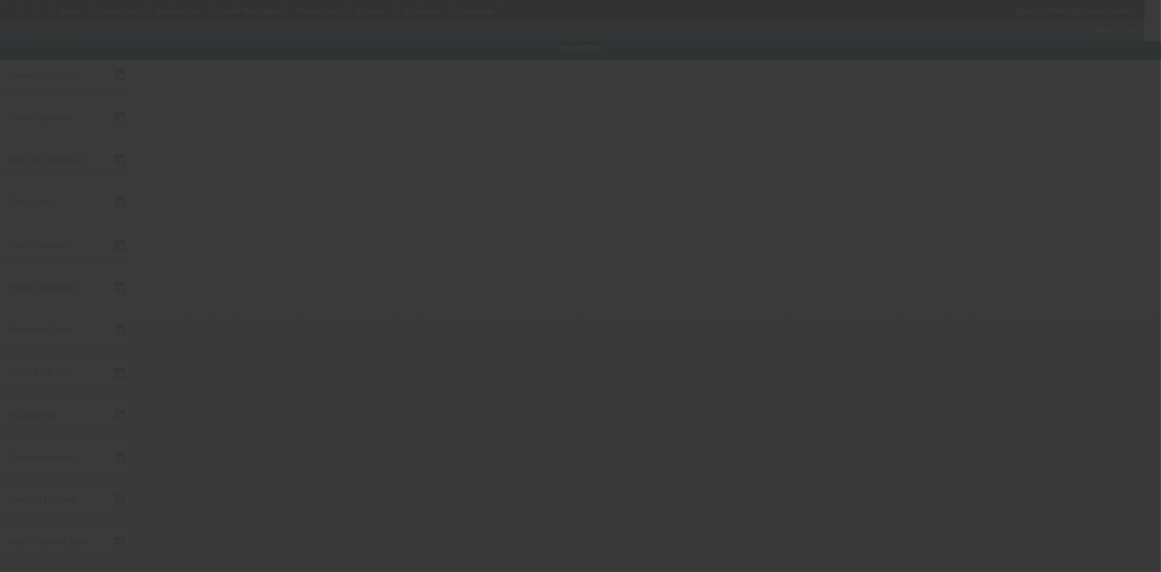
type input "8/27/2025"
type input "9/2/2025"
type input "9/11/2025"
type input "9/8/2025"
type input "9/11/2025"
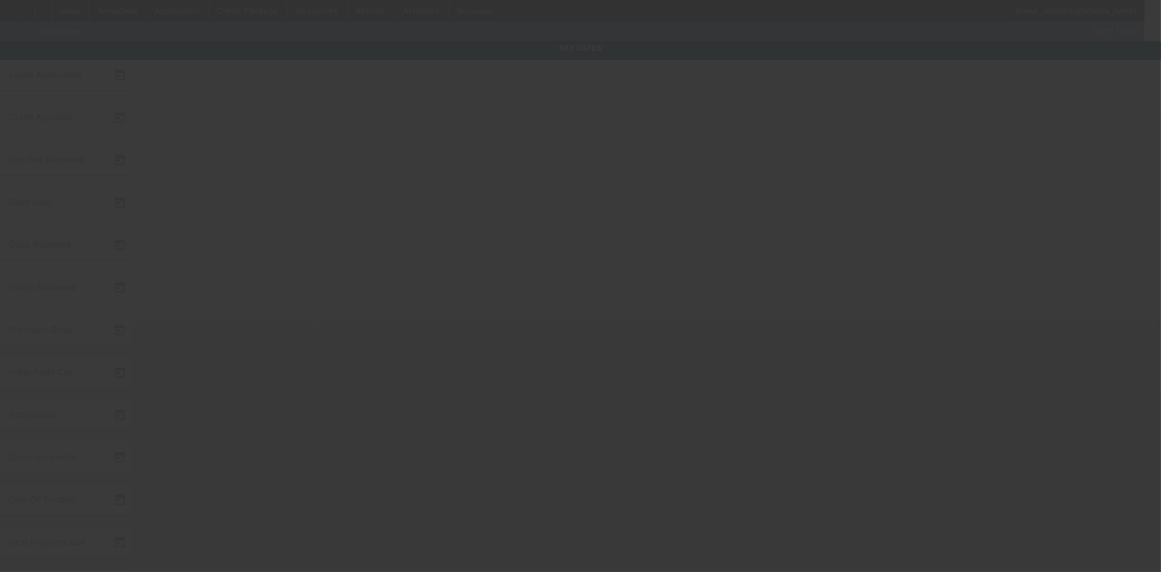
type input "9/11/2025"
type input "10/1/2025"
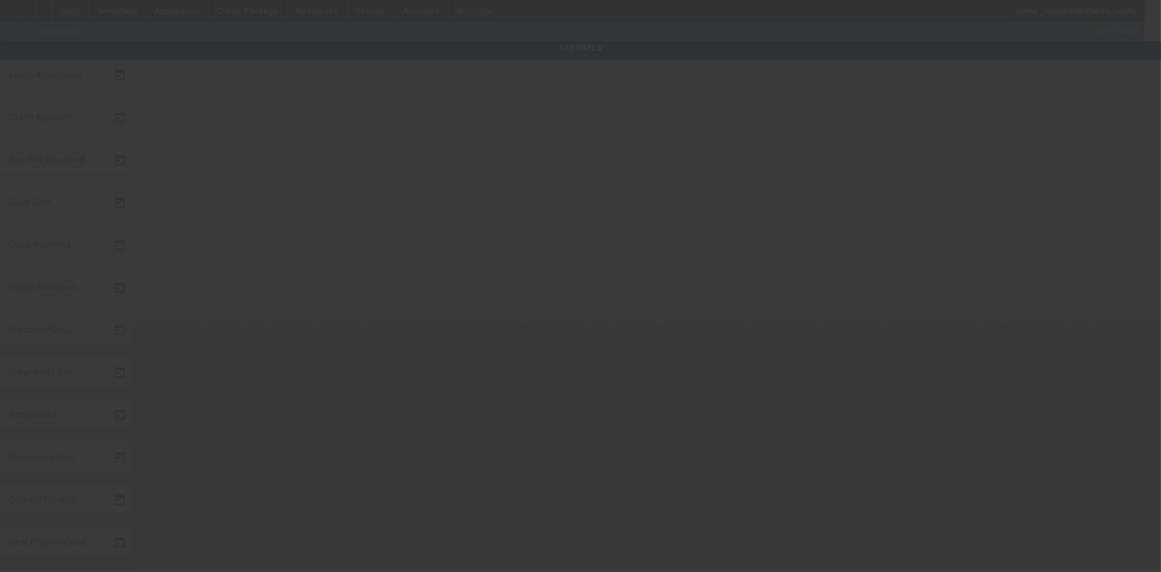
type input "11/1/2025"
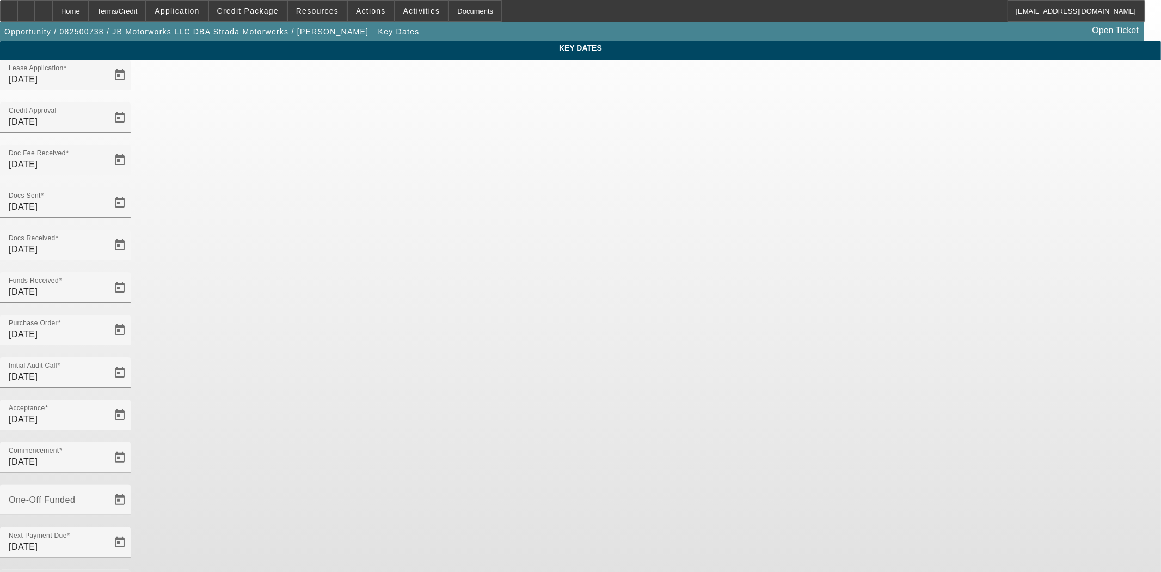
drag, startPoint x: 507, startPoint y: 342, endPoint x: 244, endPoint y: 311, distance: 265.3
click at [244, 311] on app-key-dates "Key Dates Lease Application 8/27/2025 Credit Approval 9/2/2025 Doc Fee Received…" at bounding box center [580, 359] width 1161 height 636
type input "9/17/2025"
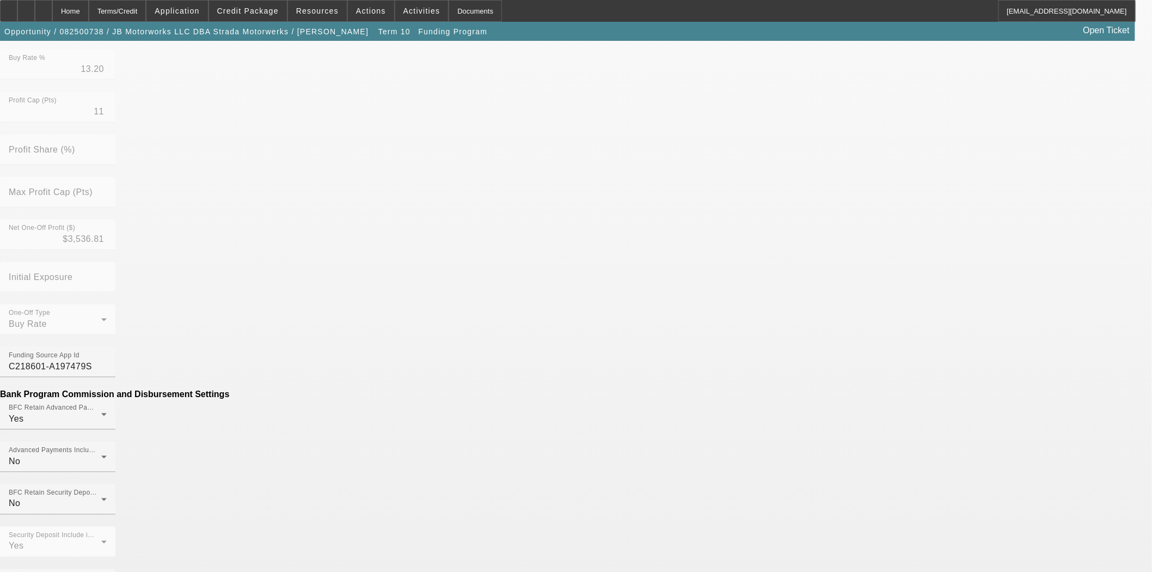
scroll to position [445, 0]
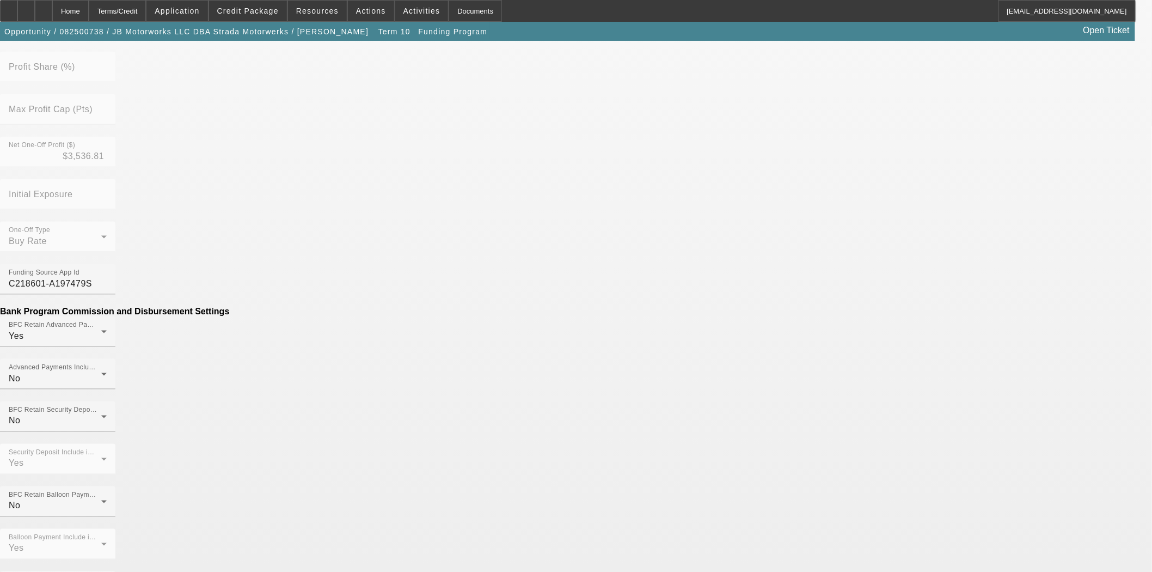
drag, startPoint x: 347, startPoint y: 281, endPoint x: 406, endPoint y: 284, distance: 58.8
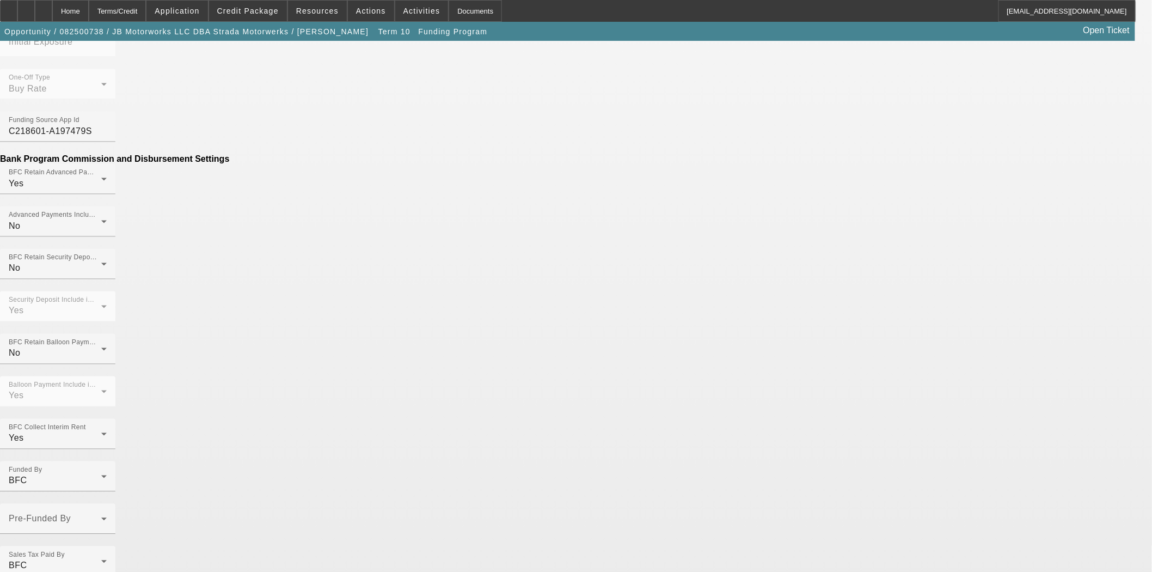
scroll to position [623, 0]
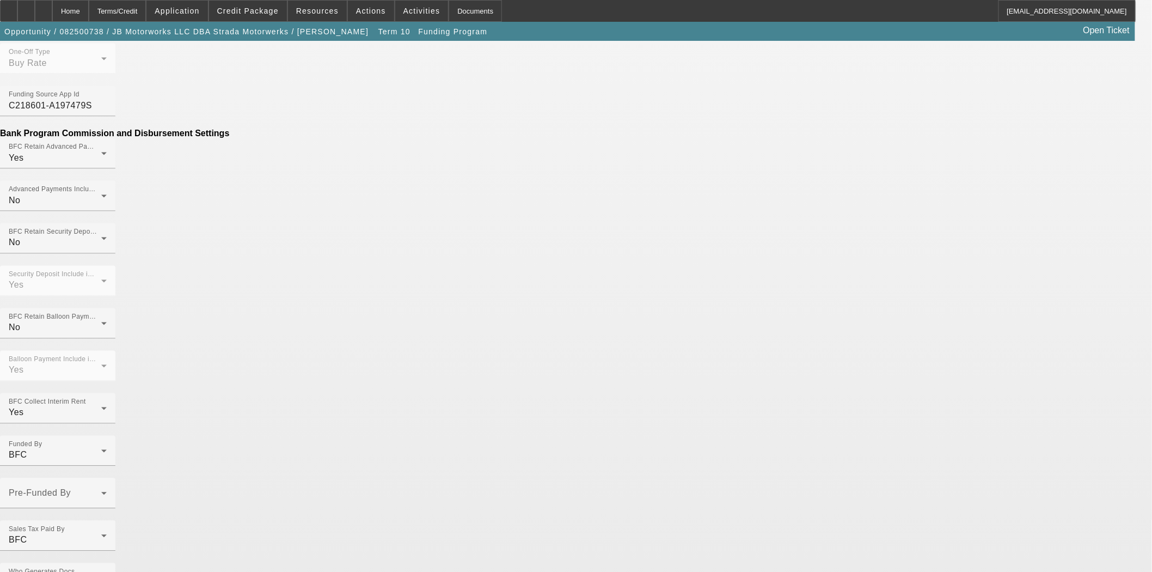
type input "$100.00"
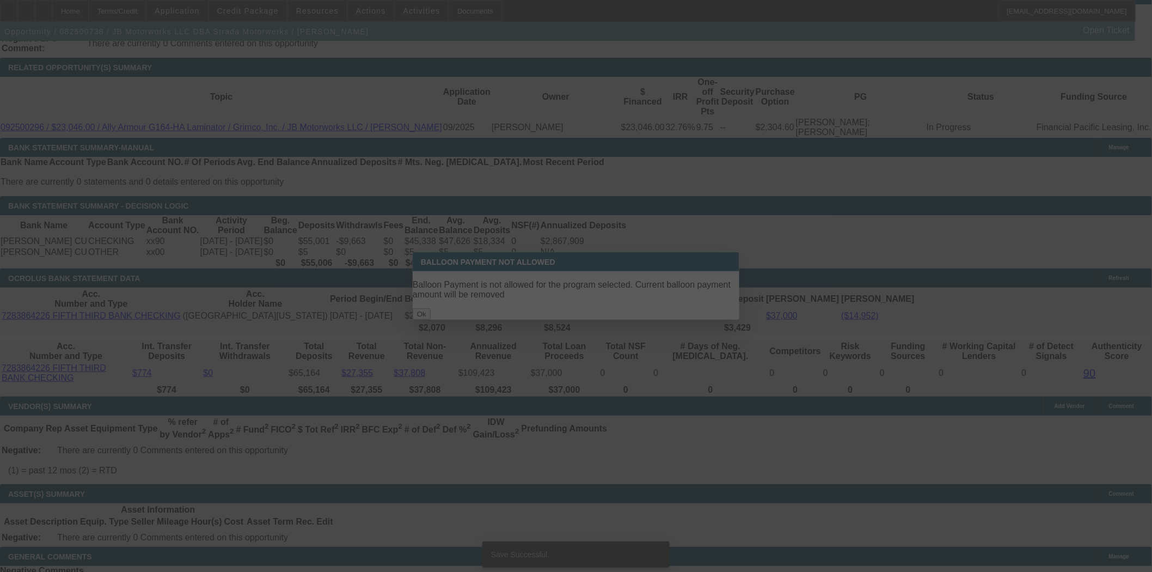
click at [540, 298] on div at bounding box center [576, 286] width 1152 height 572
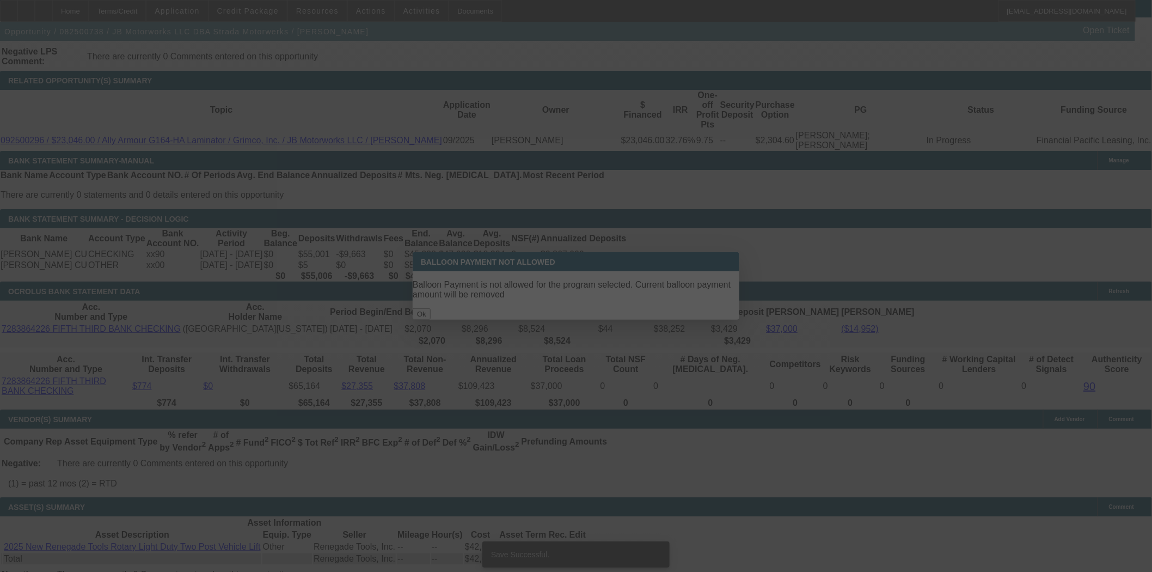
select select "4"
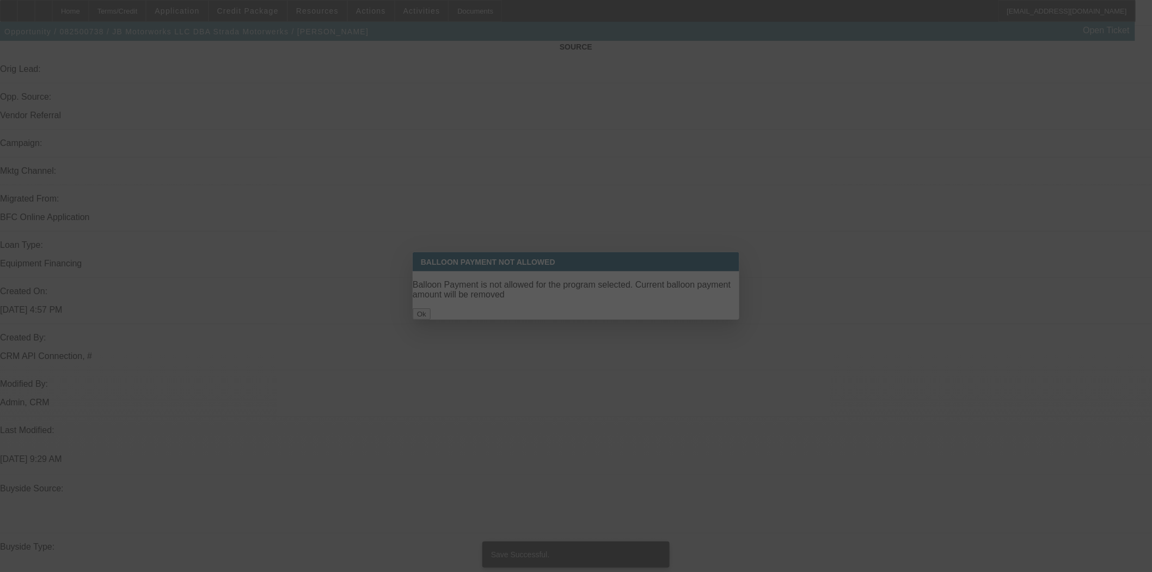
select select "0"
select select "3"
select select "0"
select select "6"
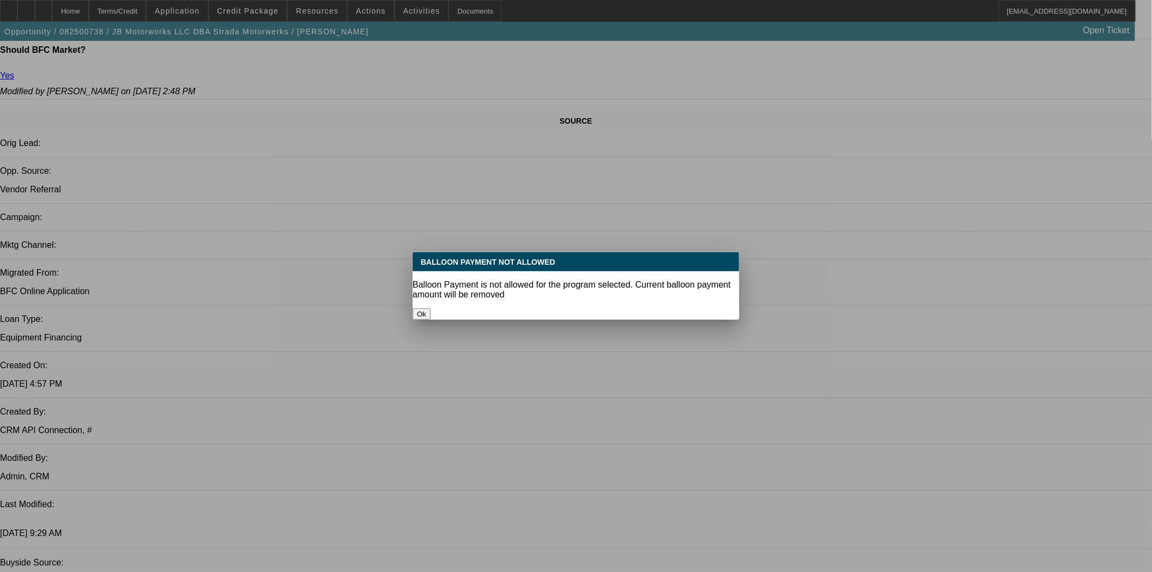
click at [431, 308] on button "Ok" at bounding box center [422, 313] width 18 height 11
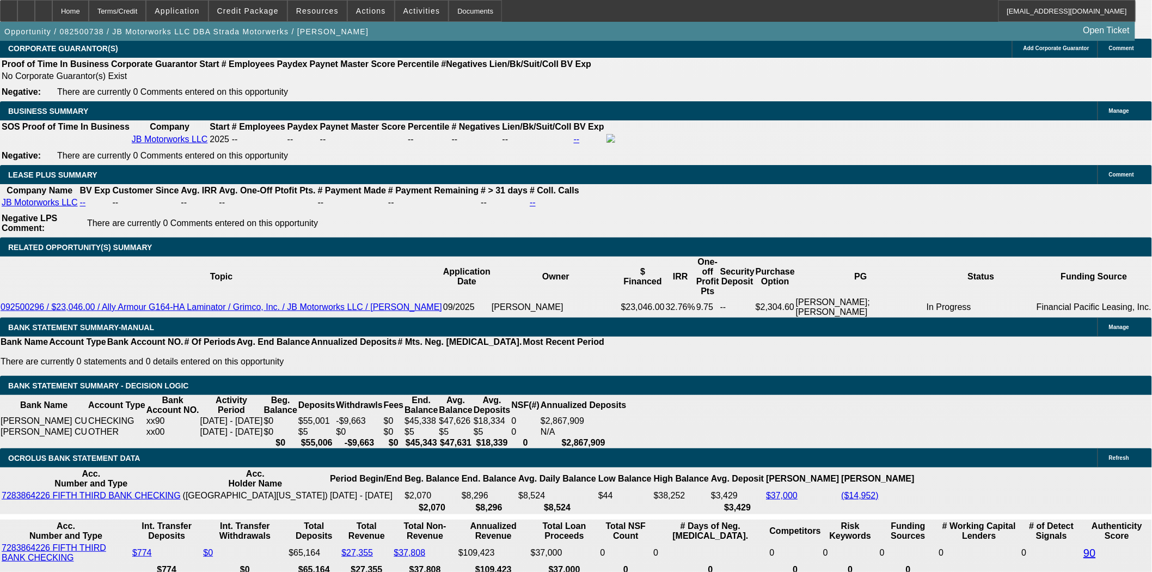
scroll to position [1652, 0]
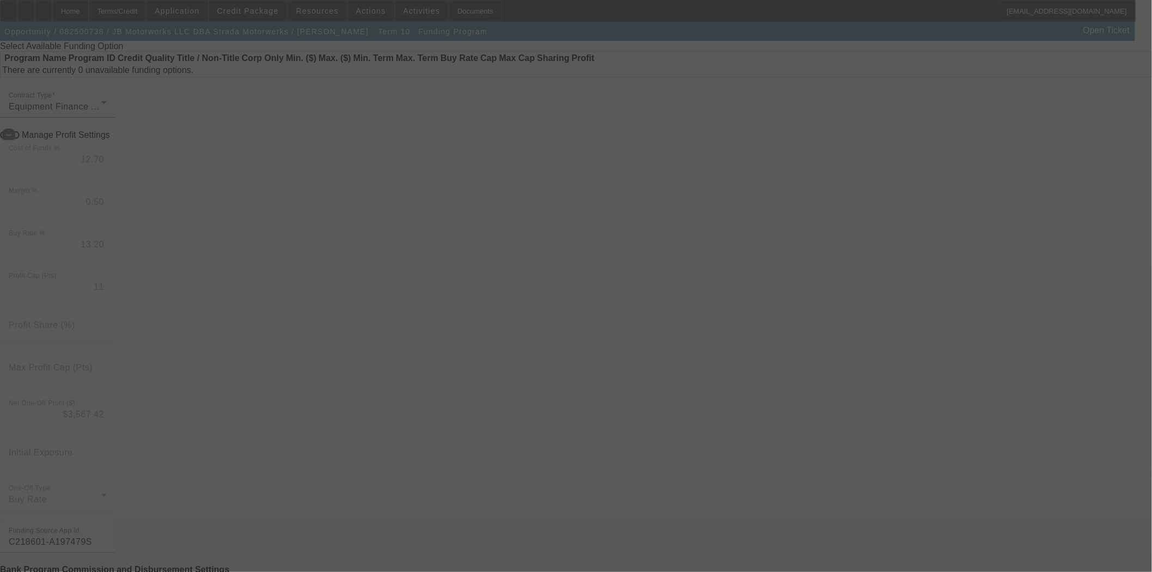
scroll to position [242, 0]
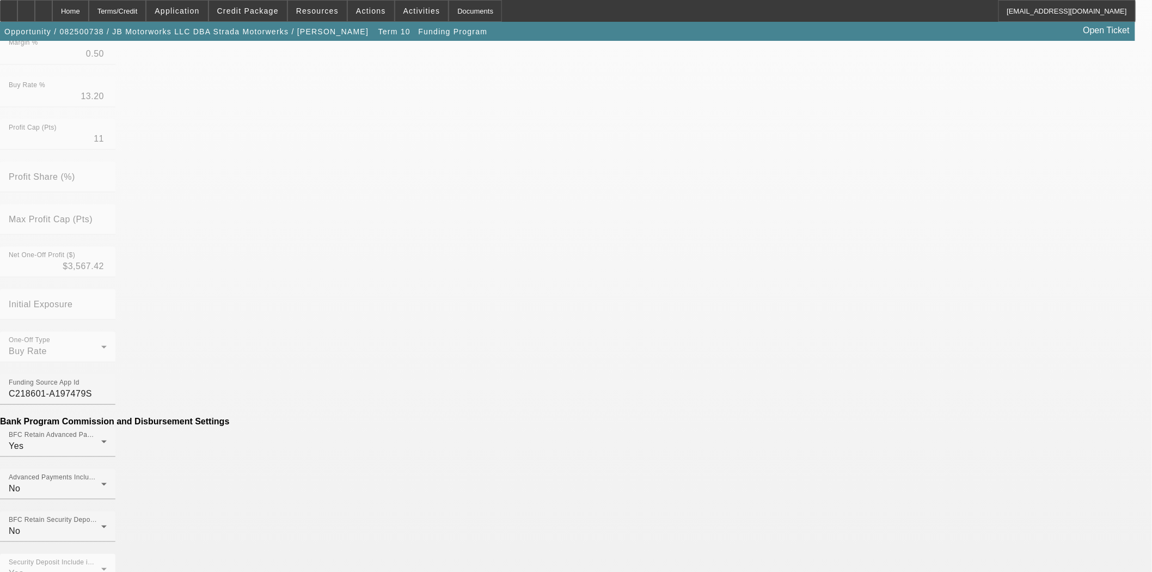
drag, startPoint x: 338, startPoint y: 406, endPoint x: 499, endPoint y: 413, distance: 160.8
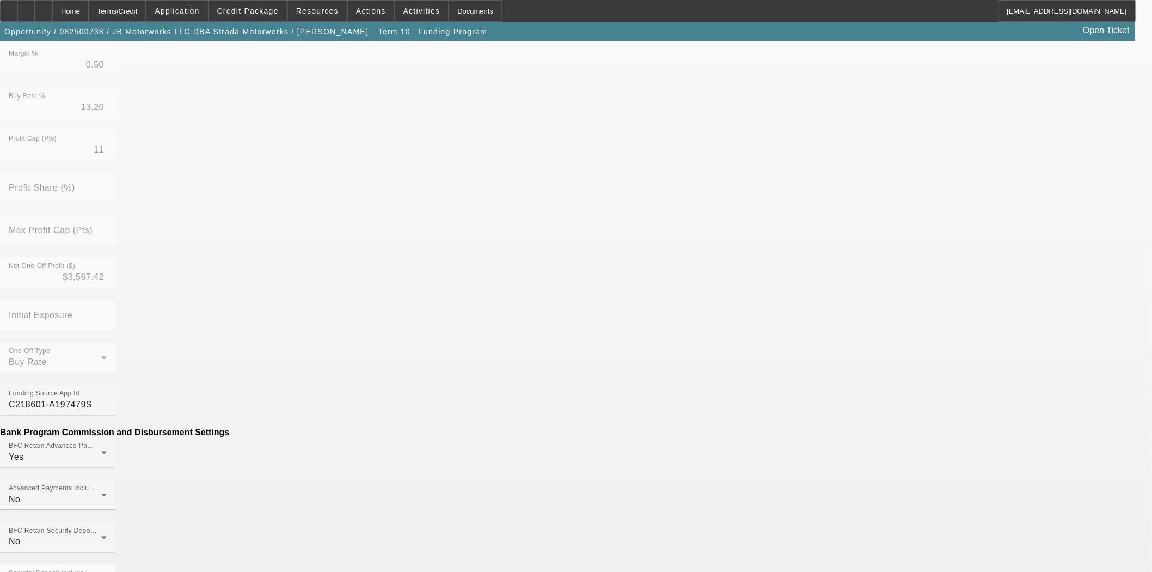
drag, startPoint x: 341, startPoint y: 409, endPoint x: 390, endPoint y: 409, distance: 49.0
type input "$200.00"
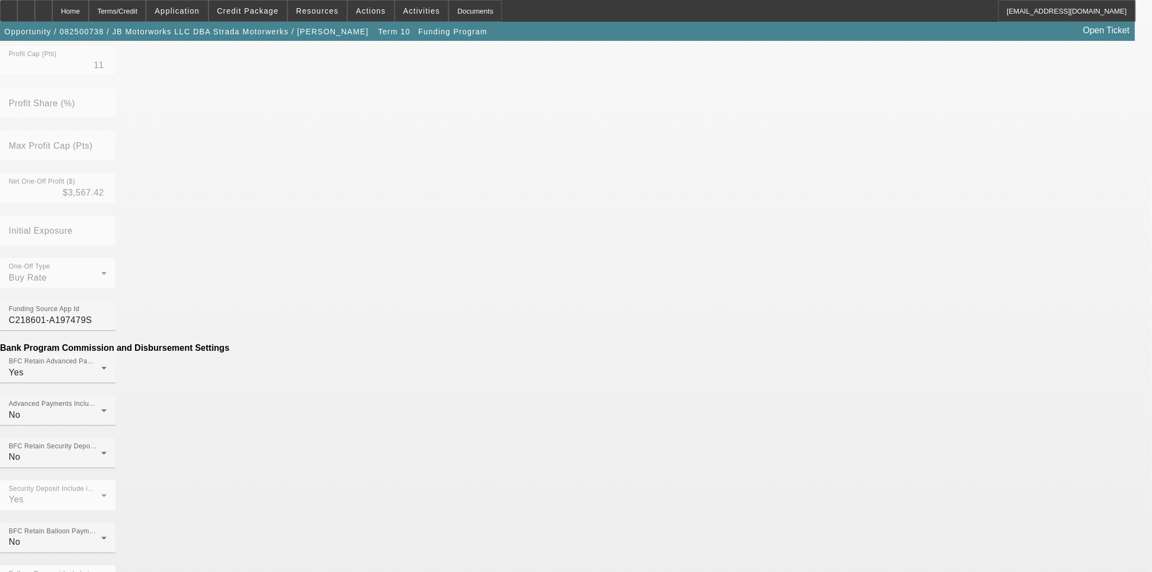
scroll to position [567, 0]
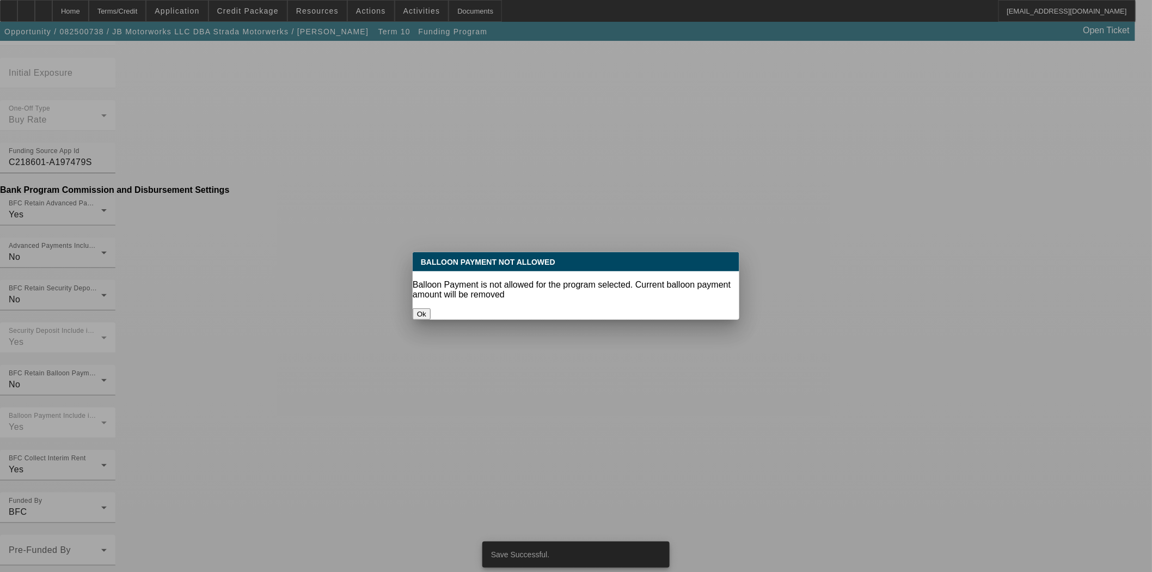
click at [431, 308] on button "Ok" at bounding box center [422, 313] width 18 height 11
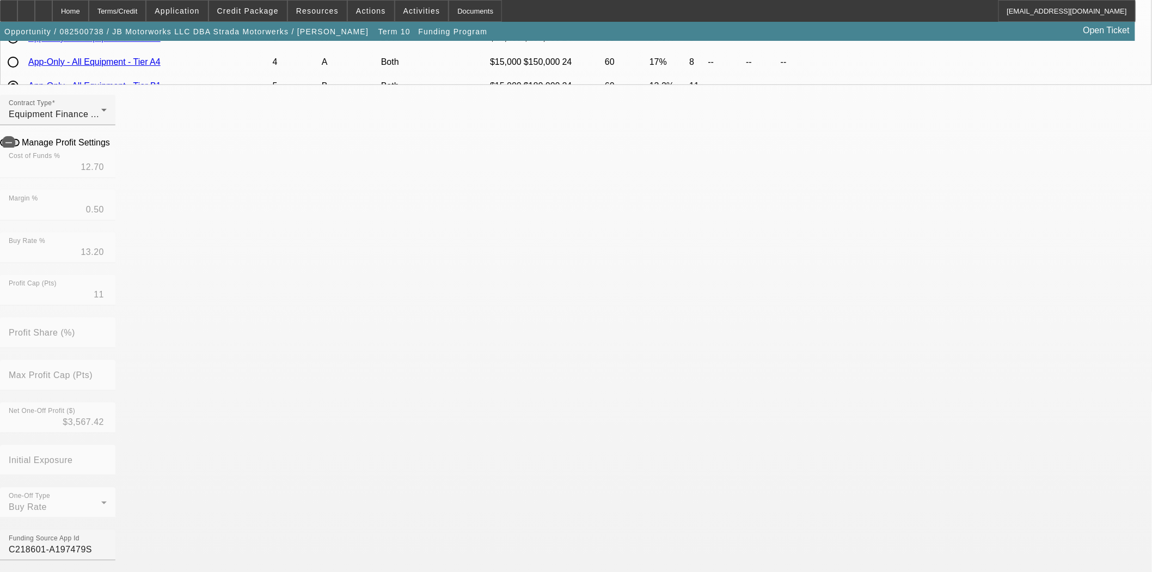
scroll to position [181, 0]
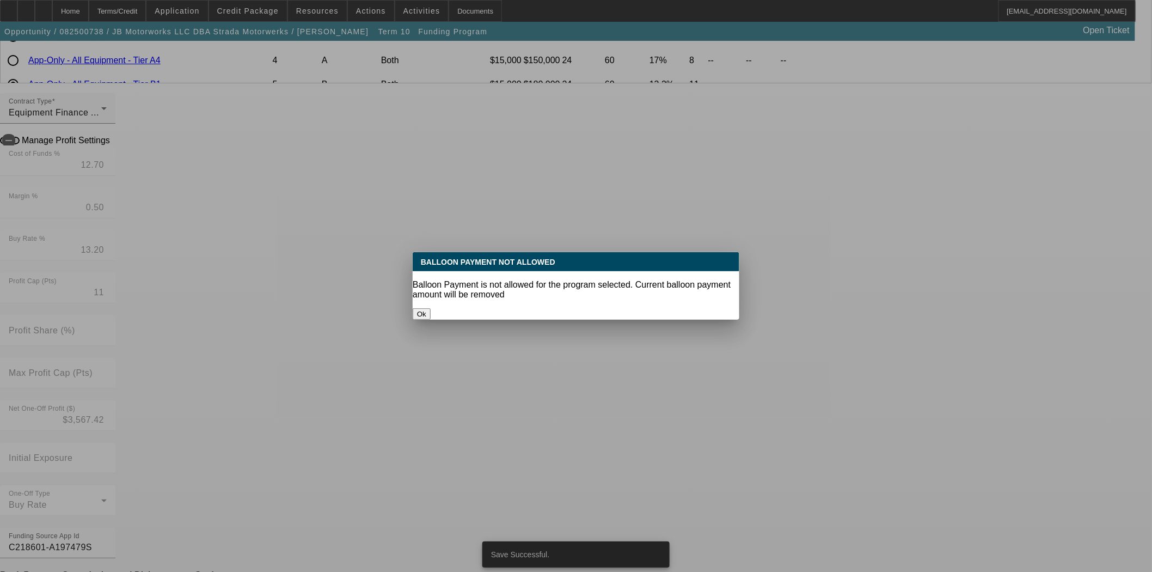
scroll to position [0, 0]
click at [431, 308] on button "Ok" at bounding box center [422, 313] width 18 height 11
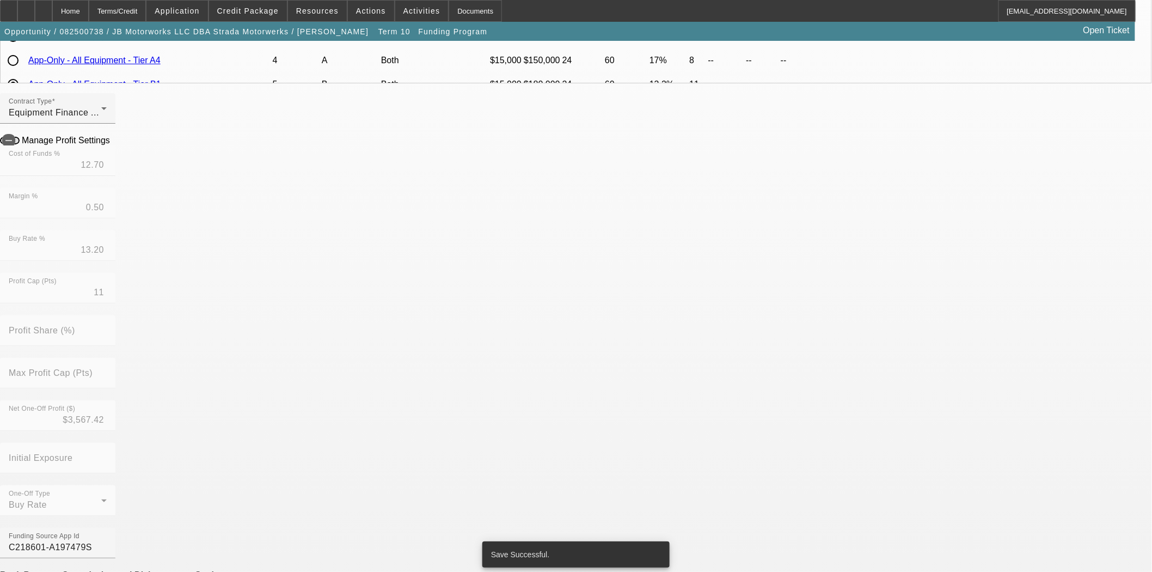
scroll to position [181, 0]
